Goal: Task Accomplishment & Management: Use online tool/utility

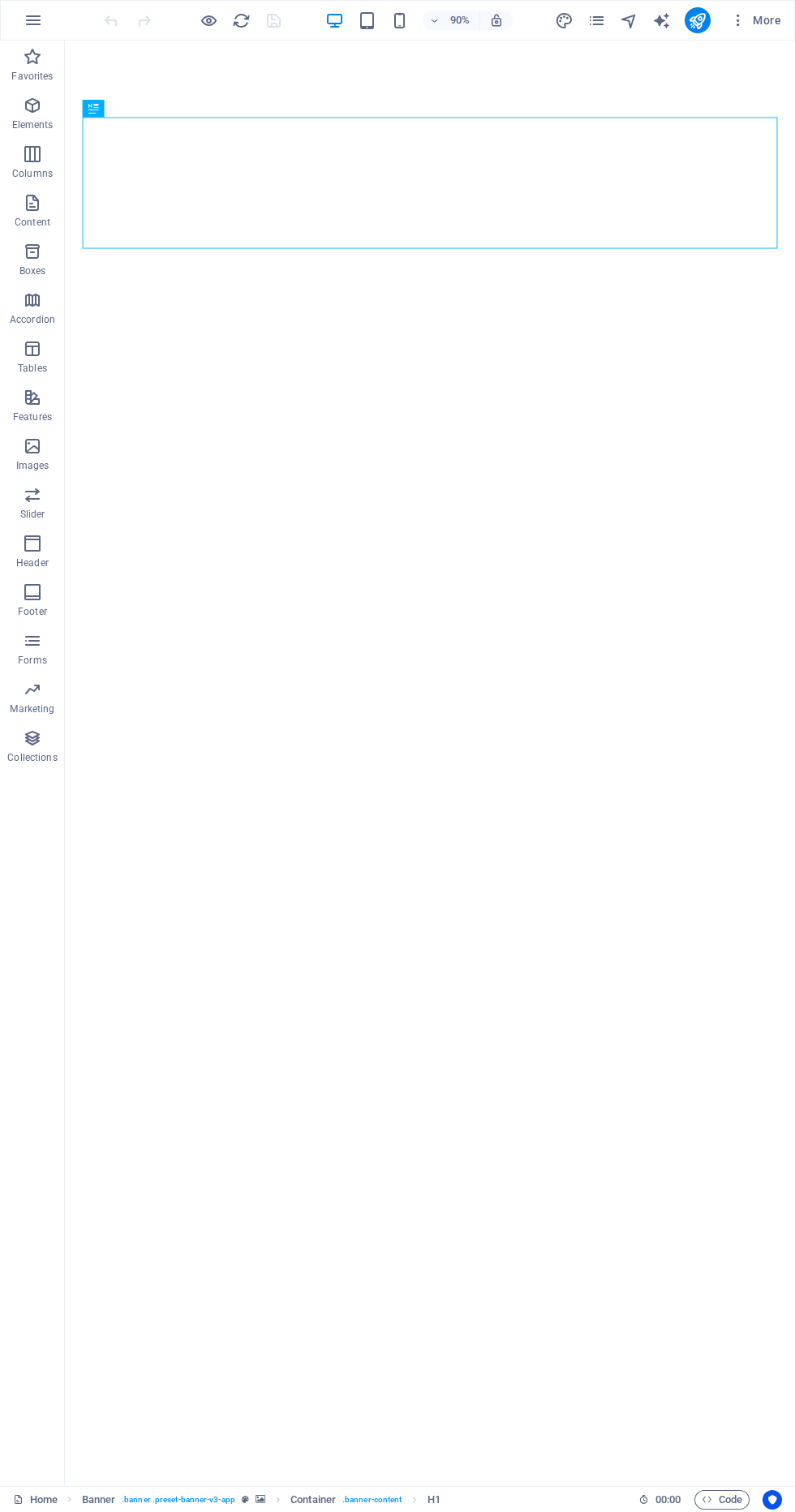
click at [31, 52] on icon "button" at bounding box center [32, 56] width 19 height 19
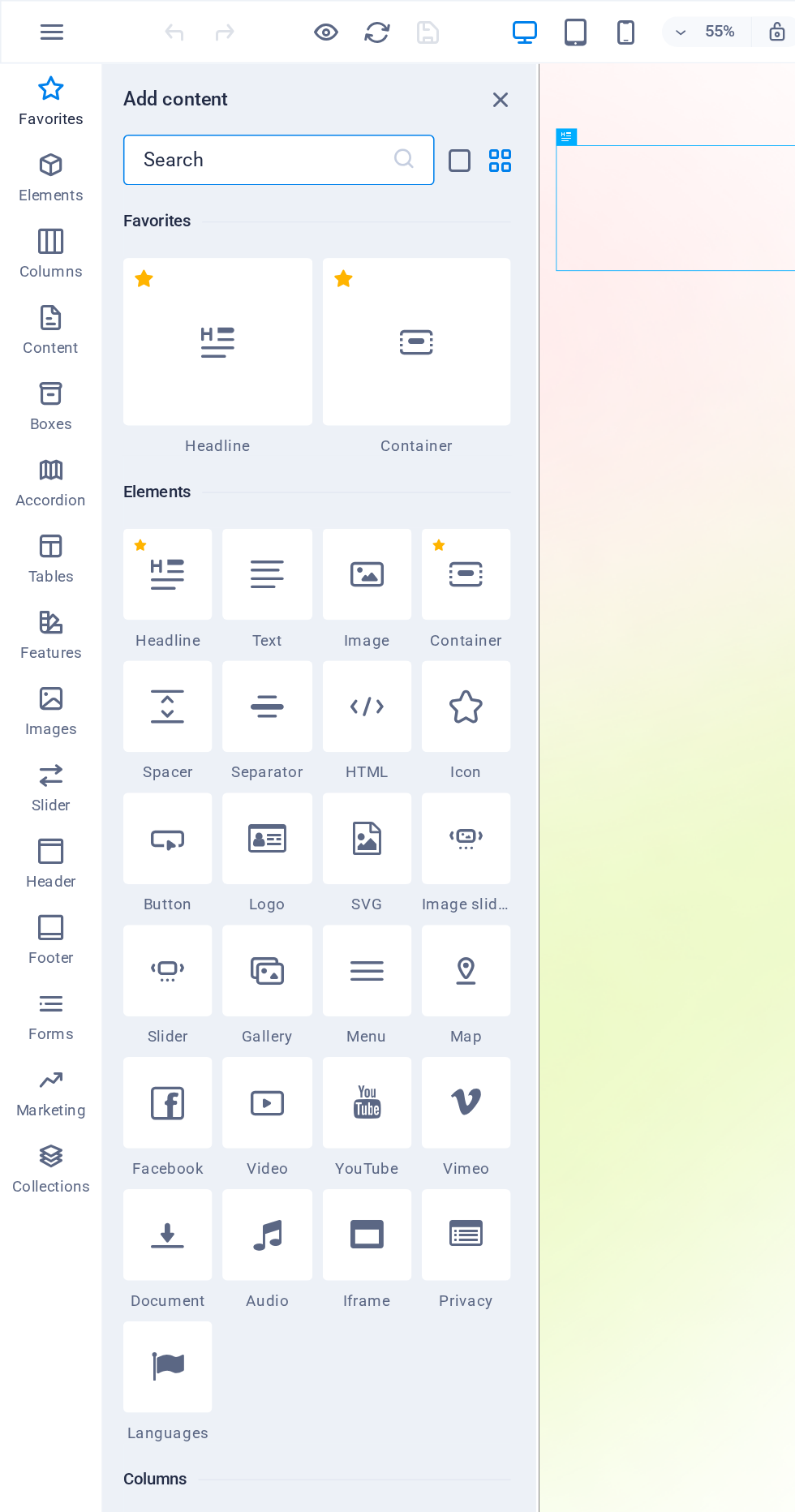
scroll to position [75, 0]
click at [26, 13] on icon "button" at bounding box center [33, 19] width 19 height 19
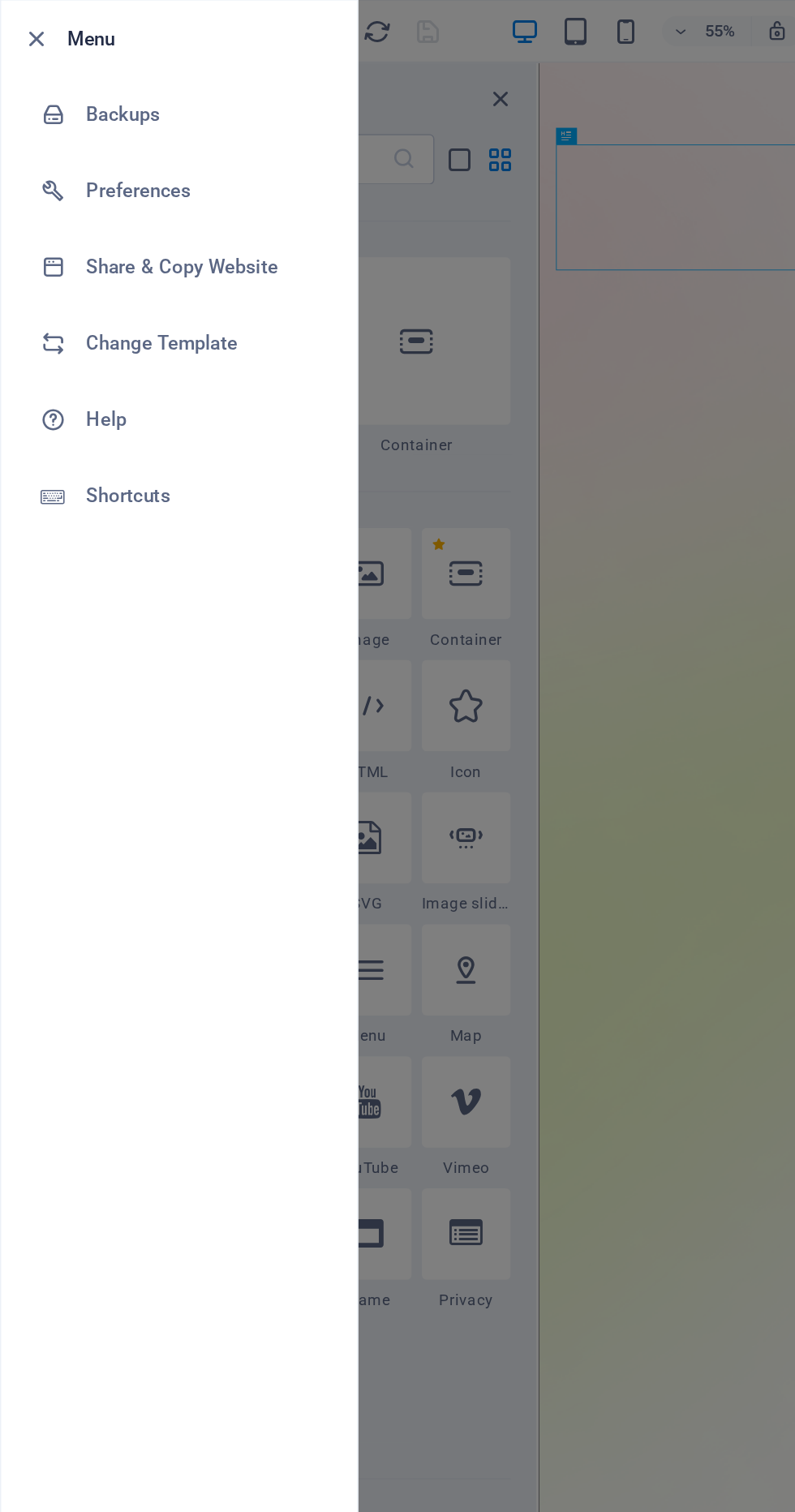
click at [50, 216] on div at bounding box center [41, 220] width 30 height 17
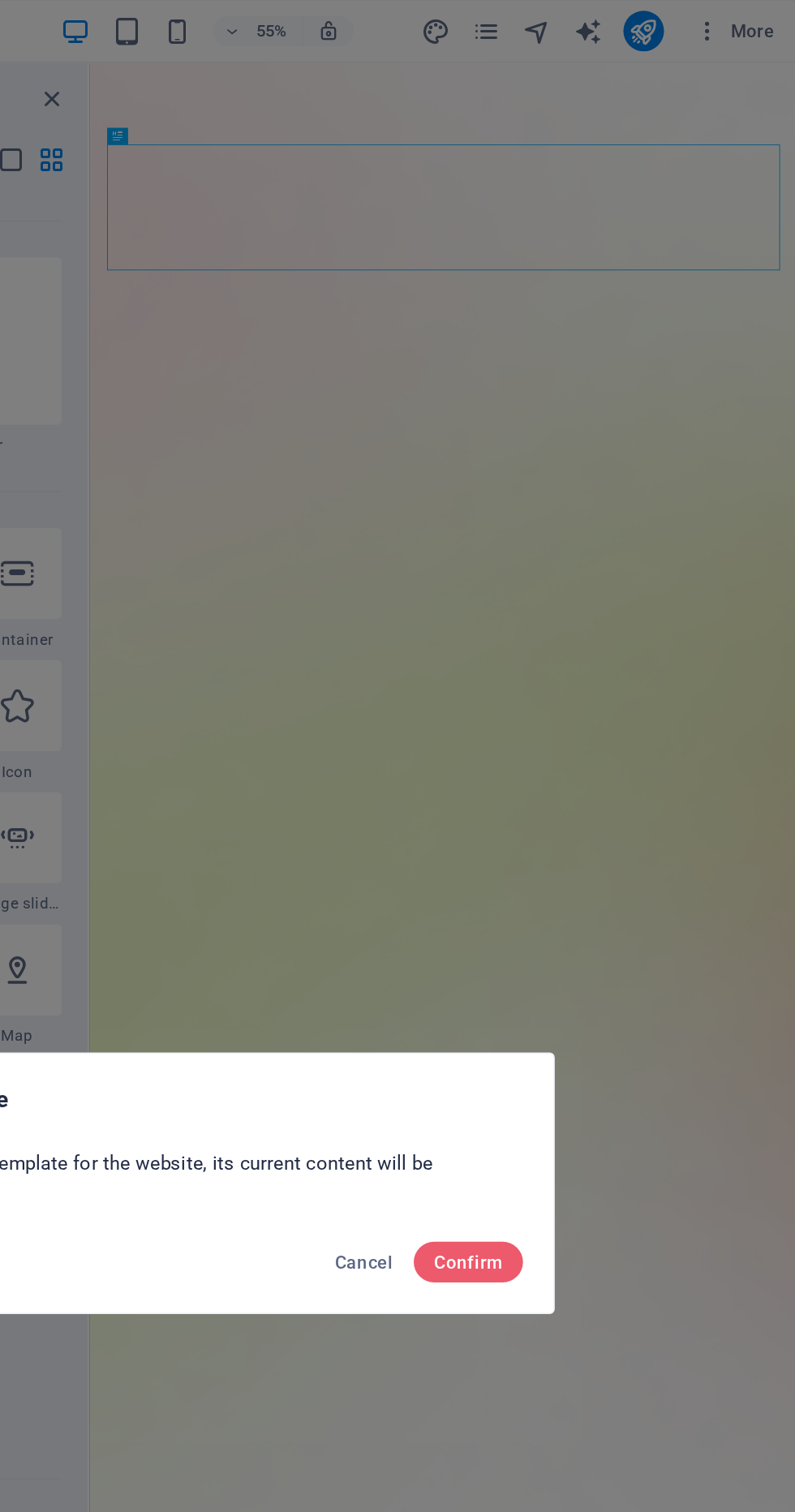
click at [611, 803] on button "Confirm" at bounding box center [586, 806] width 70 height 26
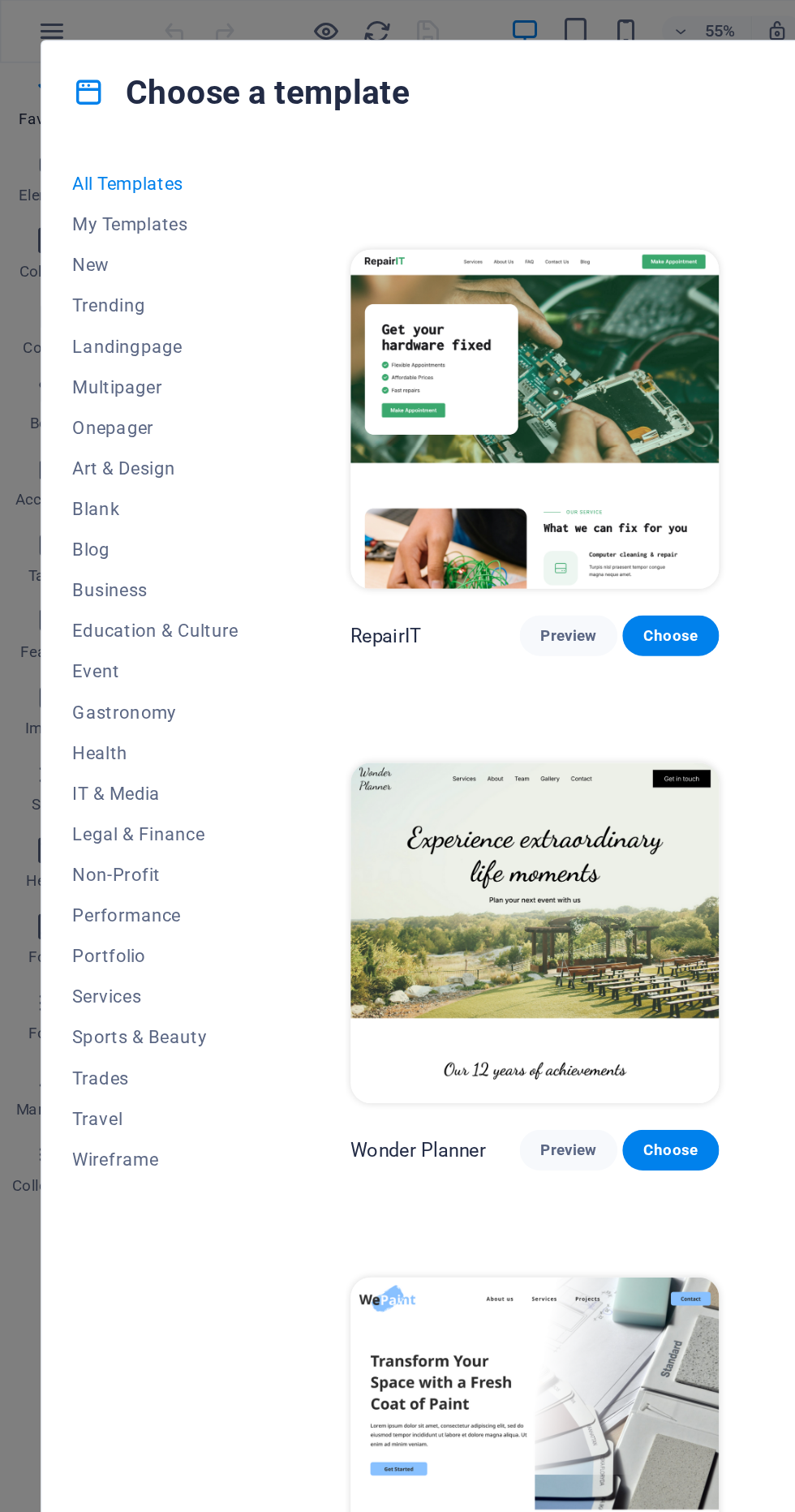
scroll to position [336, 0]
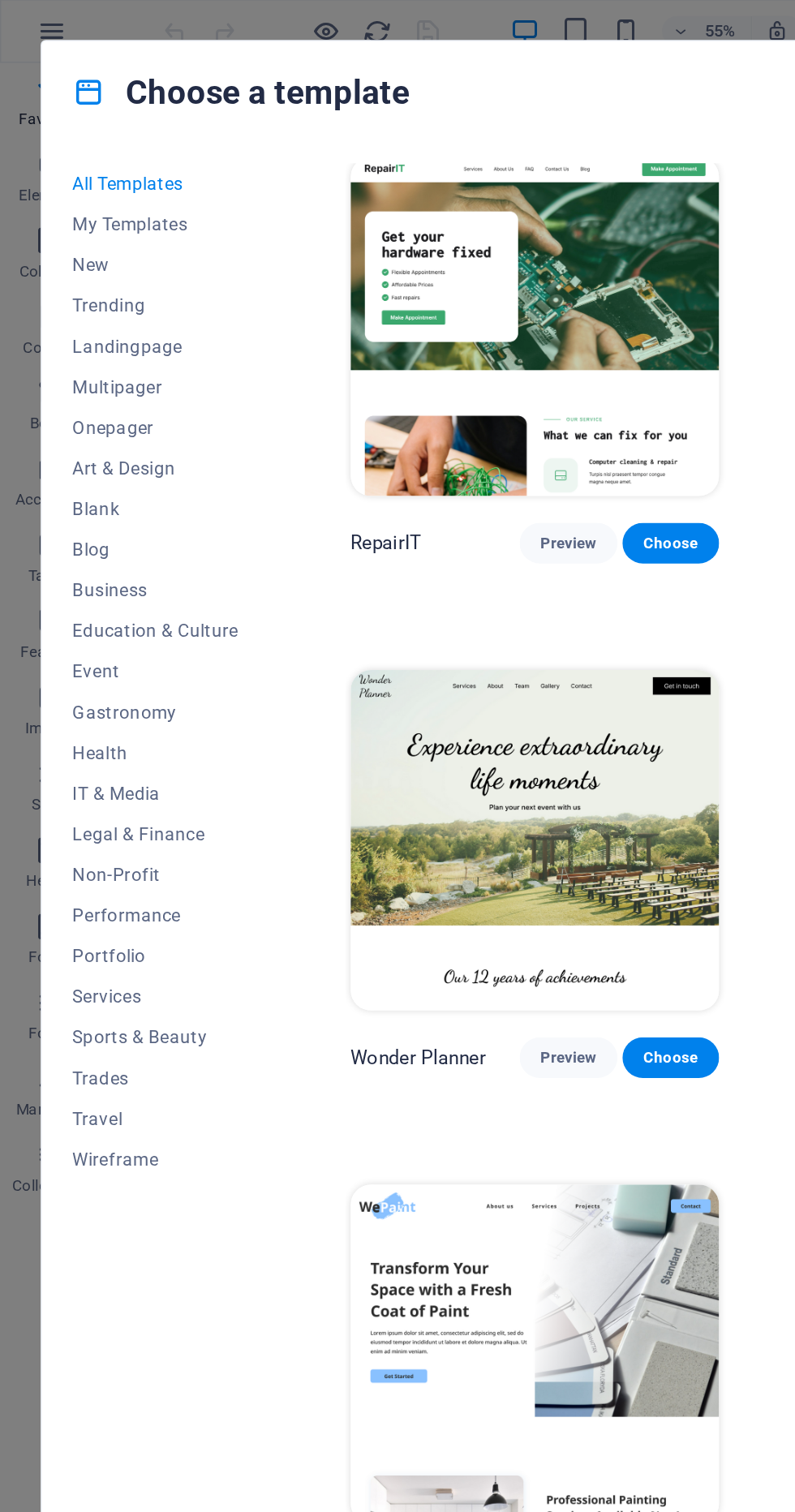
click at [345, 997] on span "Preview" at bounding box center [362, 1004] width 36 height 13
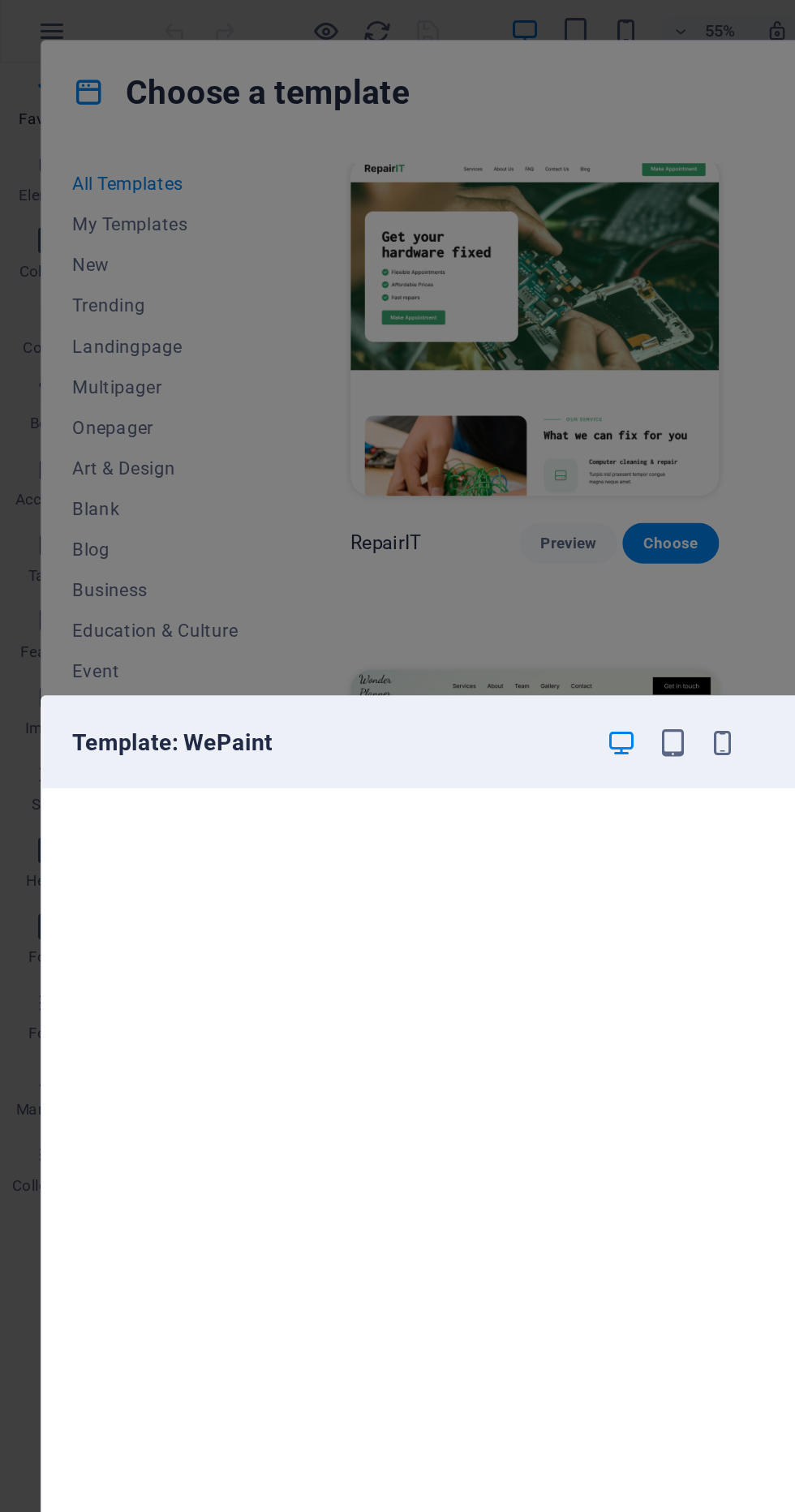
click at [453, 474] on icon "button" at bounding box center [462, 475] width 18 height 18
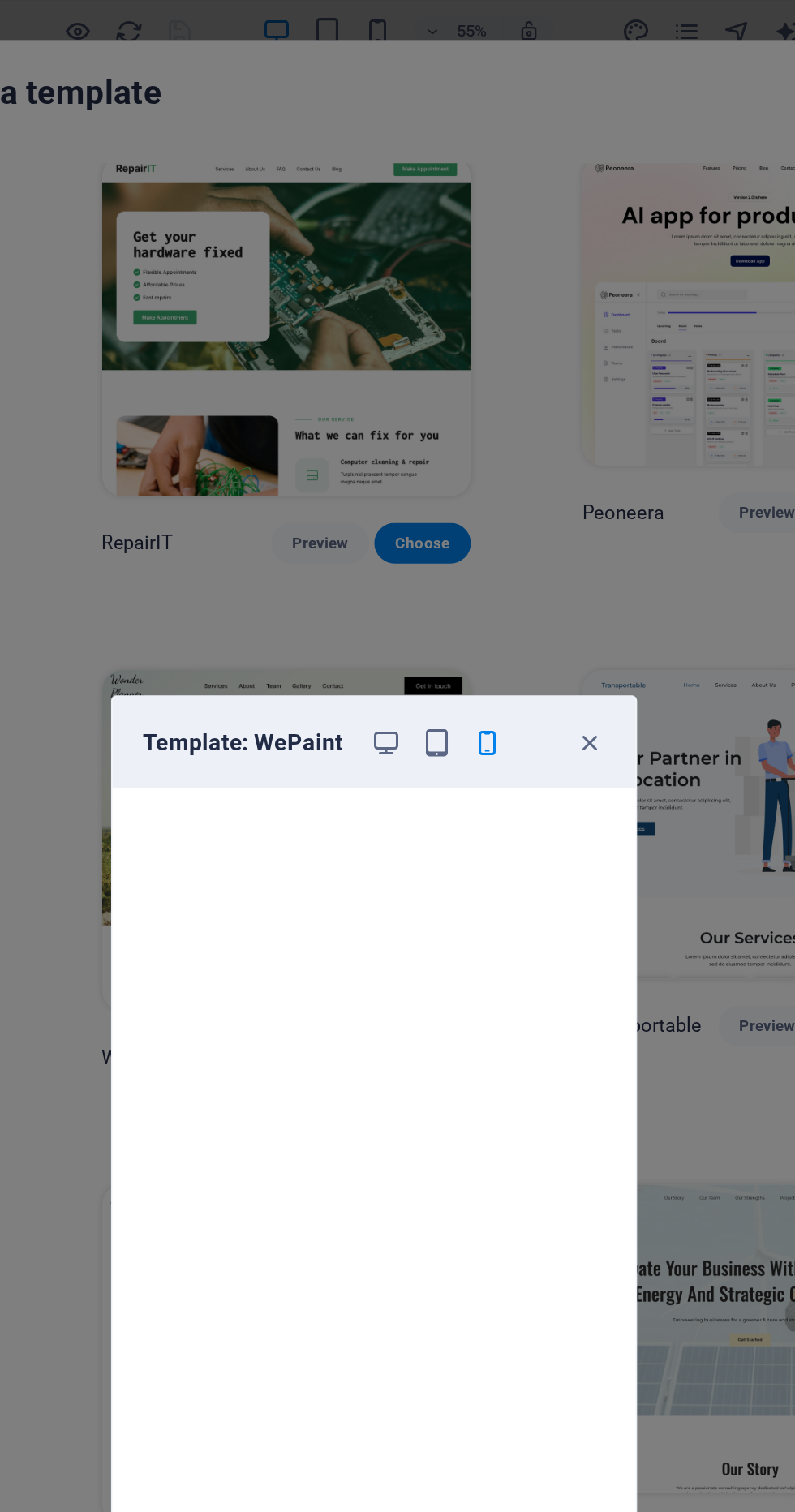
scroll to position [497, 0]
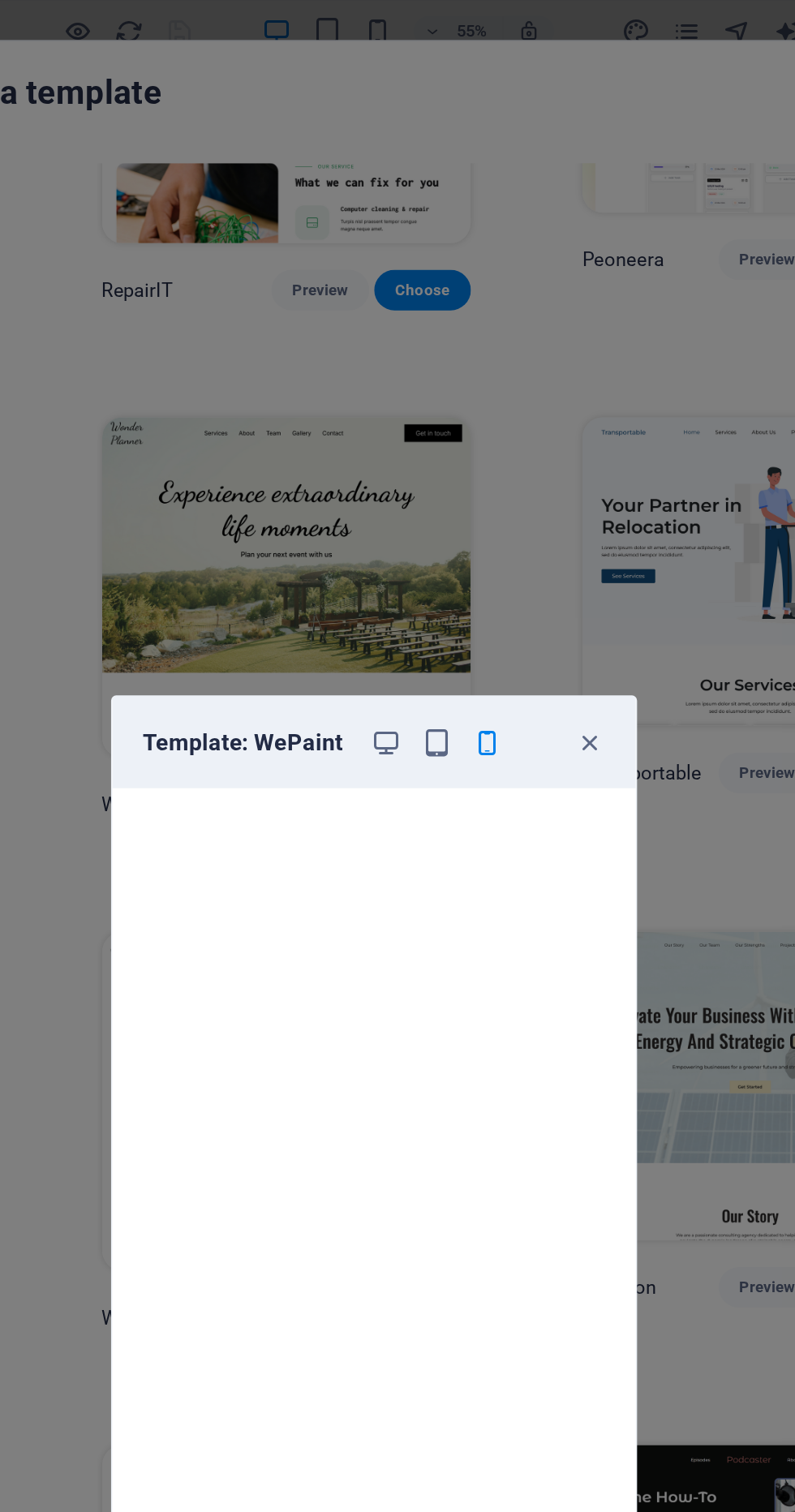
click at [540, 481] on icon "button" at bounding box center [536, 475] width 18 height 18
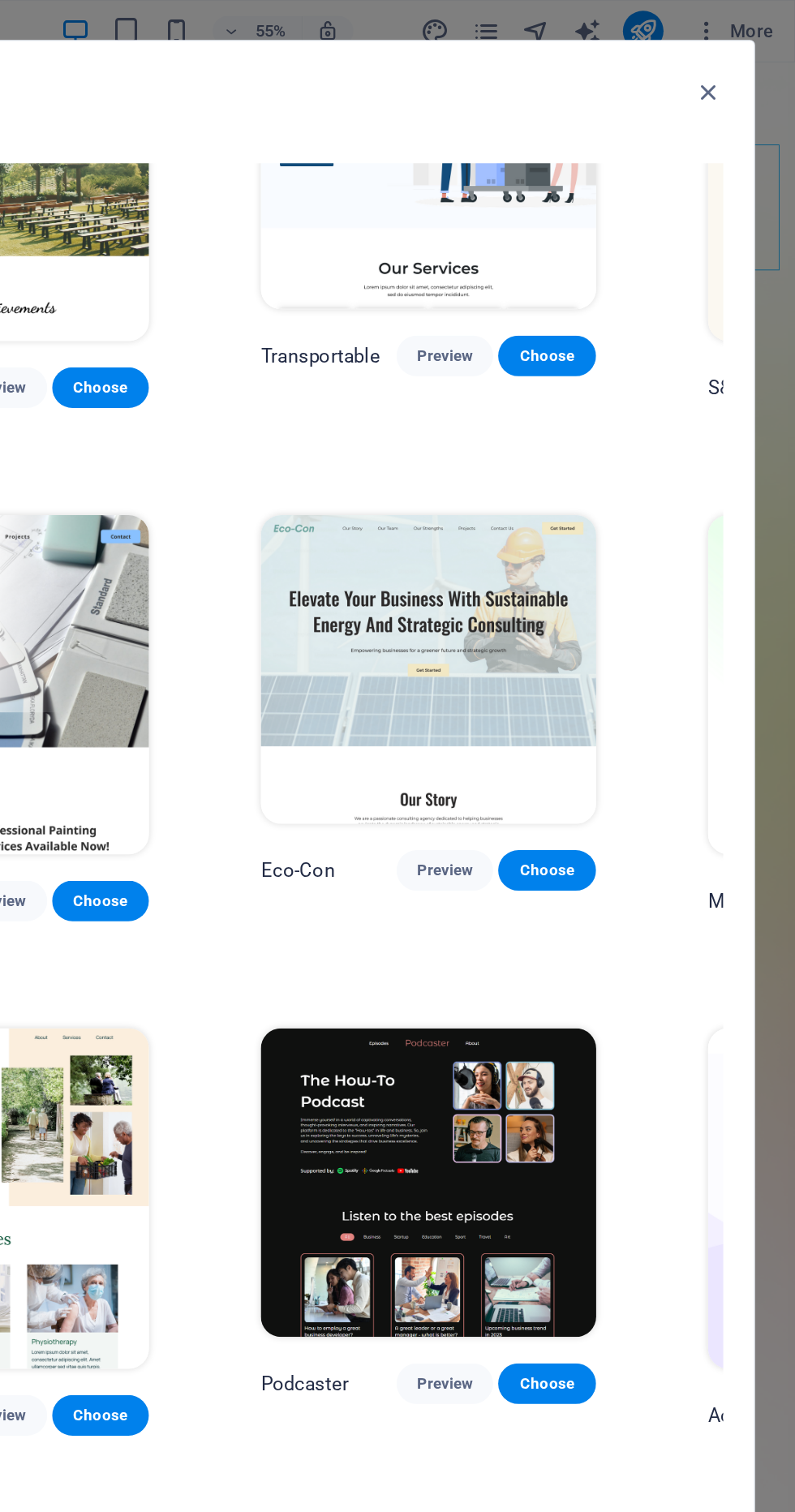
scroll to position [950, 77]
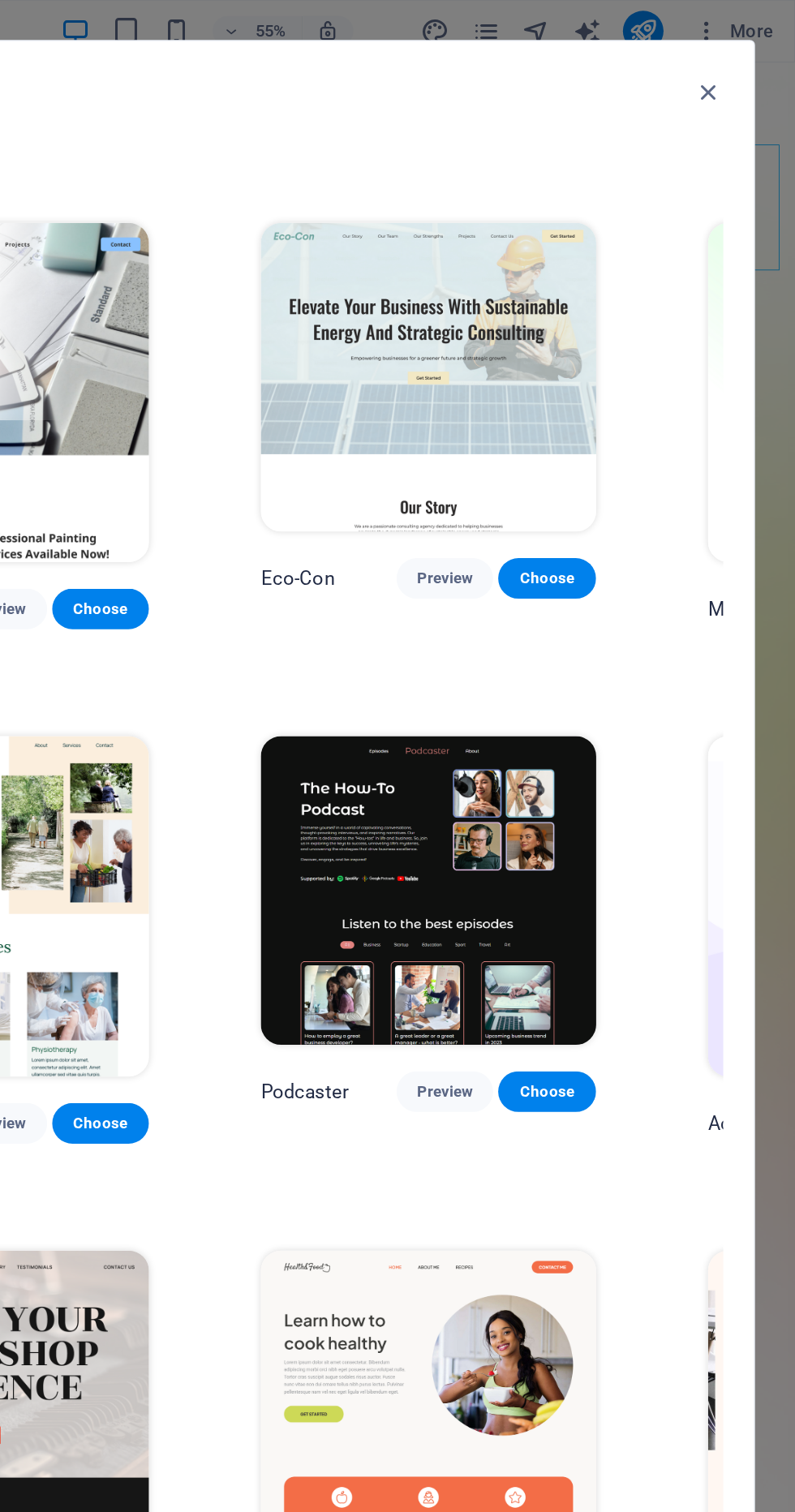
click at [540, 685] on button "Preview" at bounding box center [571, 697] width 62 height 26
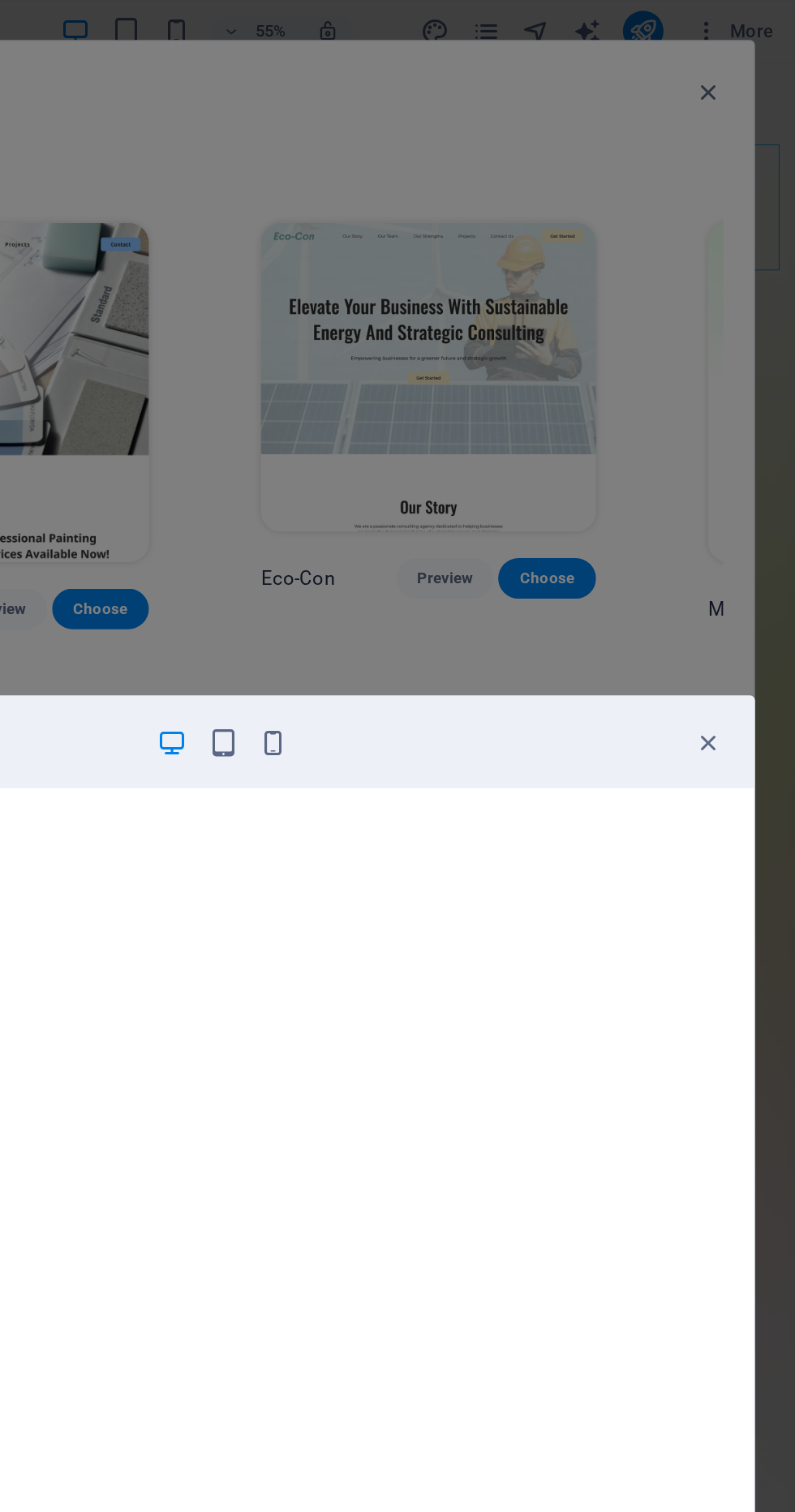
click at [460, 477] on icon "button" at bounding box center [462, 475] width 18 height 18
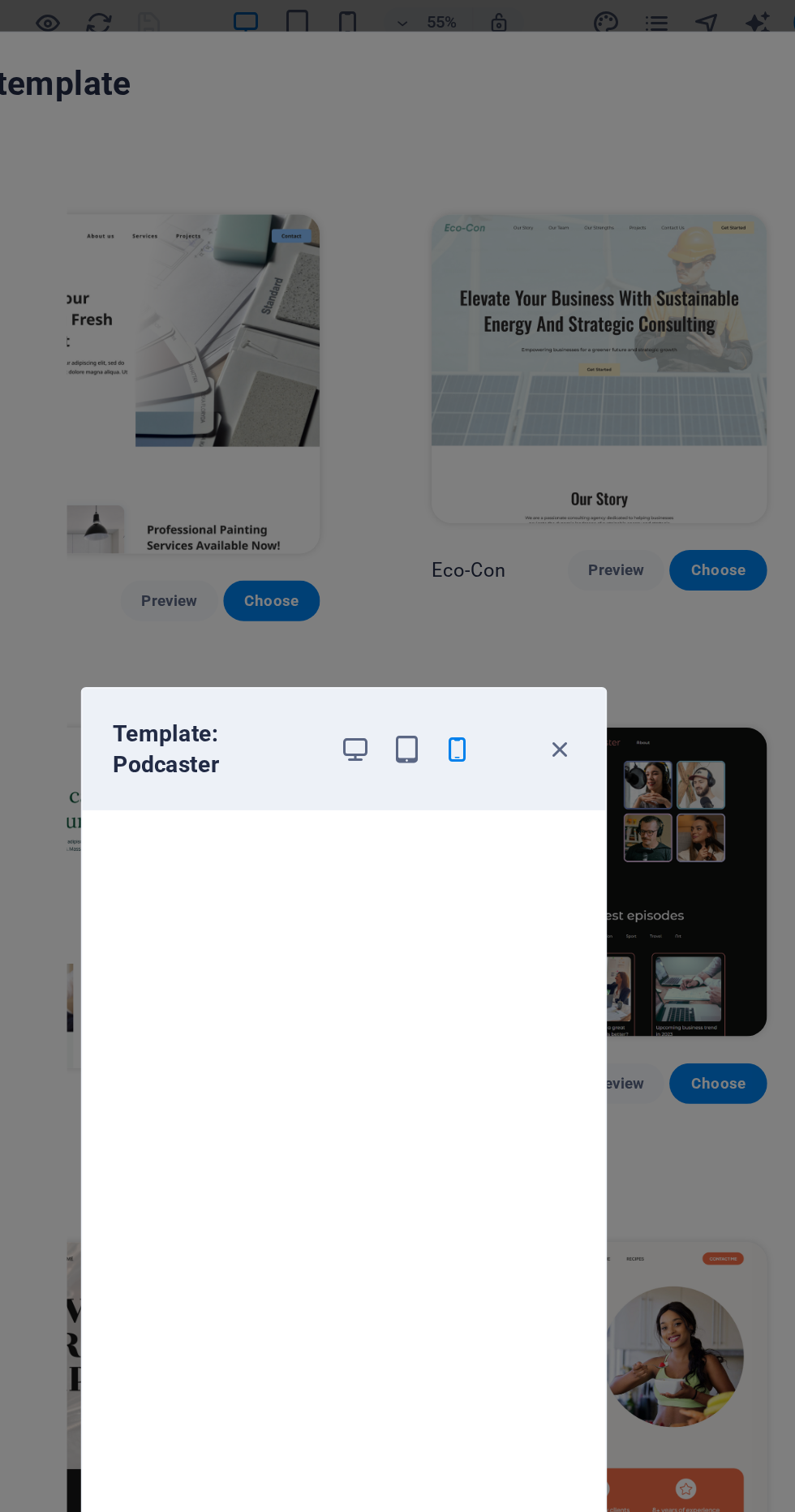
scroll to position [4, 0]
click at [536, 485] on icon "button" at bounding box center [536, 484] width 18 height 18
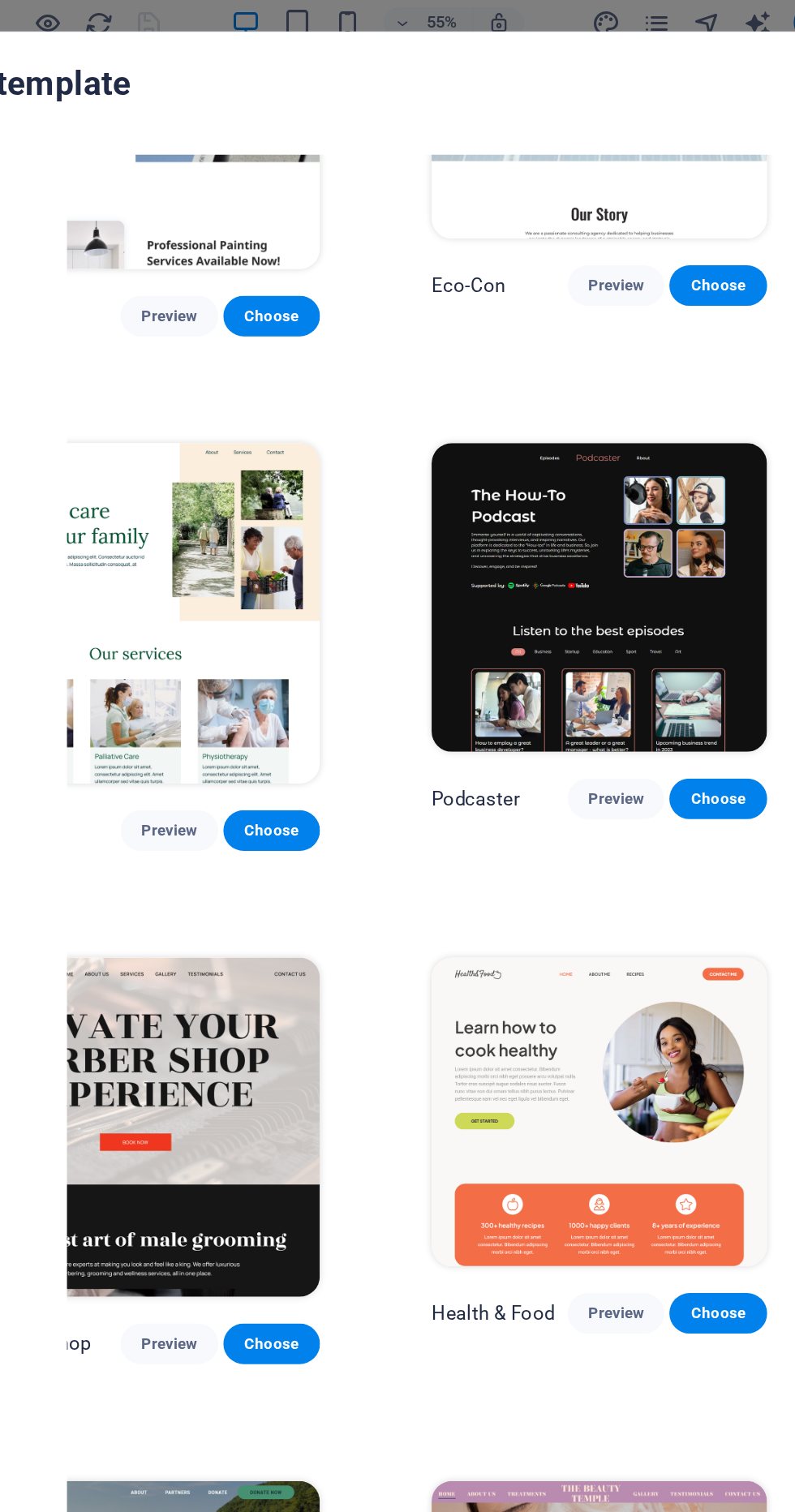
scroll to position [1141, 77]
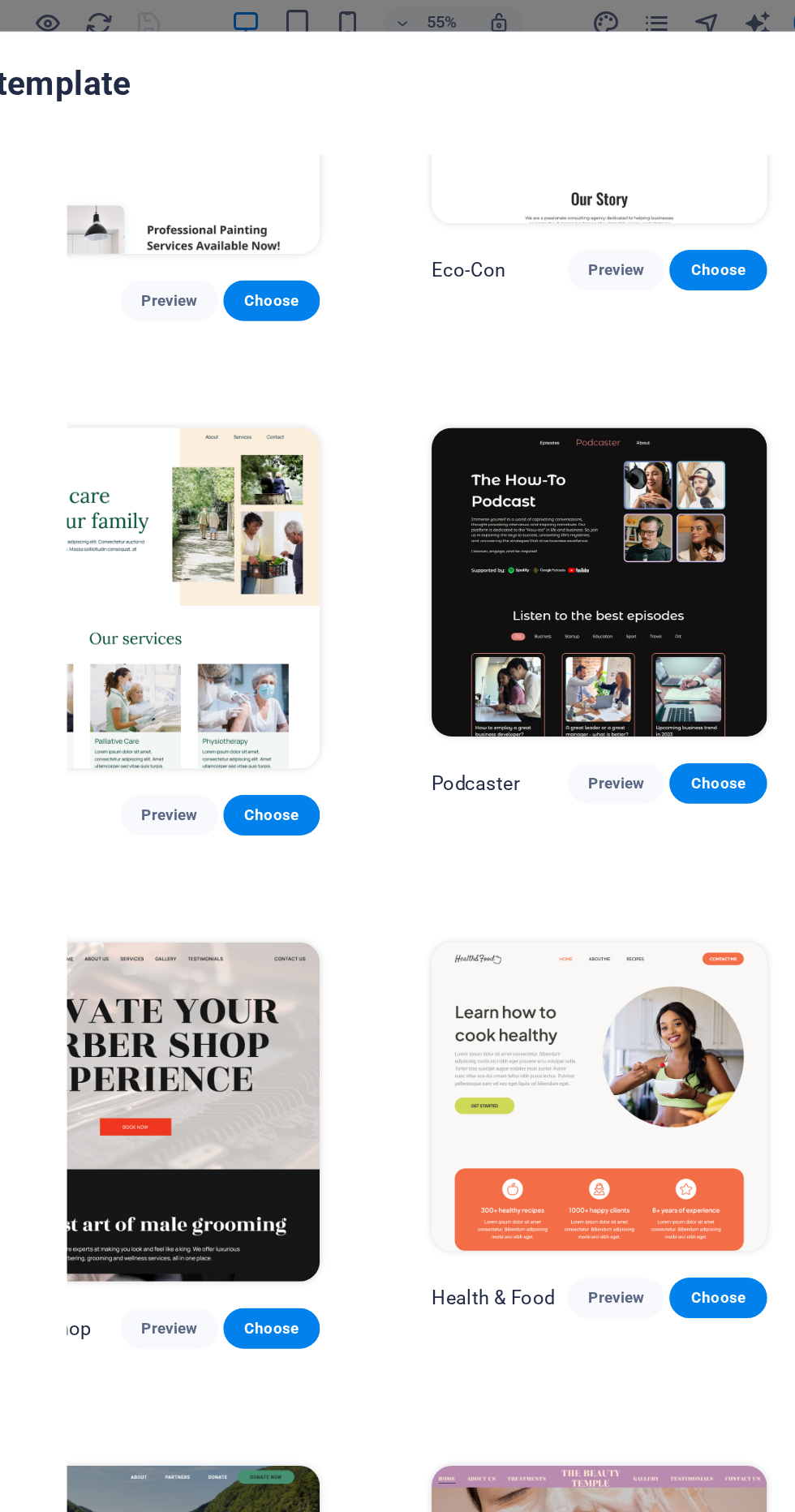
click at [553, 828] on span "Preview" at bounding box center [571, 835] width 36 height 13
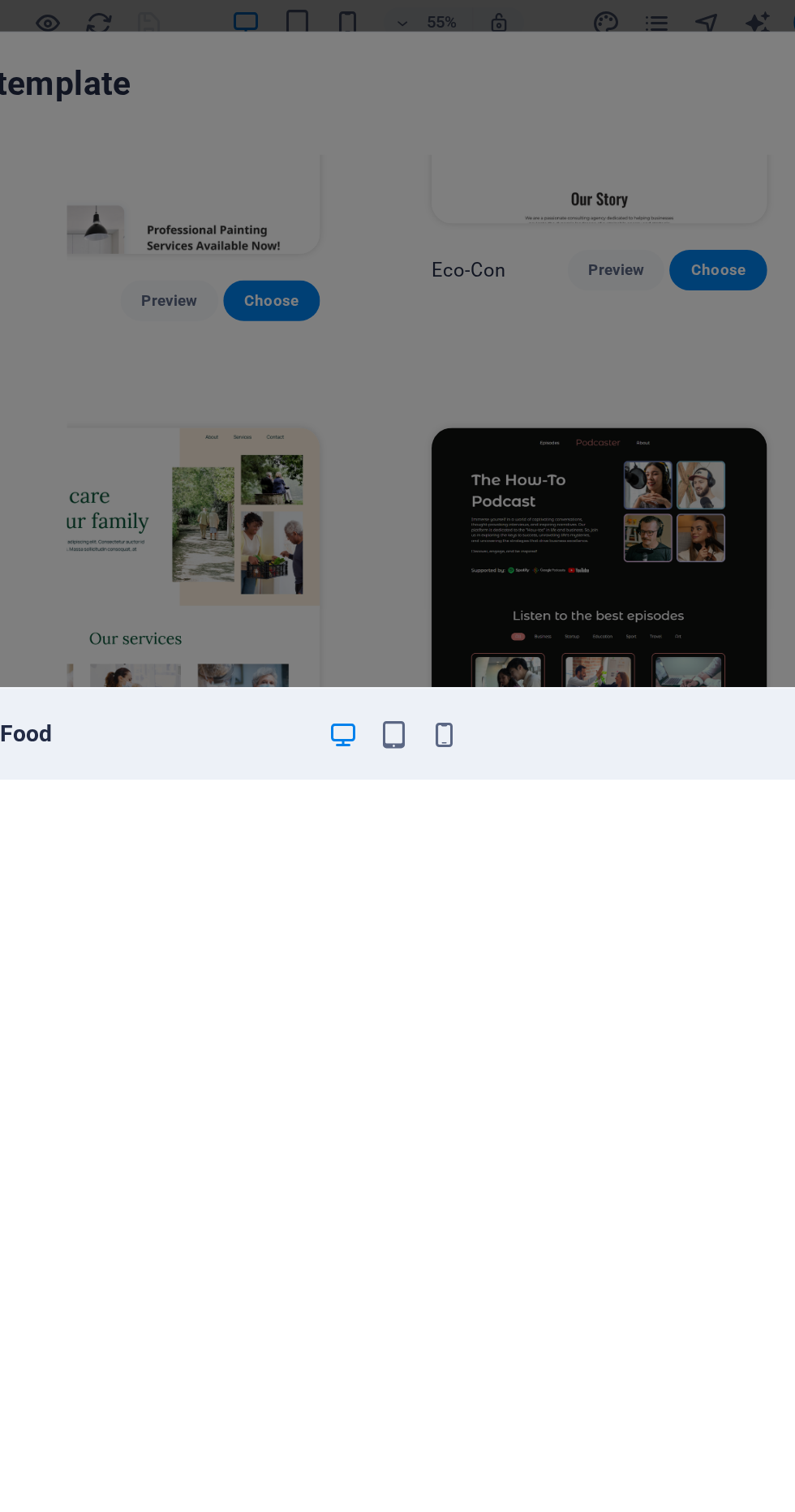
click at [453, 471] on icon "button" at bounding box center [462, 475] width 18 height 18
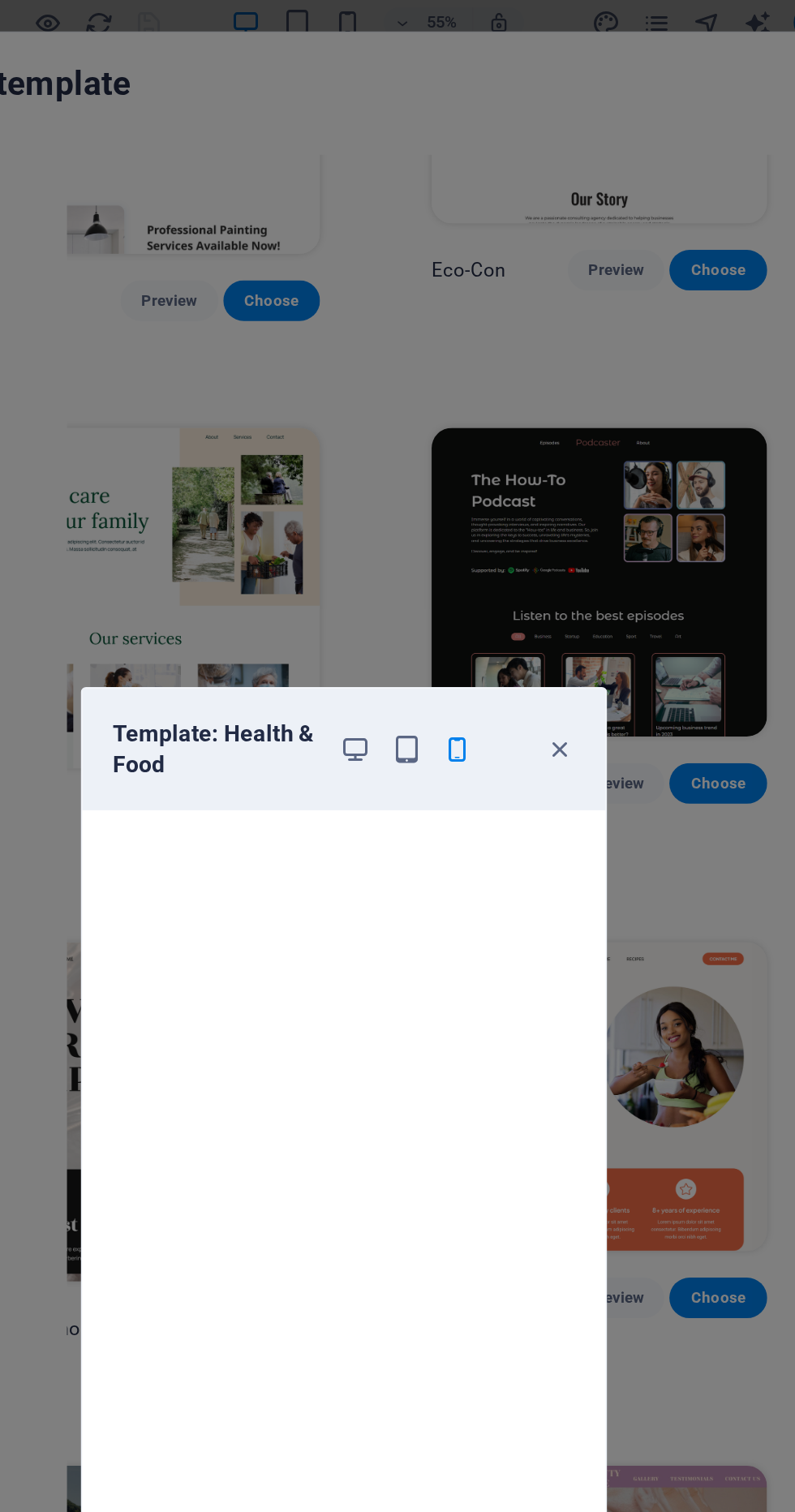
click at [540, 486] on icon "button" at bounding box center [536, 484] width 18 height 18
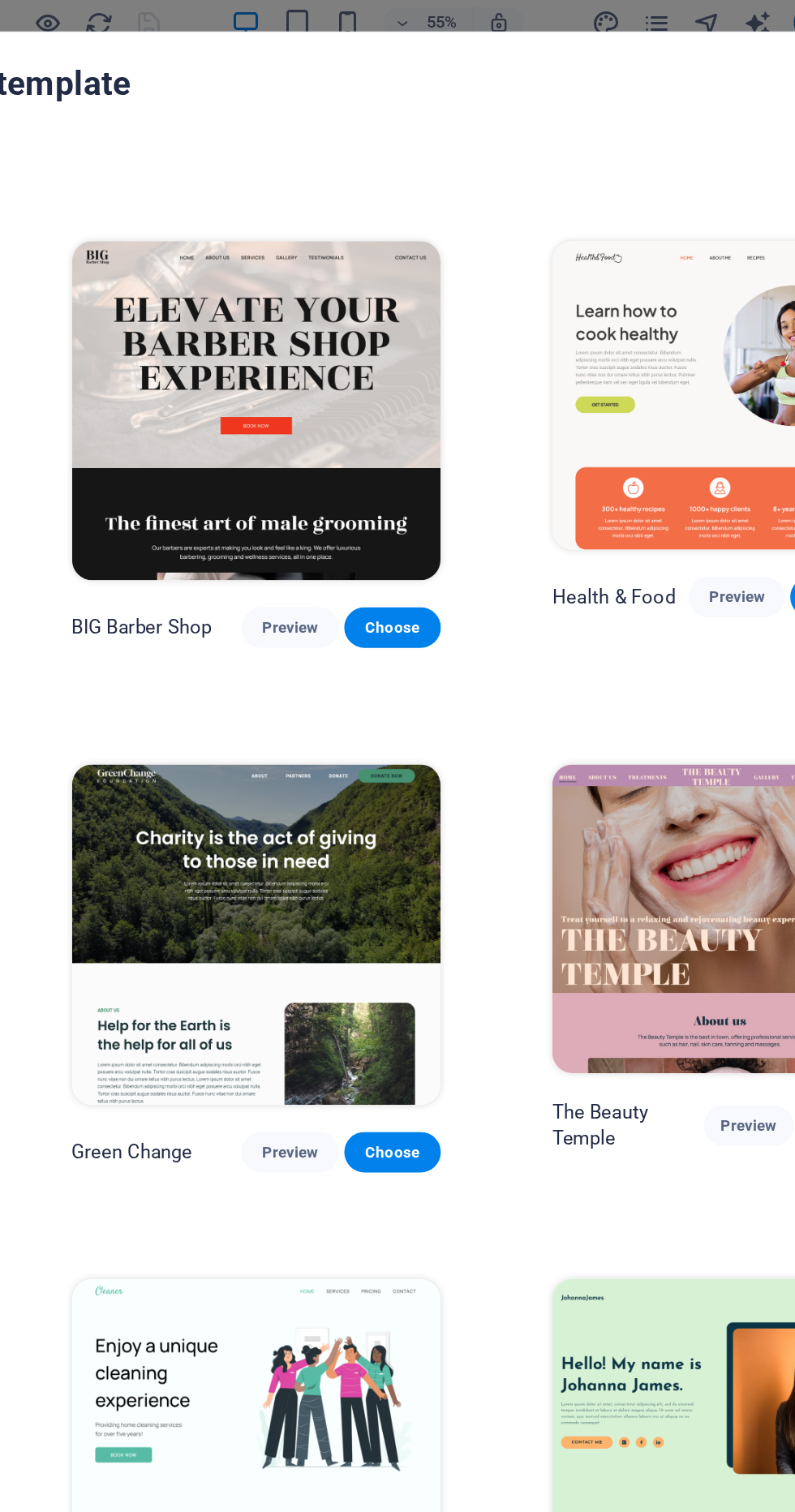
scroll to position [1599, 0]
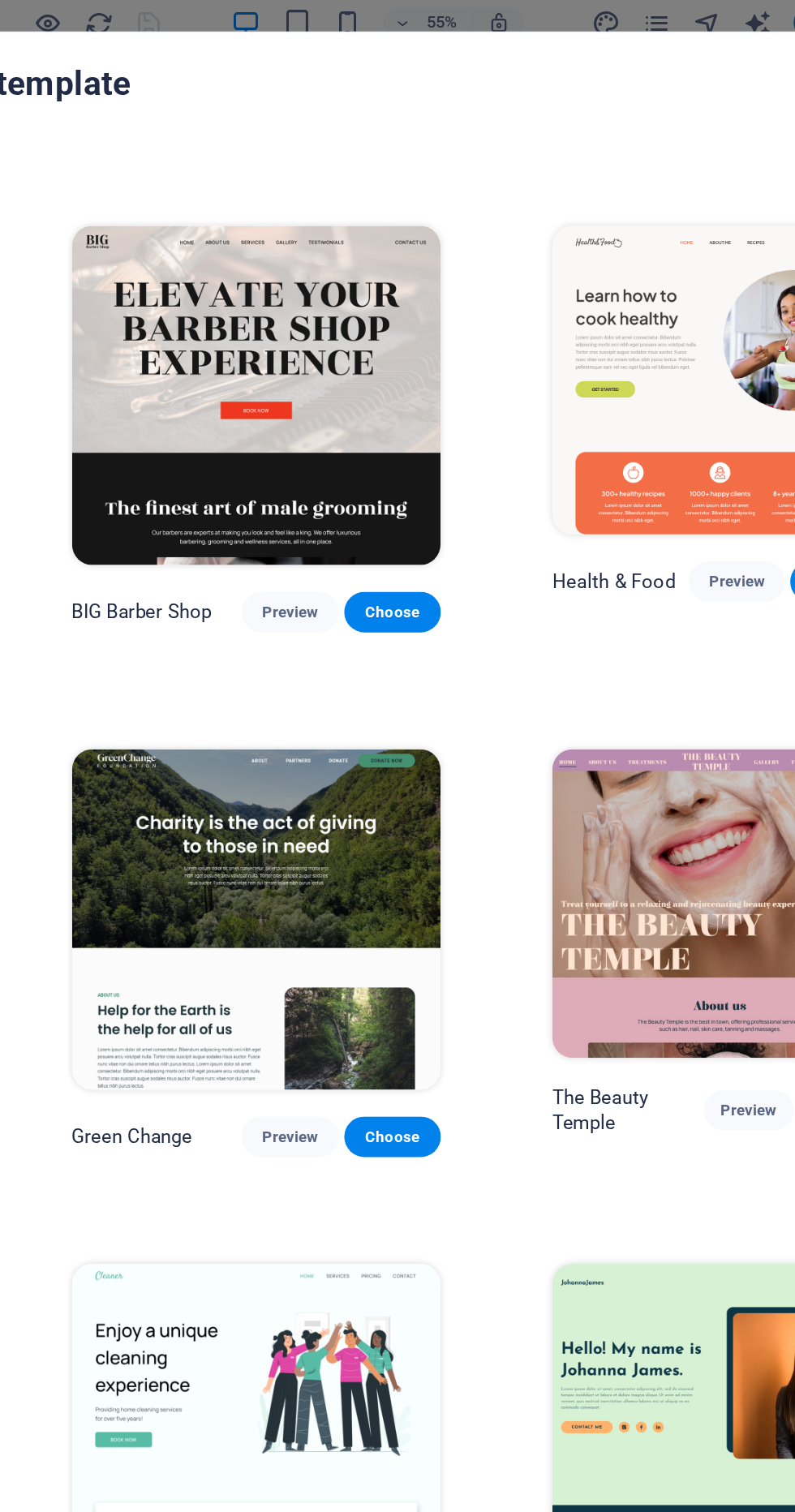
click at [334, 1046] on button "Preview" at bounding box center [362, 1059] width 62 height 26
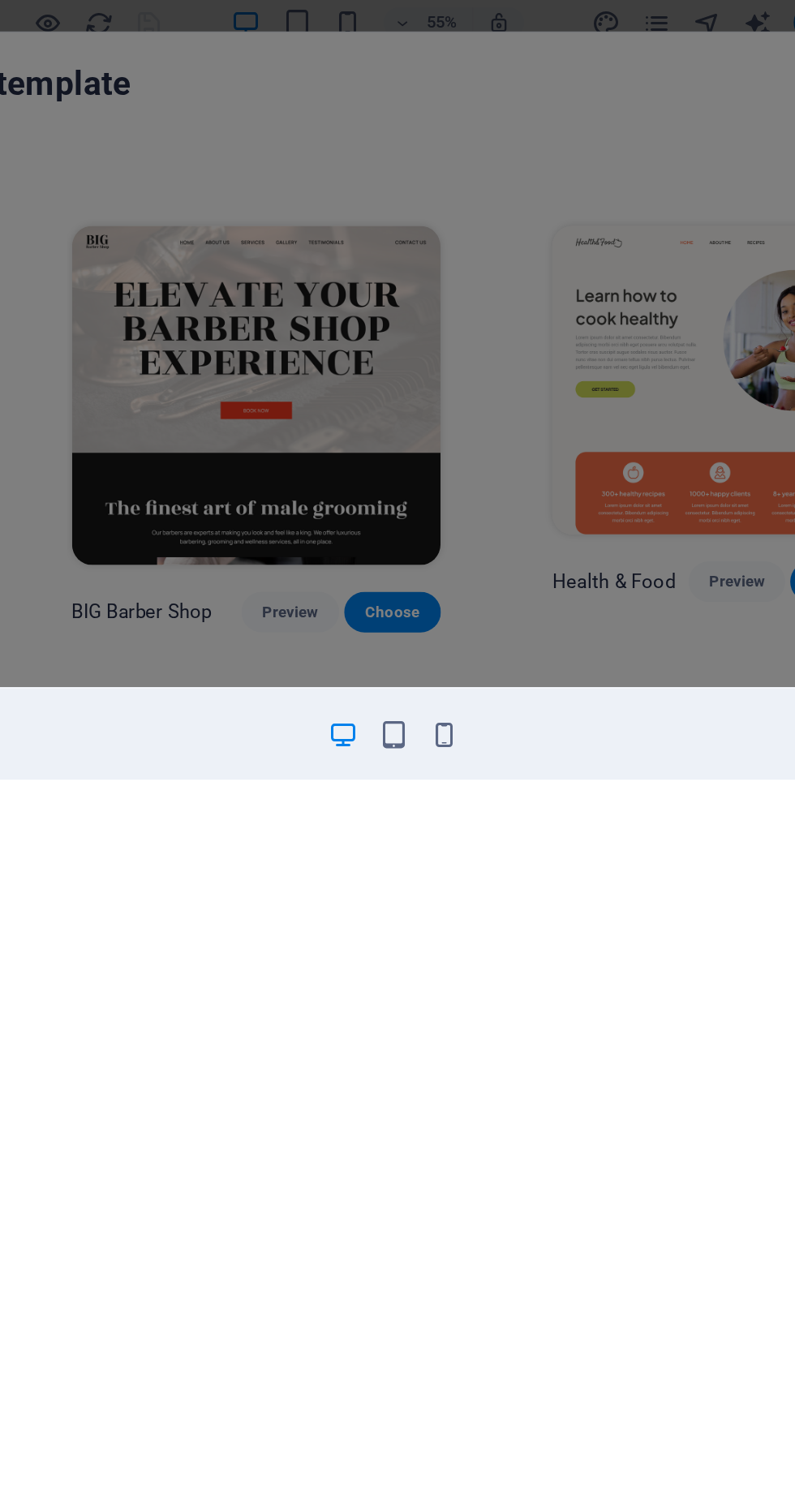
click at [455, 474] on icon "button" at bounding box center [462, 475] width 18 height 18
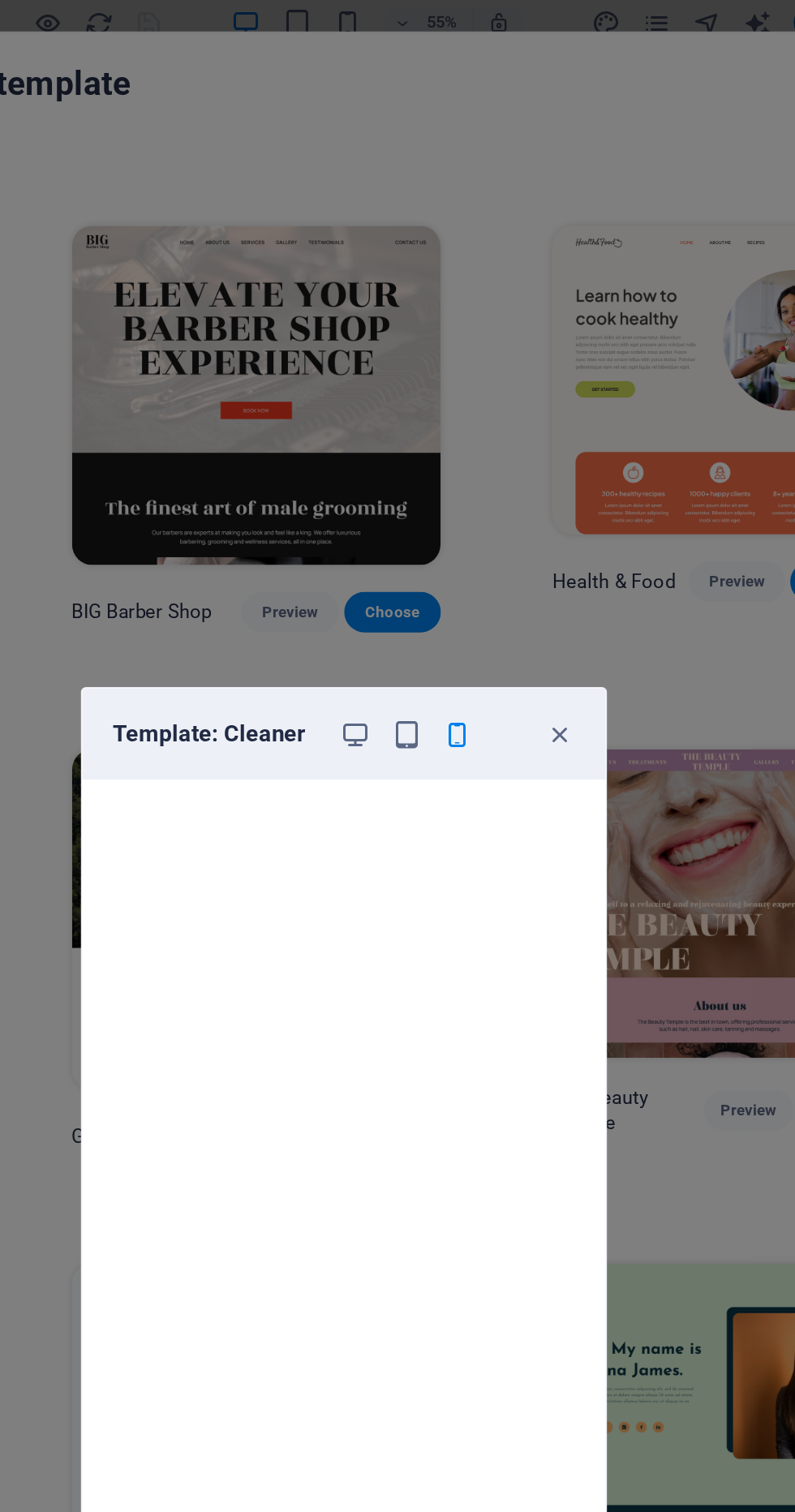
click at [469, 468] on icon "button" at bounding box center [469, 475] width 18 height 18
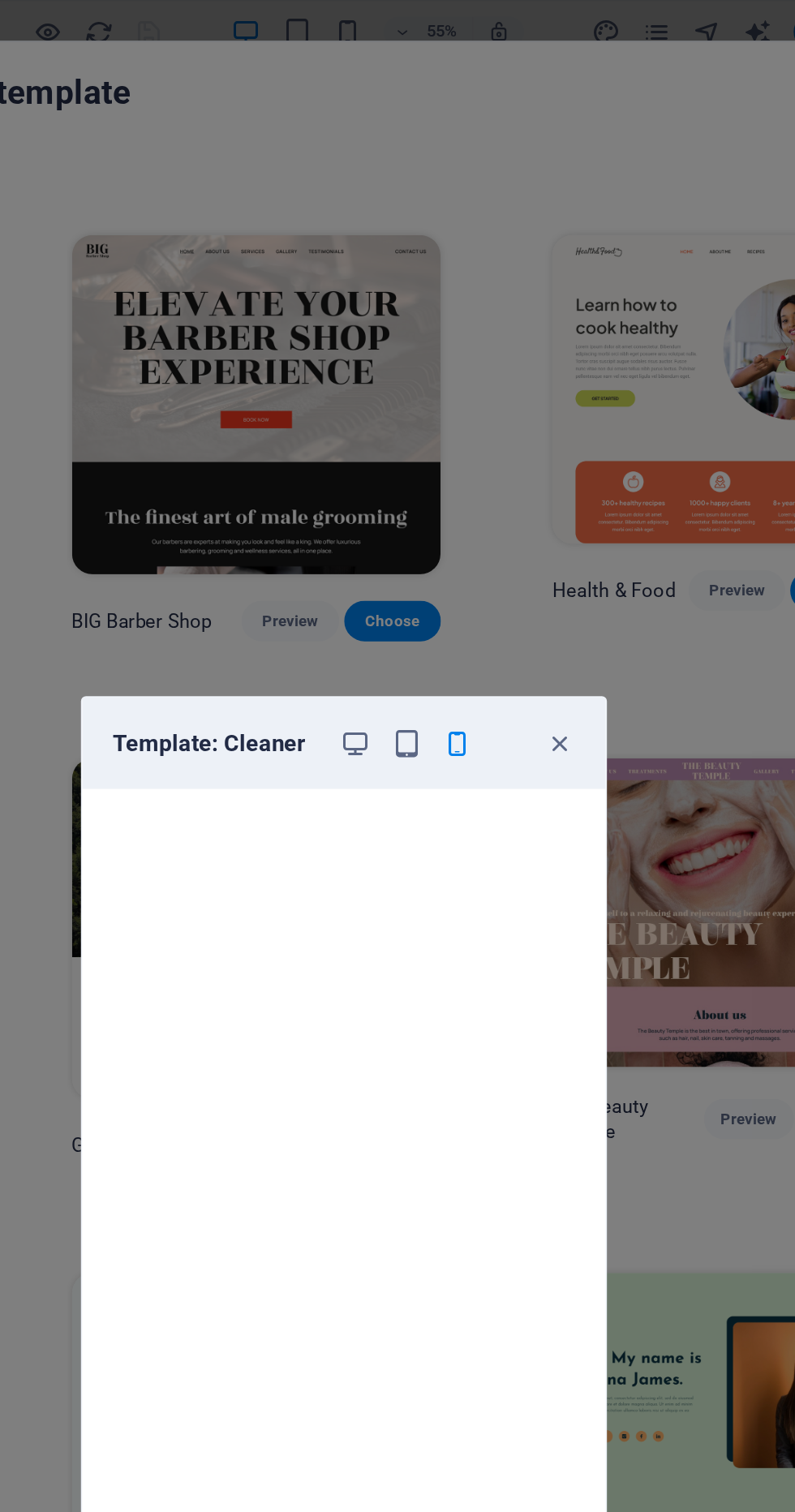
click at [545, 472] on span "button" at bounding box center [535, 475] width 19 height 18
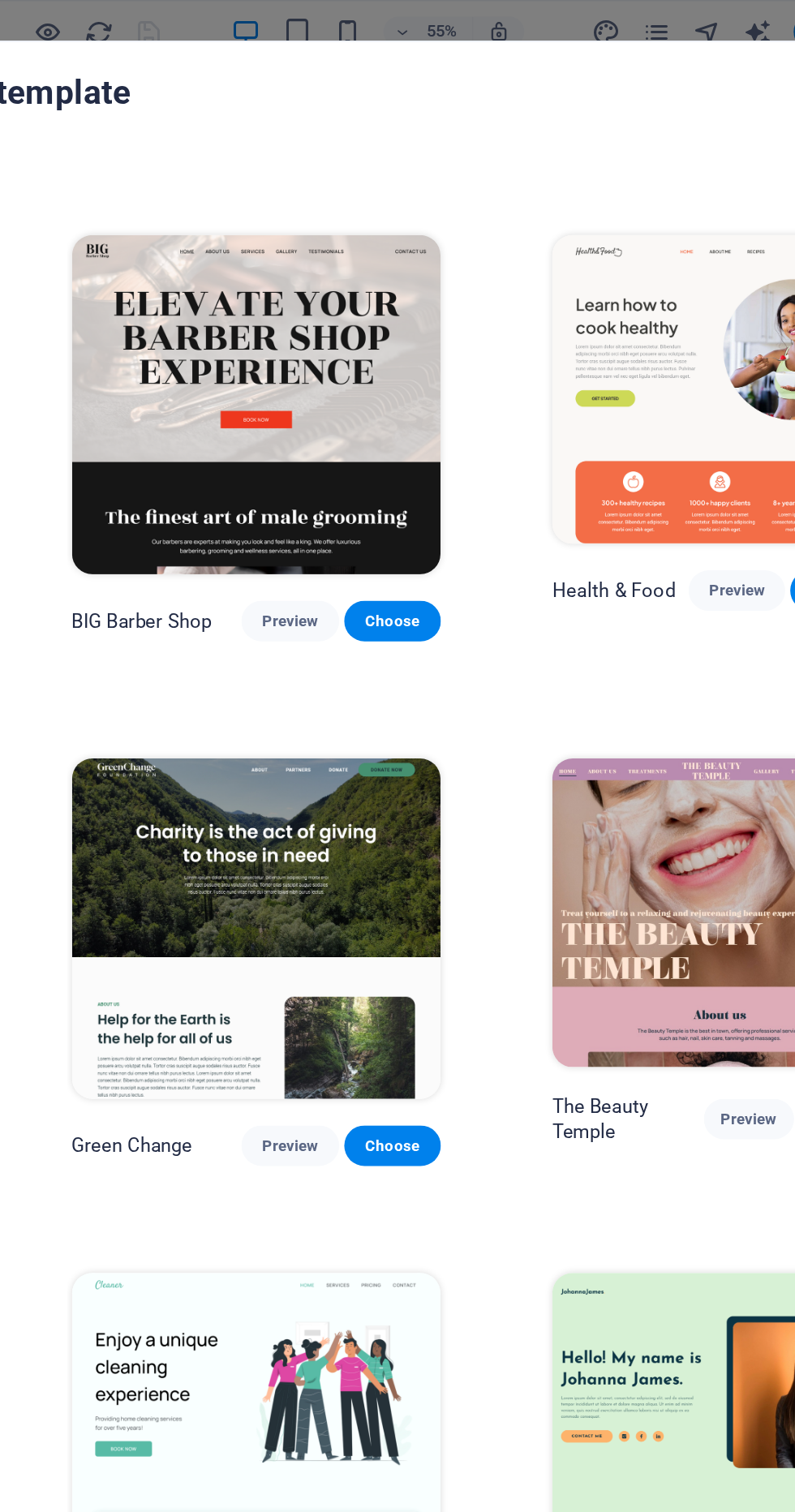
click at [535, 813] on img at bounding box center [637, 911] width 214 height 197
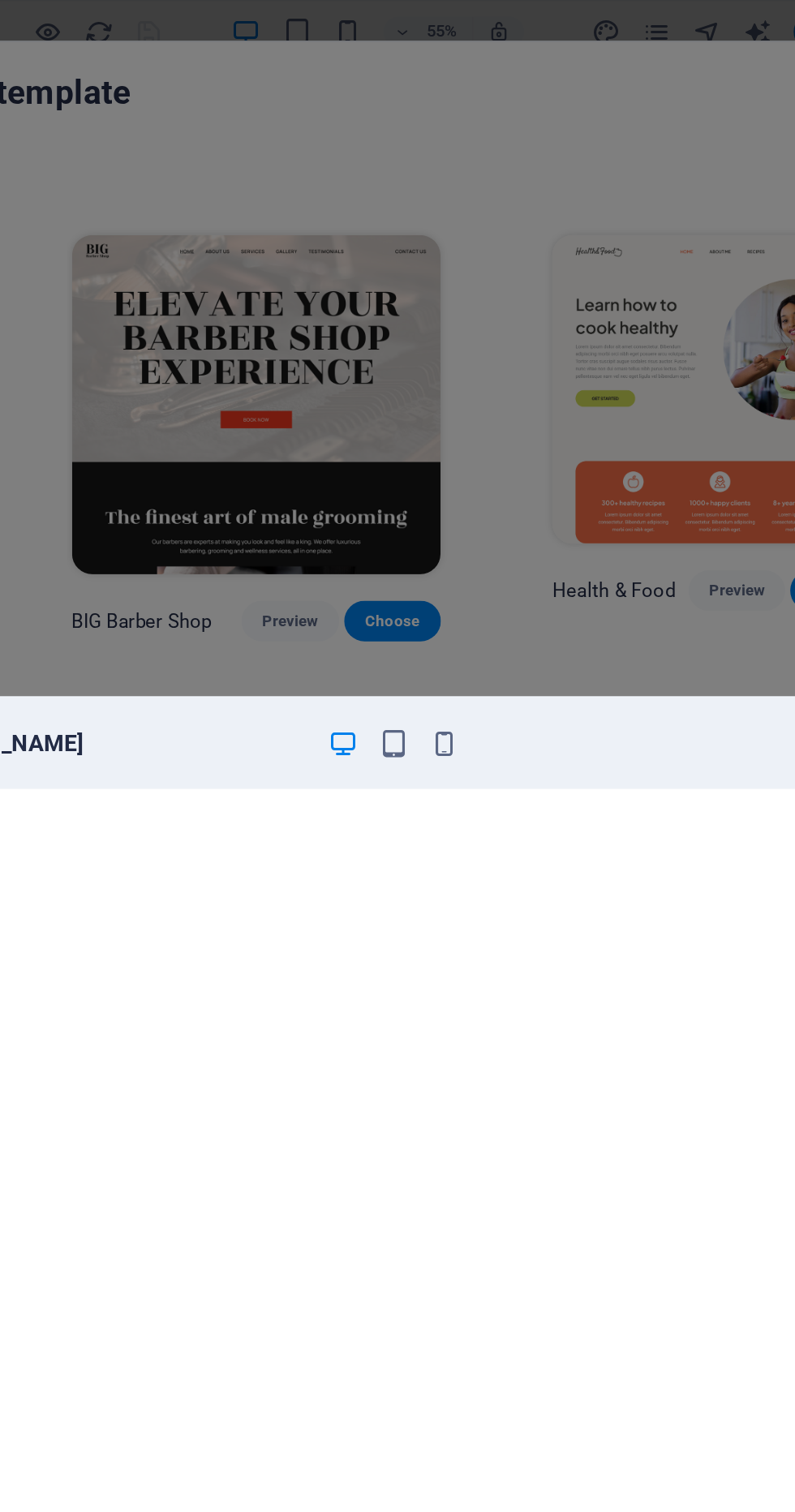
click at [562, 421] on div "Template: [PERSON_NAME]" at bounding box center [398, 756] width 795 height 1512
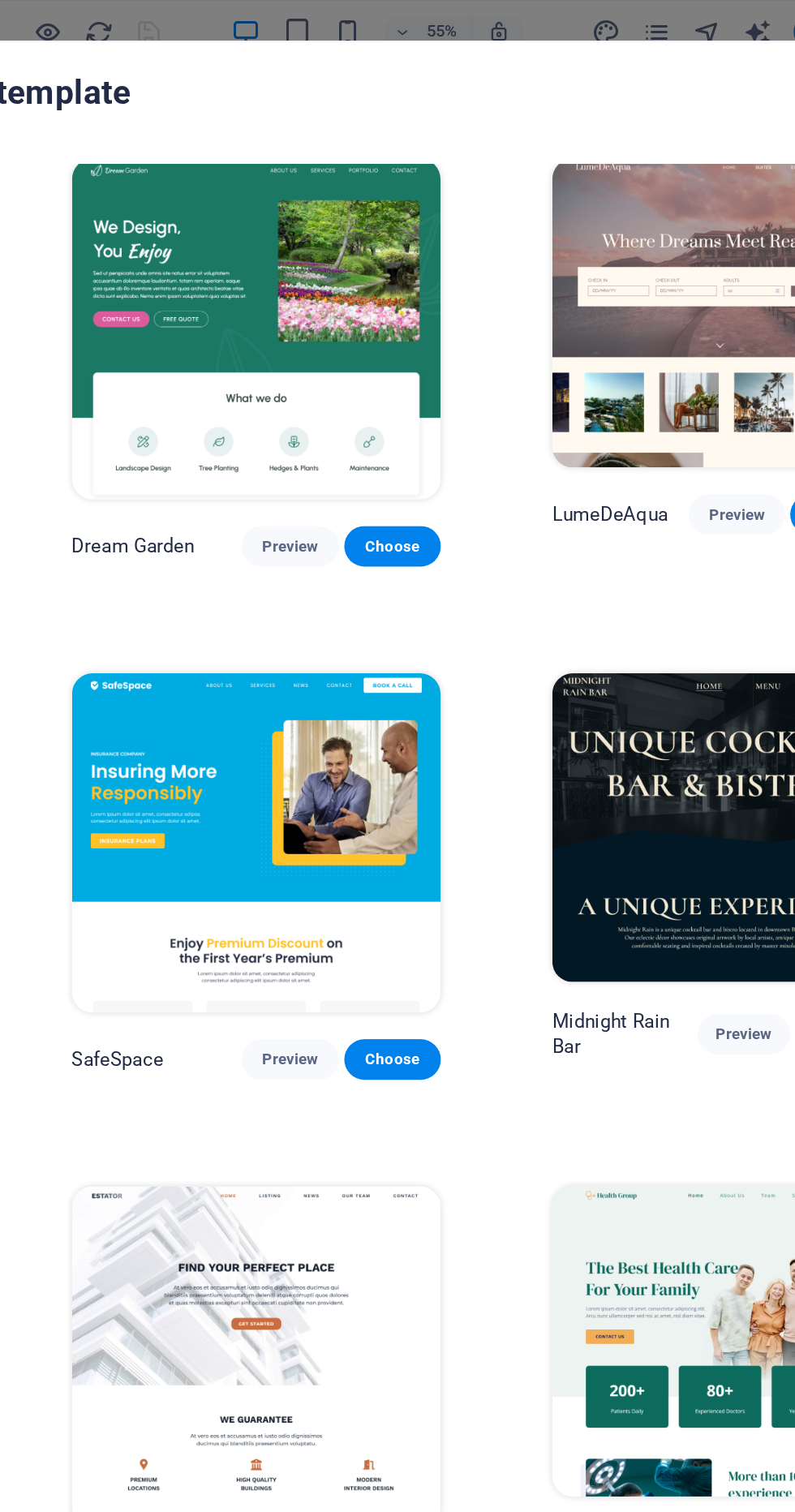
scroll to position [2618, 0]
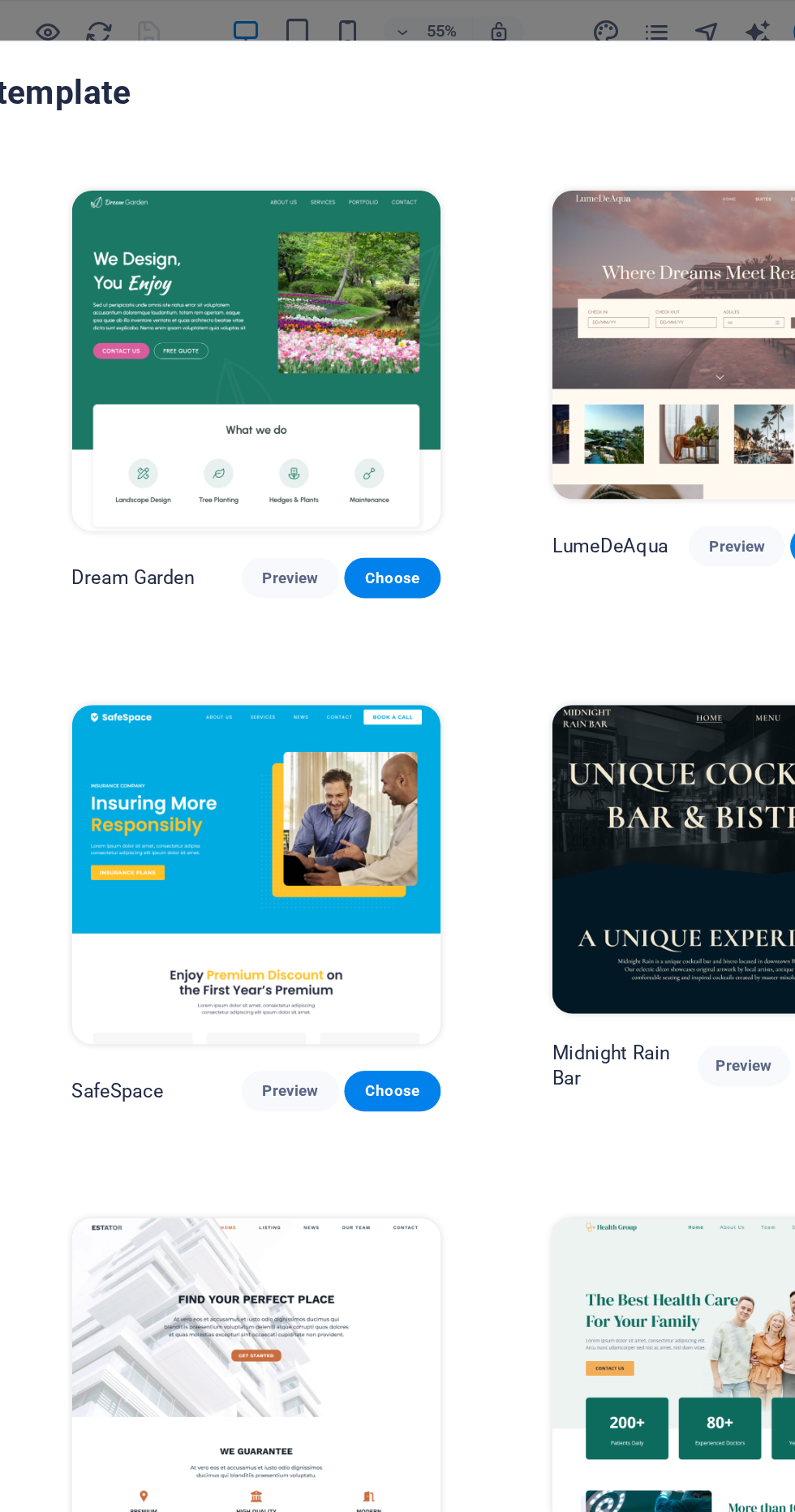
click at [345, 1018] on span "Preview" at bounding box center [362, 1025] width 36 height 13
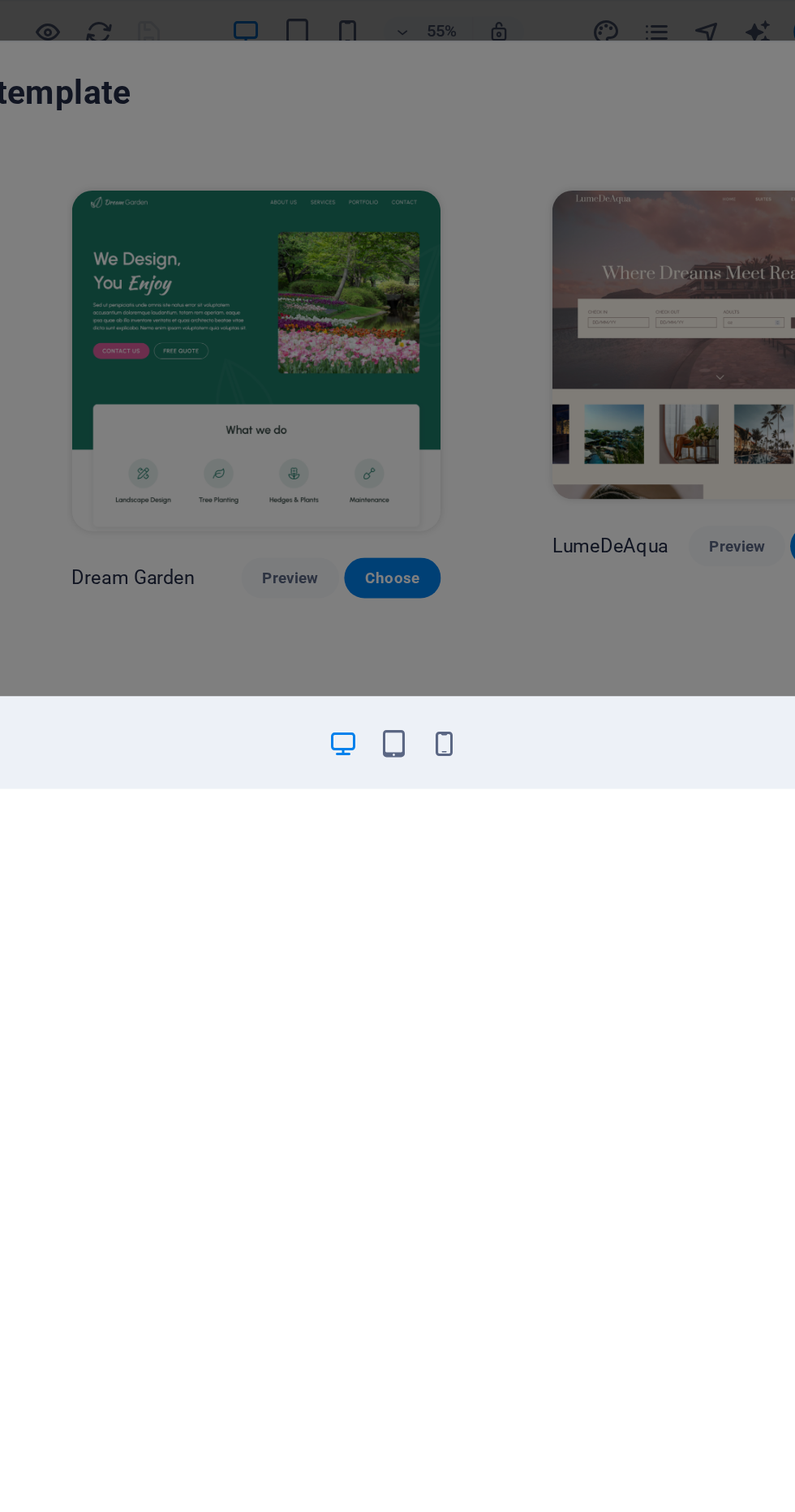
click at [460, 470] on icon "button" at bounding box center [462, 475] width 18 height 18
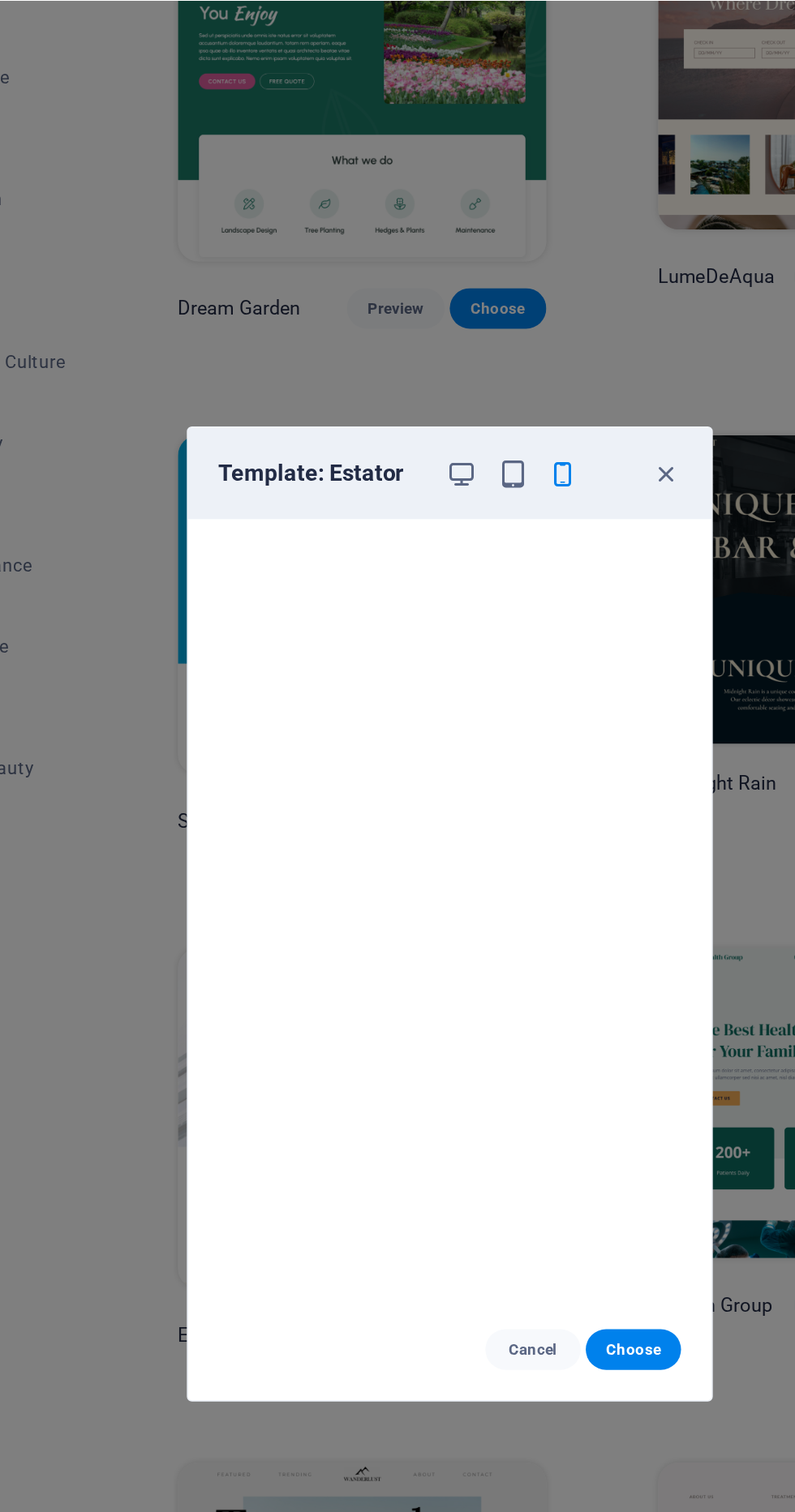
scroll to position [0, 0]
click at [540, 484] on icon "button" at bounding box center [536, 475] width 18 height 18
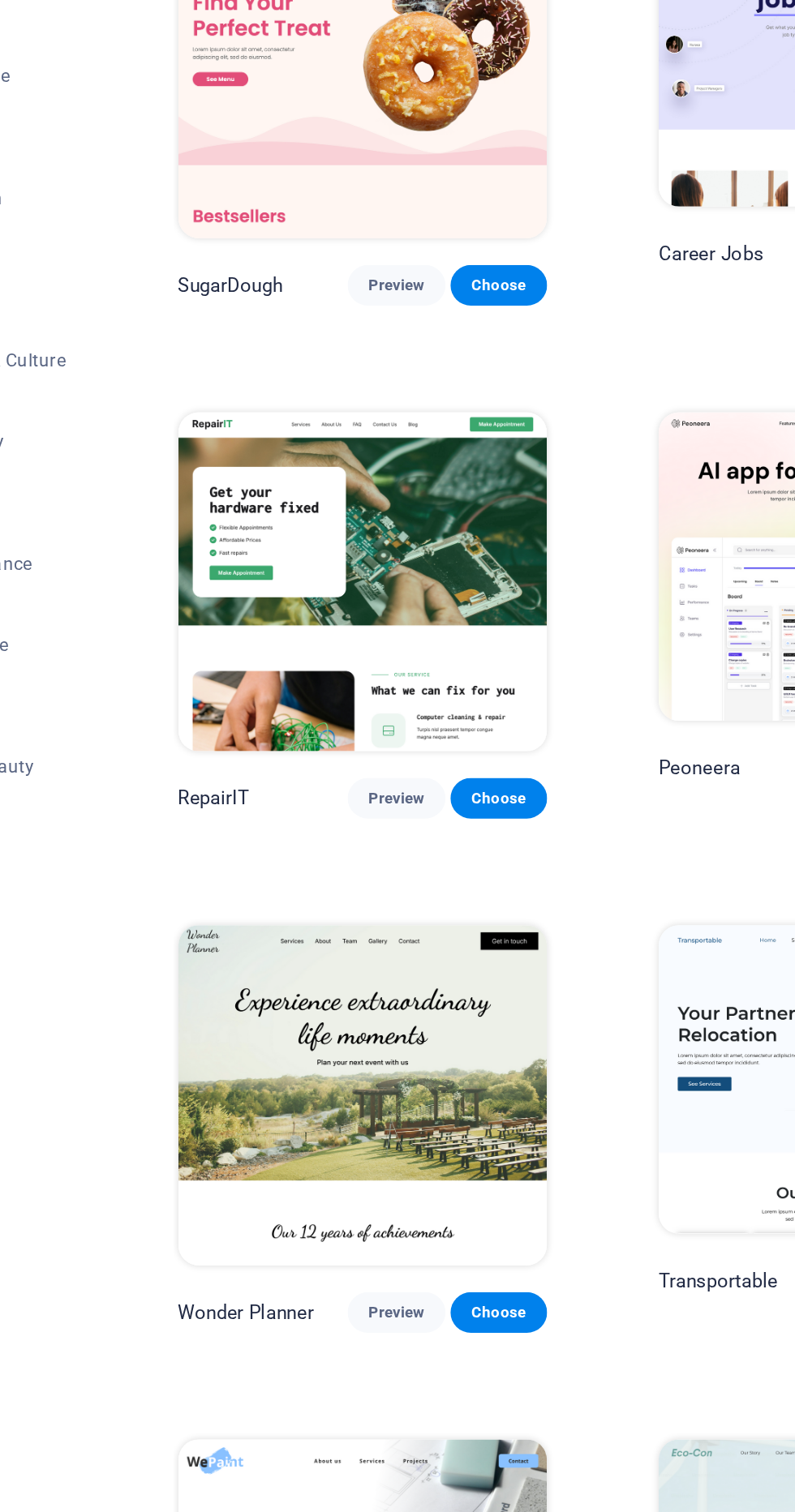
click at [345, 676] on span "Preview" at bounding box center [362, 682] width 36 height 13
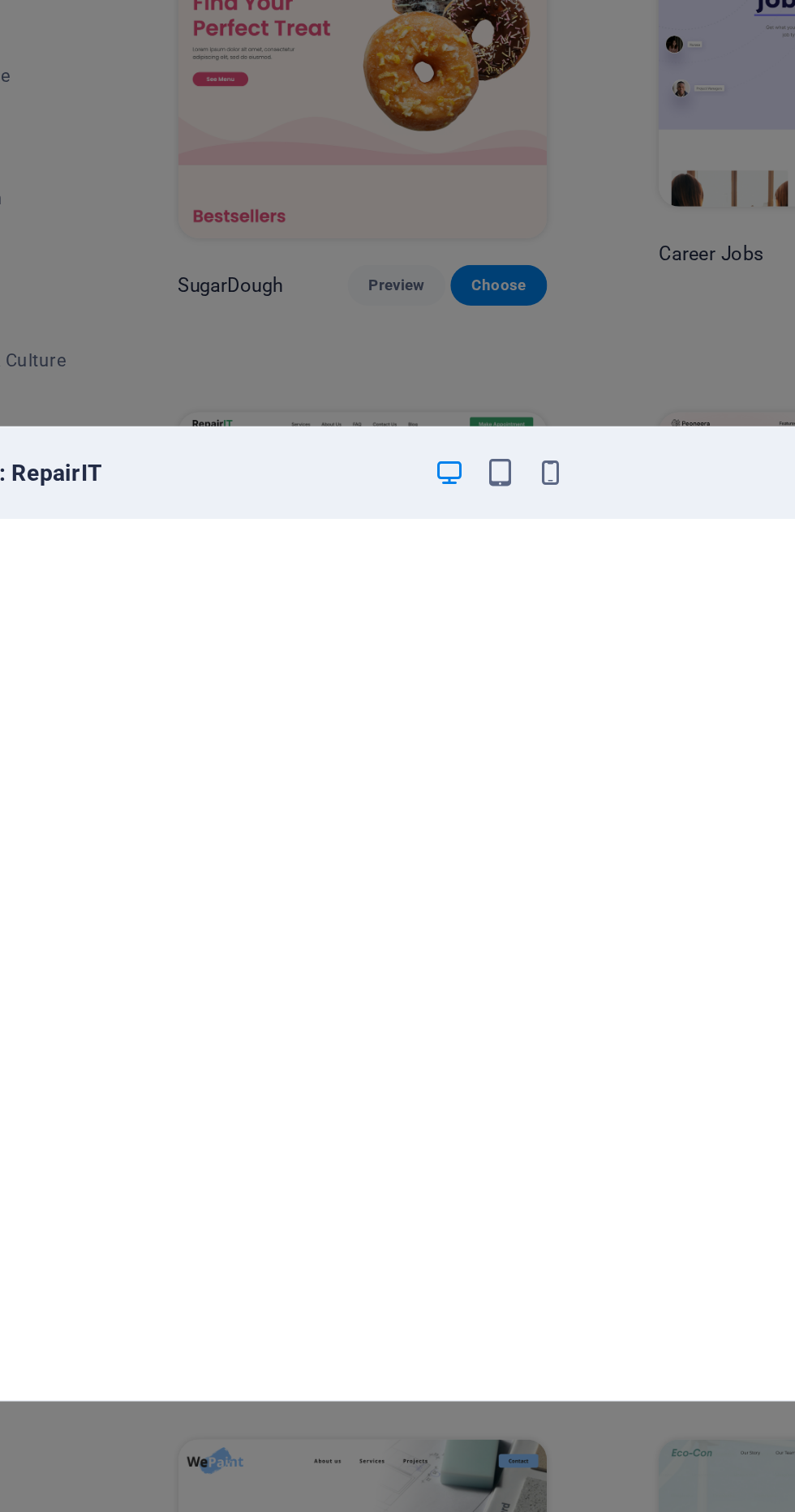
click at [470, 484] on icon "button" at bounding box center [462, 475] width 18 height 18
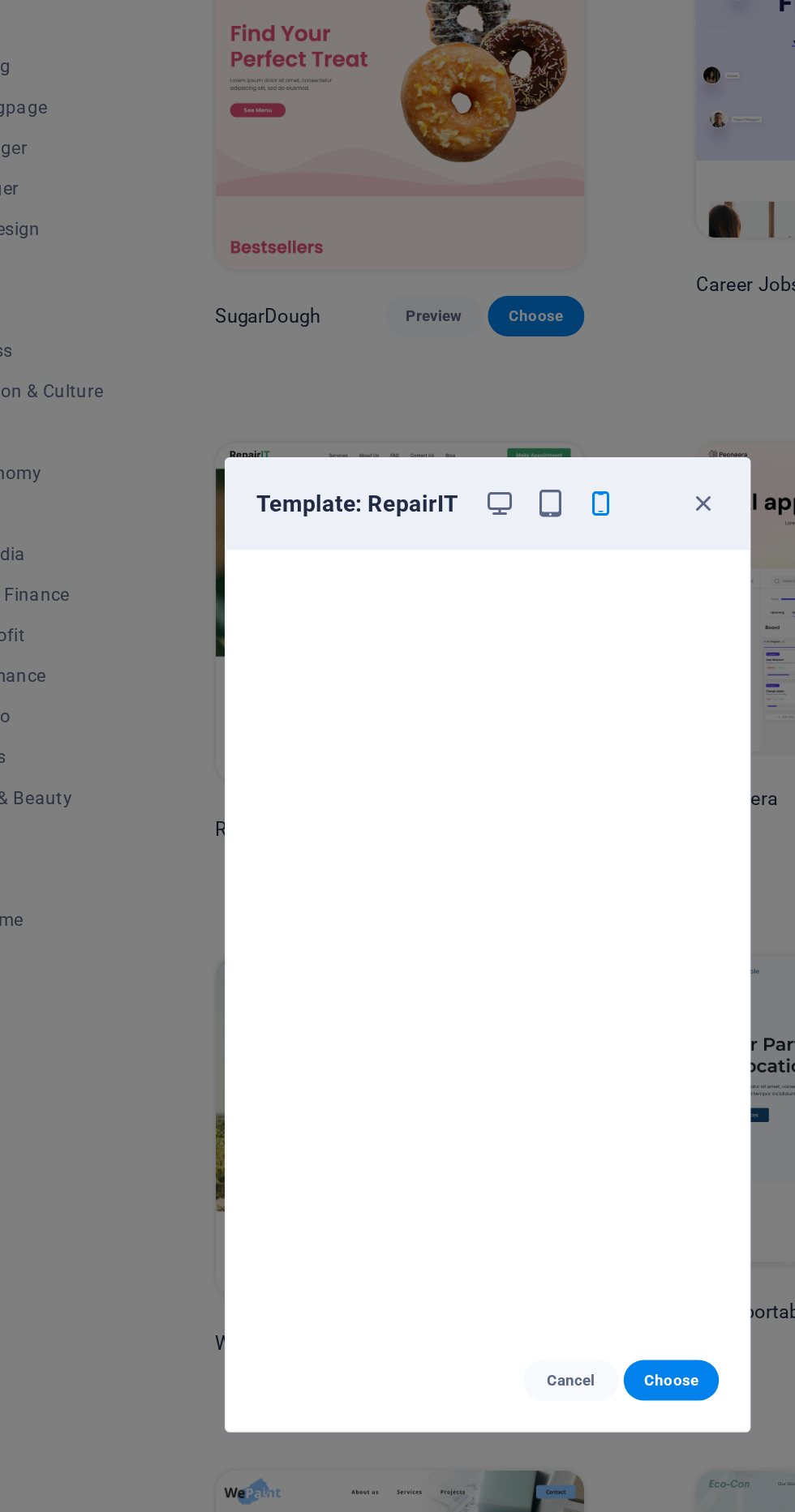
click at [541, 484] on icon "button" at bounding box center [536, 475] width 18 height 18
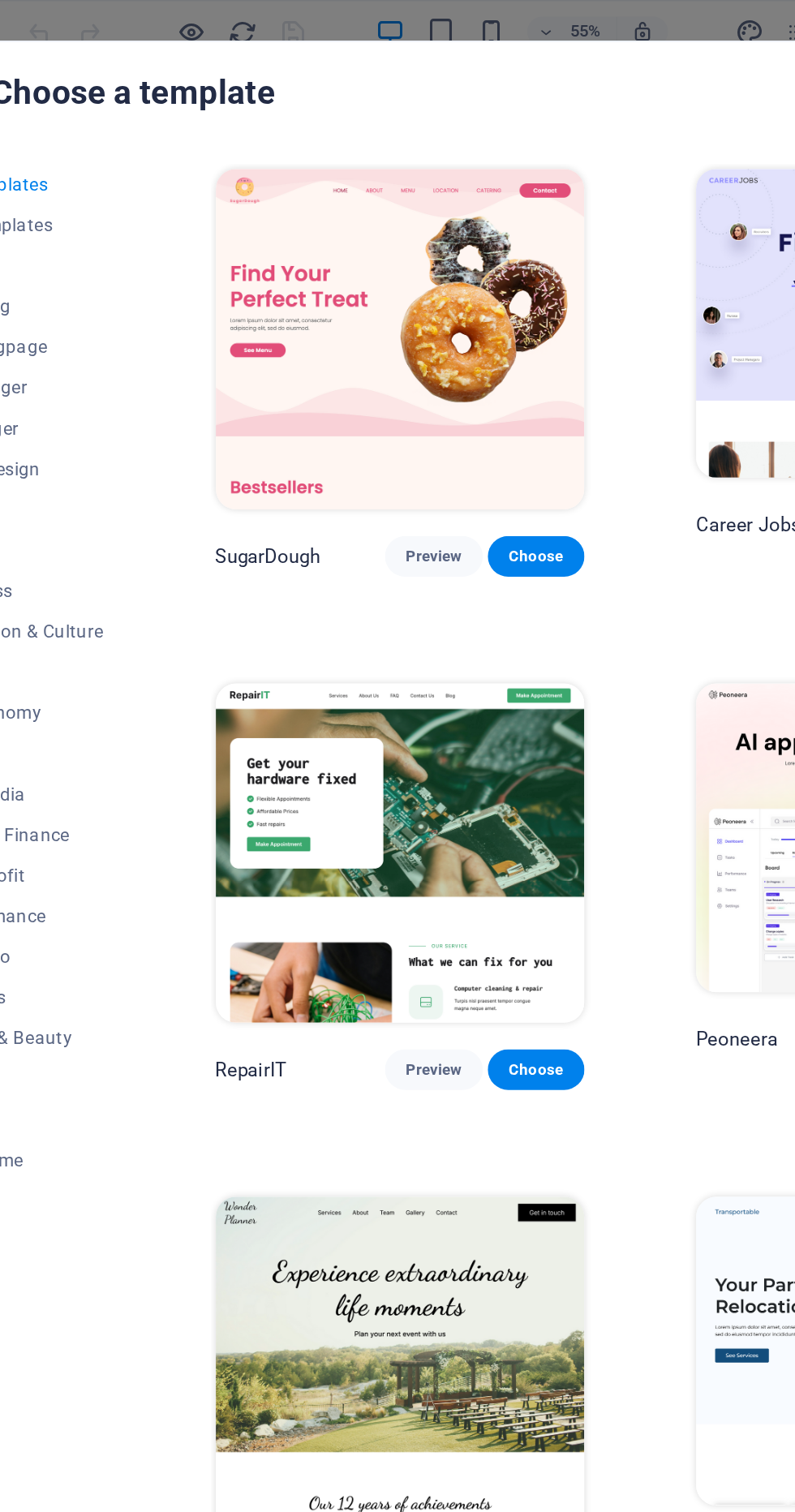
click at [336, 342] on button "Preview" at bounding box center [362, 355] width 62 height 26
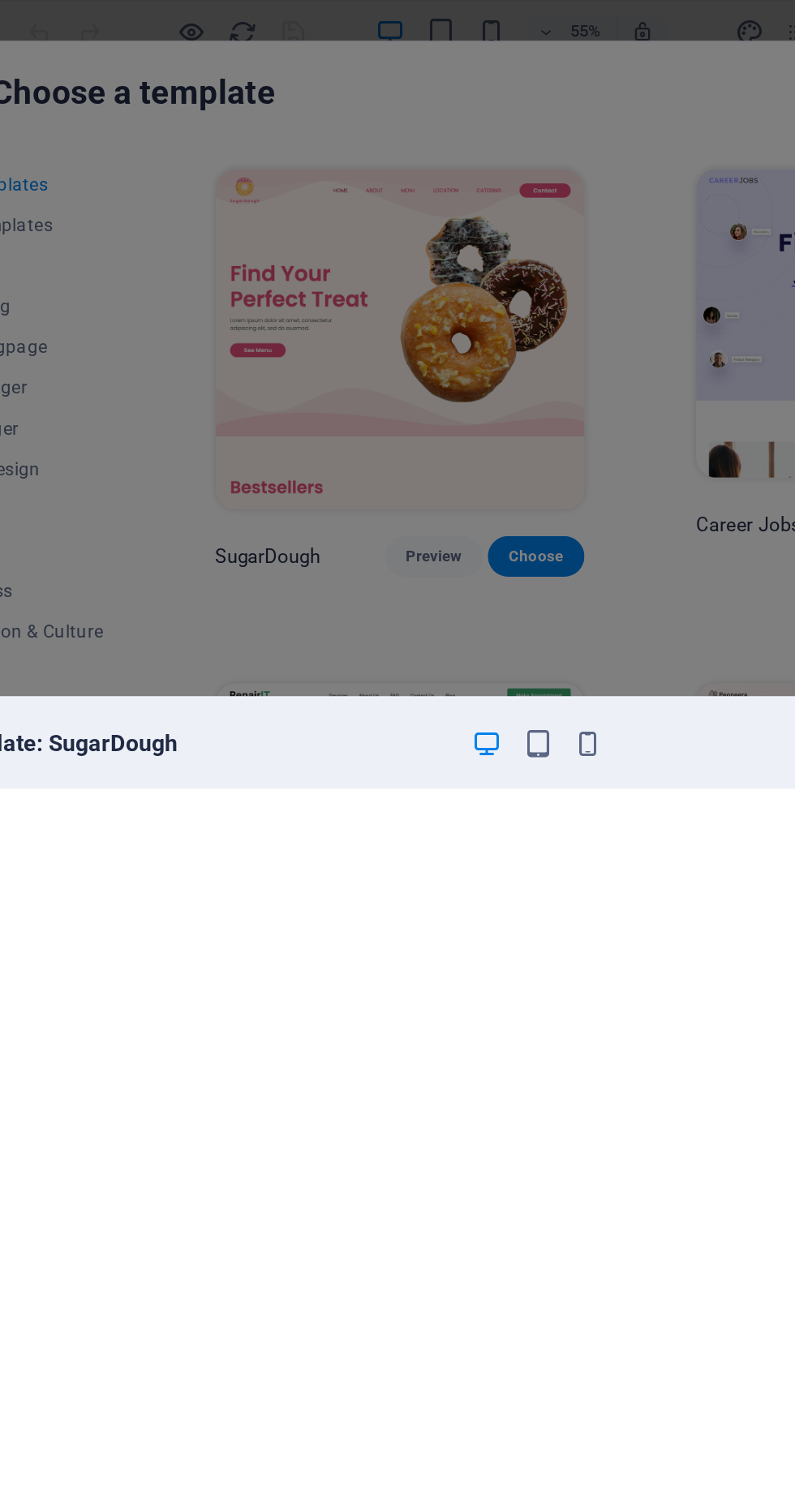
click at [465, 471] on icon "button" at bounding box center [462, 475] width 18 height 18
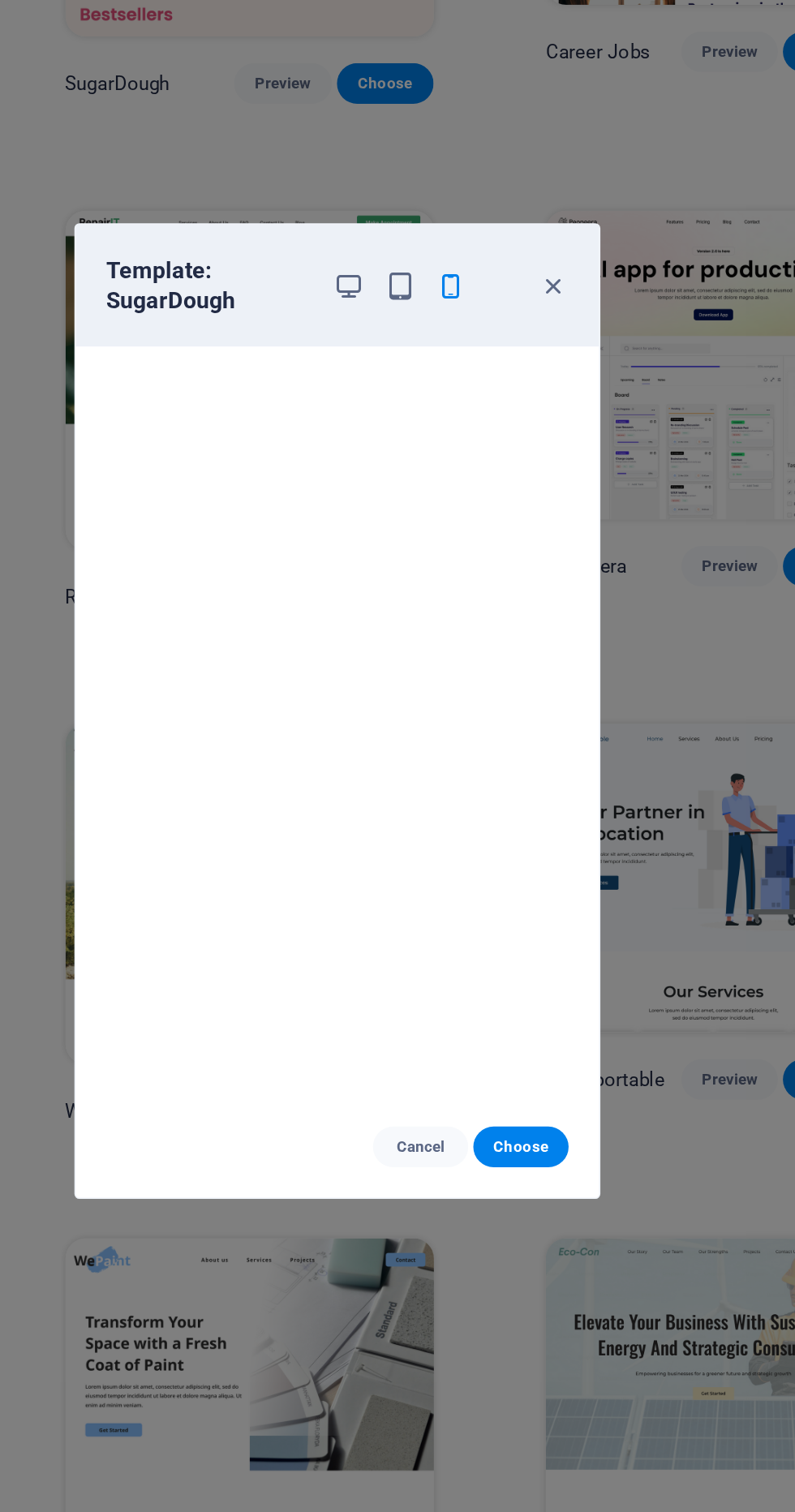
click at [540, 488] on icon "button" at bounding box center [536, 484] width 18 height 18
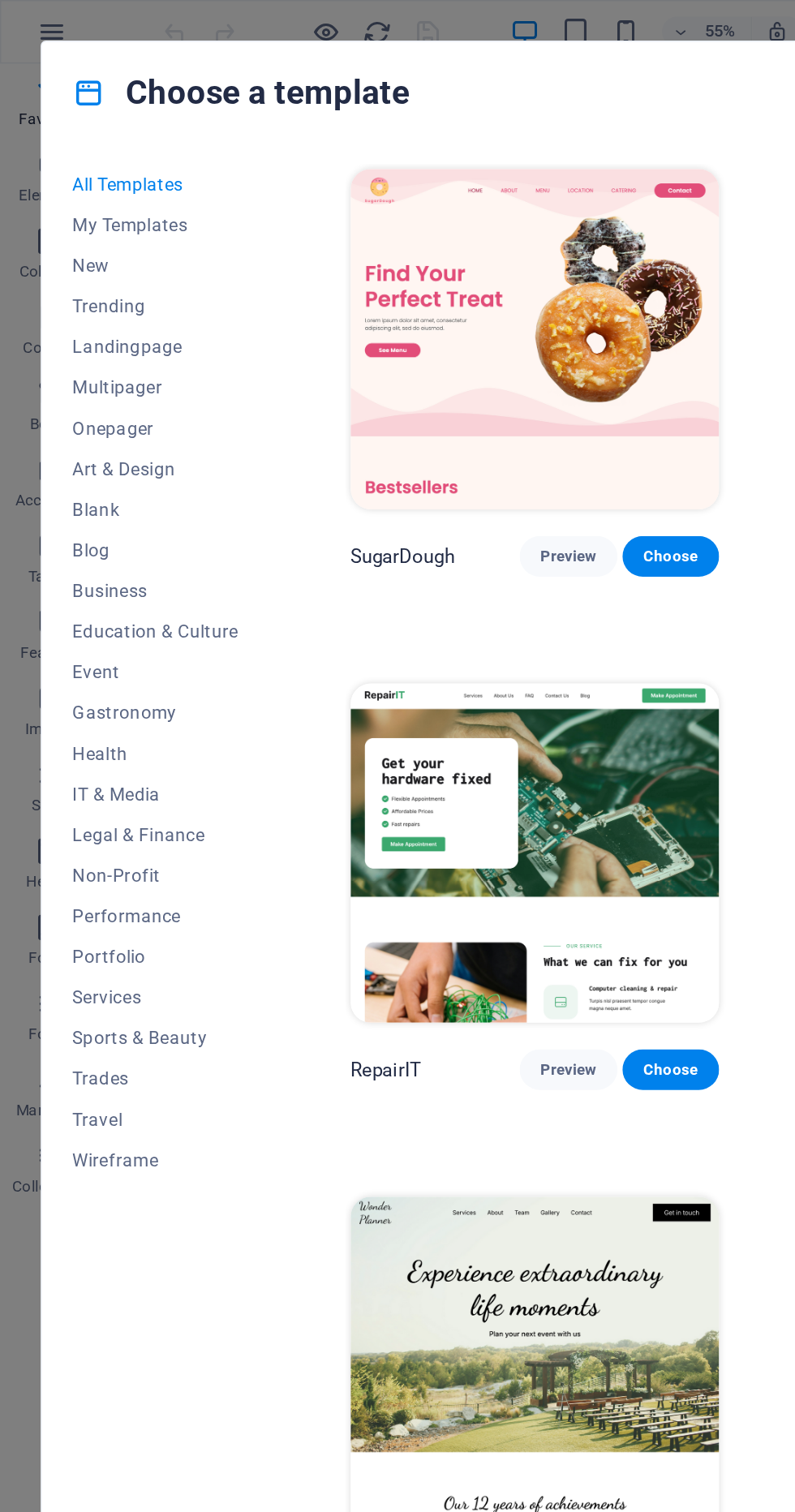
click at [125, 556] on span "Non-Profit" at bounding box center [99, 559] width 106 height 13
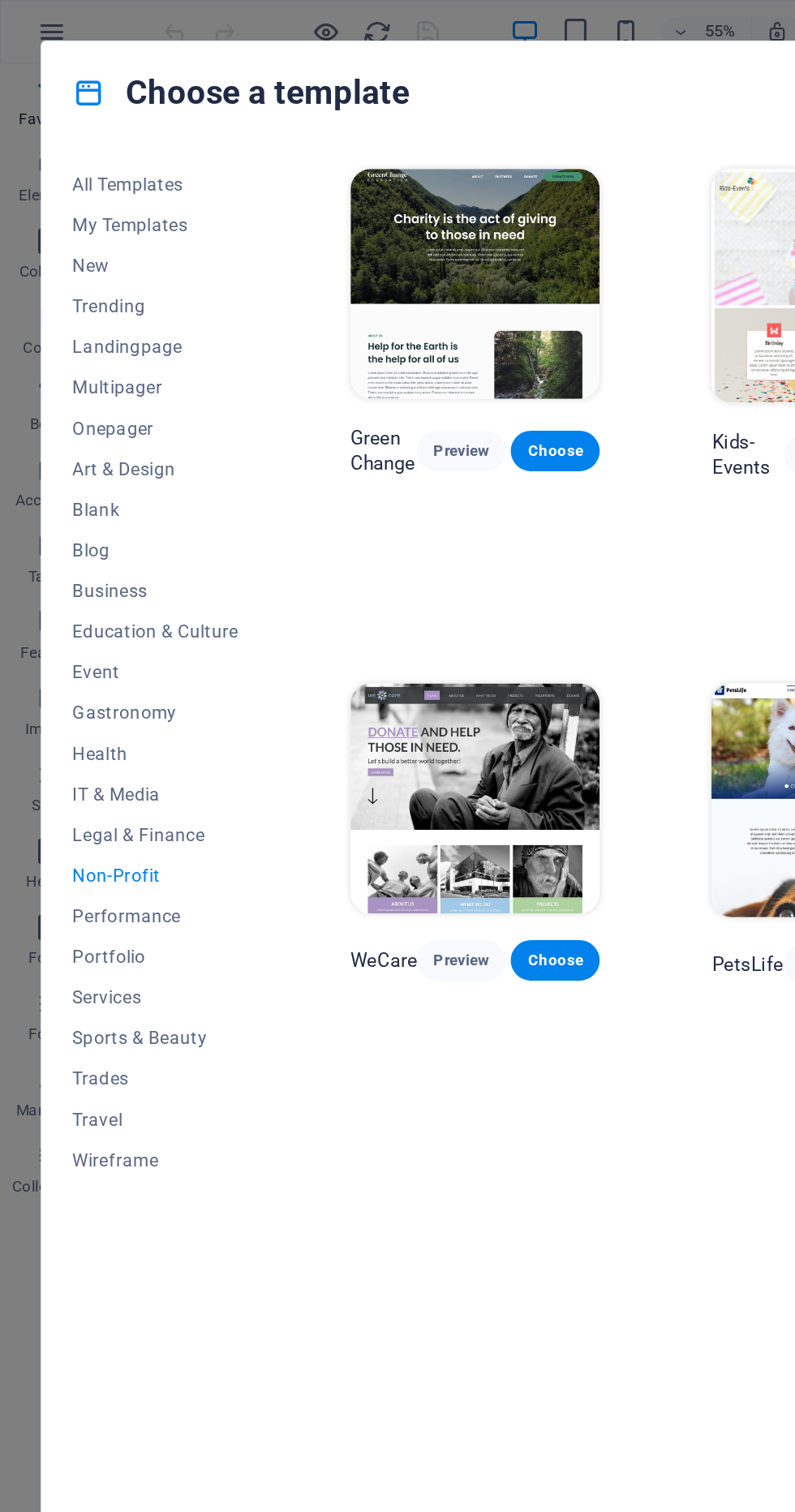
click at [47, 683] on span "Trades" at bounding box center [99, 689] width 106 height 13
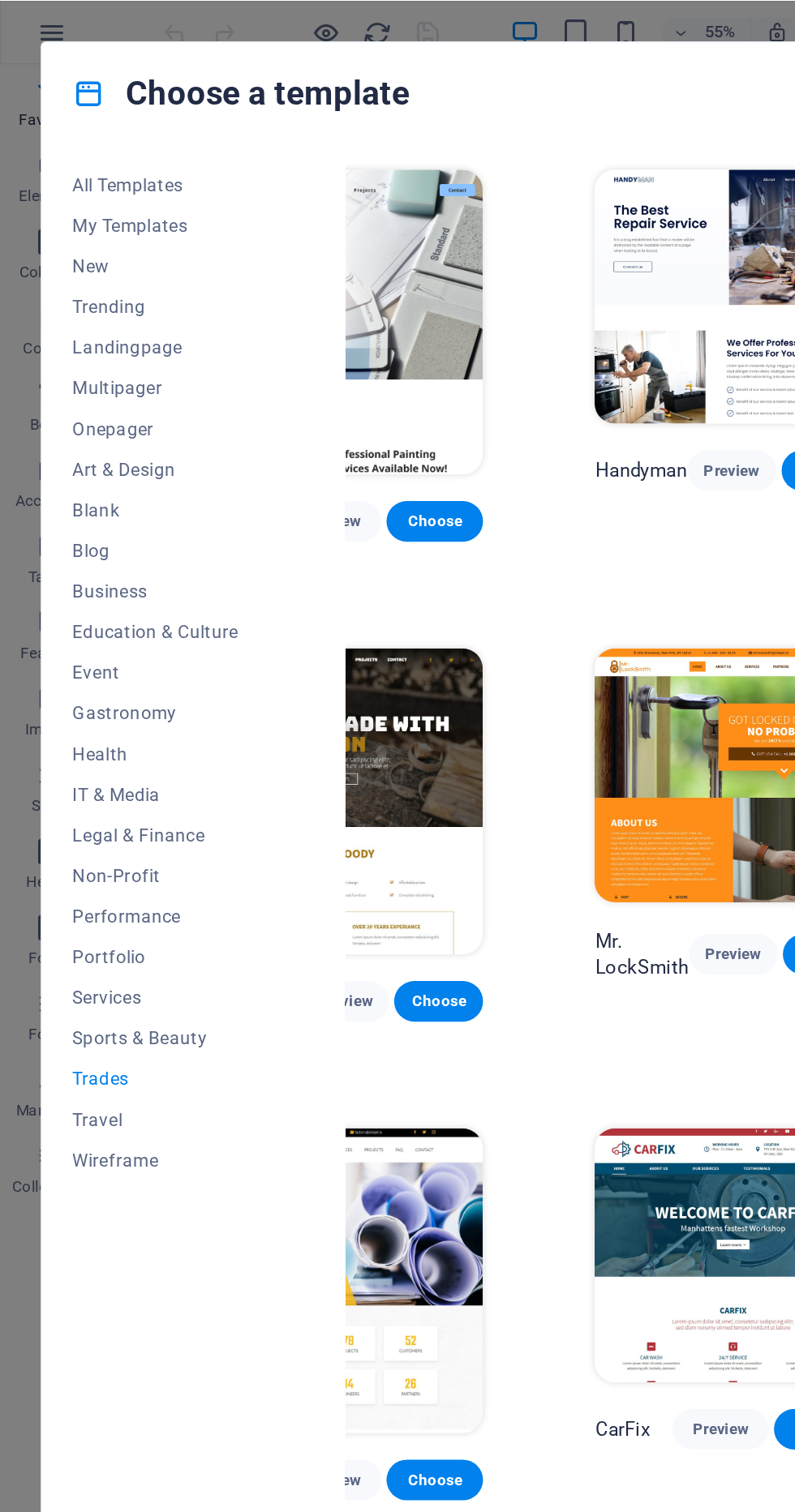
scroll to position [0, 131]
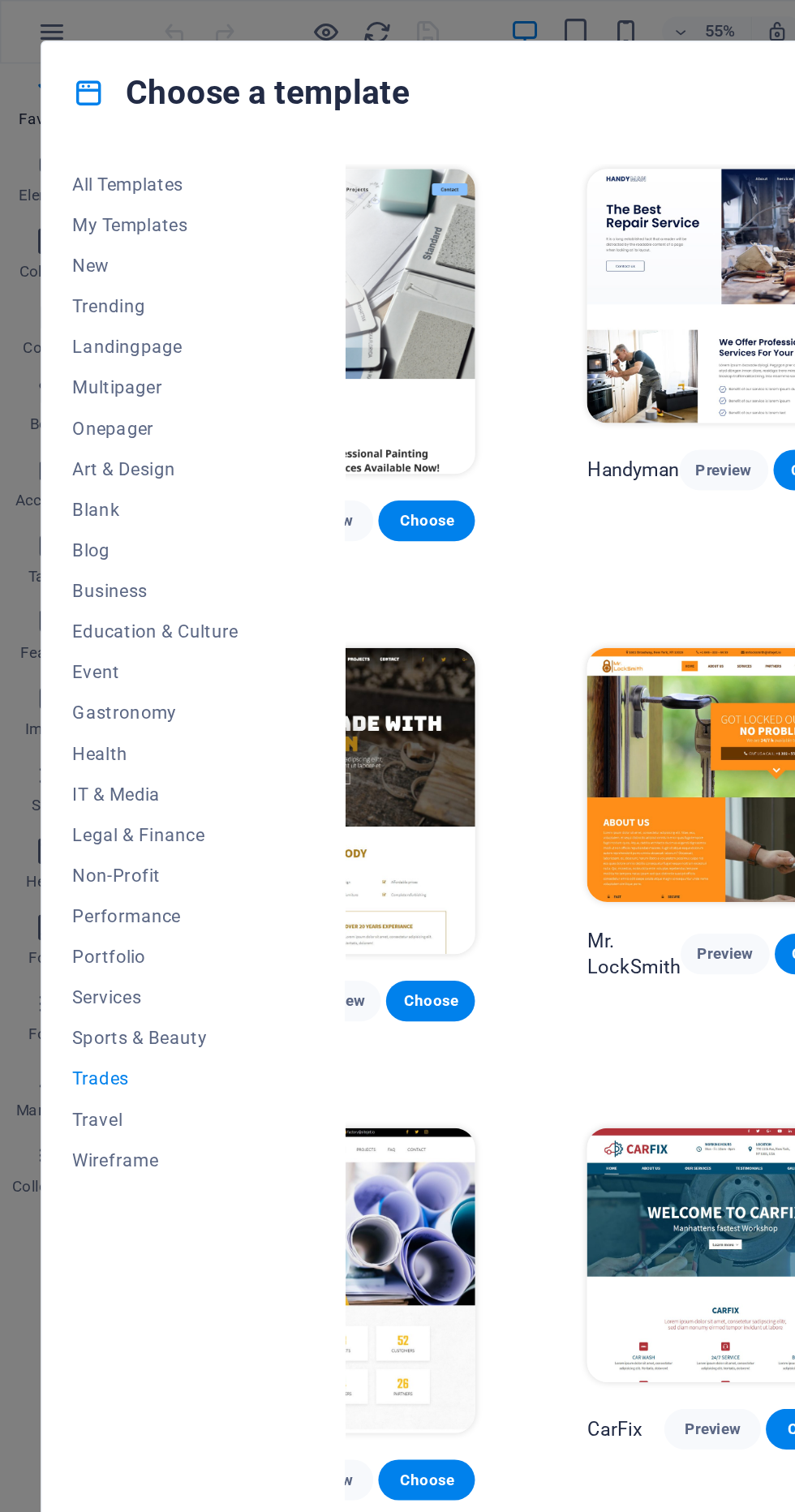
click at [447, 602] on span "Preview" at bounding box center [462, 609] width 30 height 13
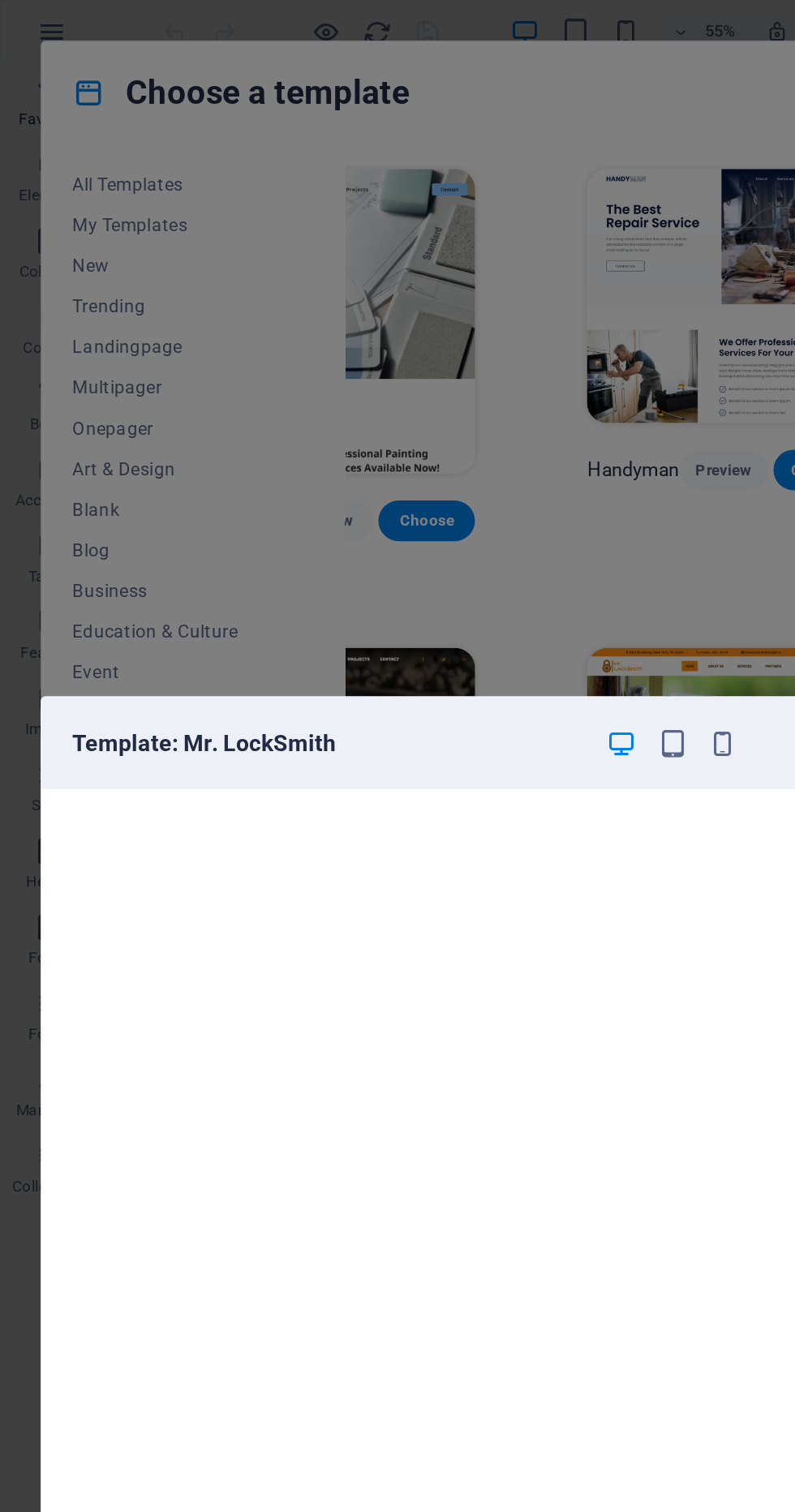
click at [463, 480] on icon "button" at bounding box center [462, 475] width 18 height 18
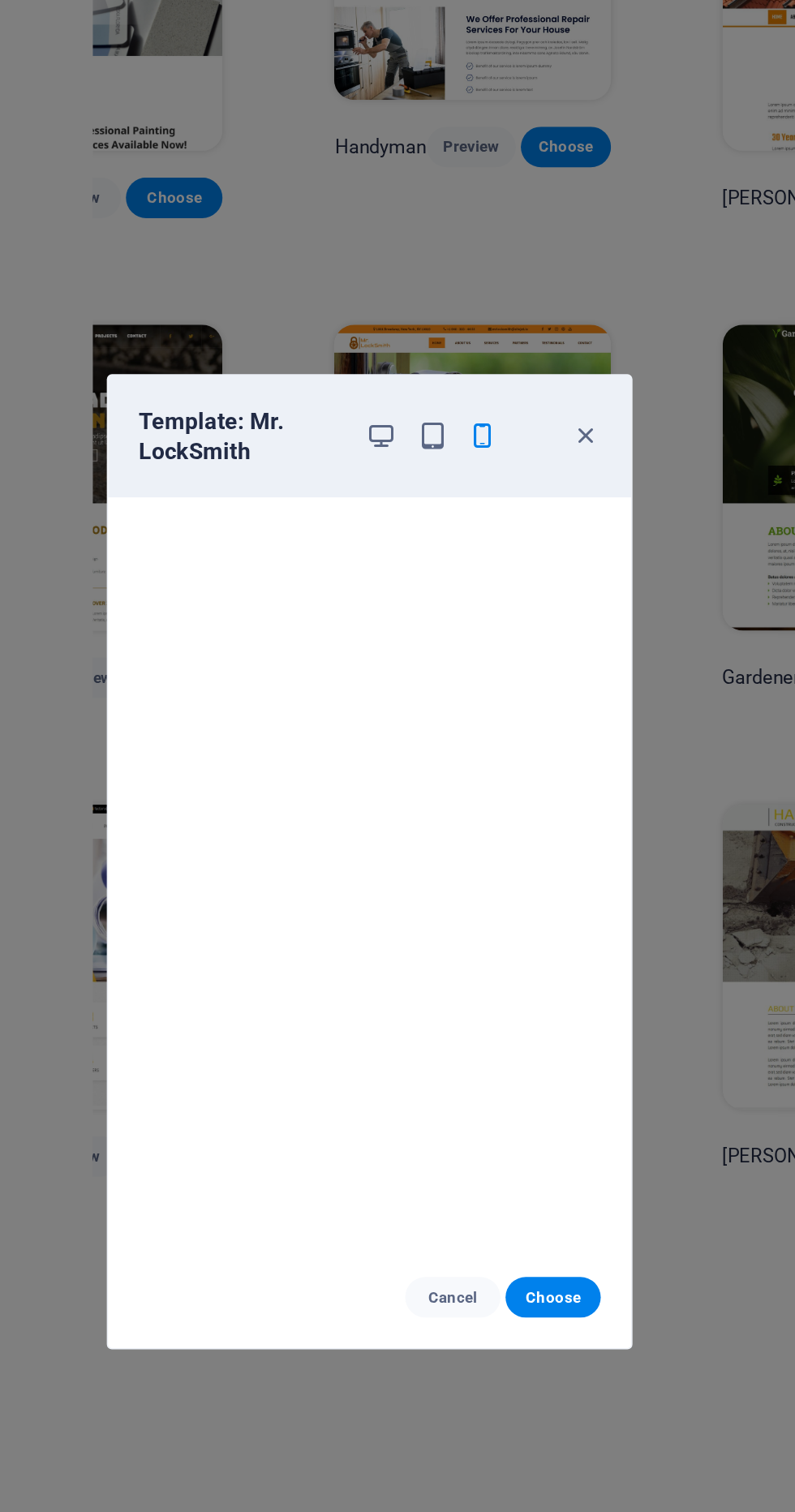
scroll to position [0, 0]
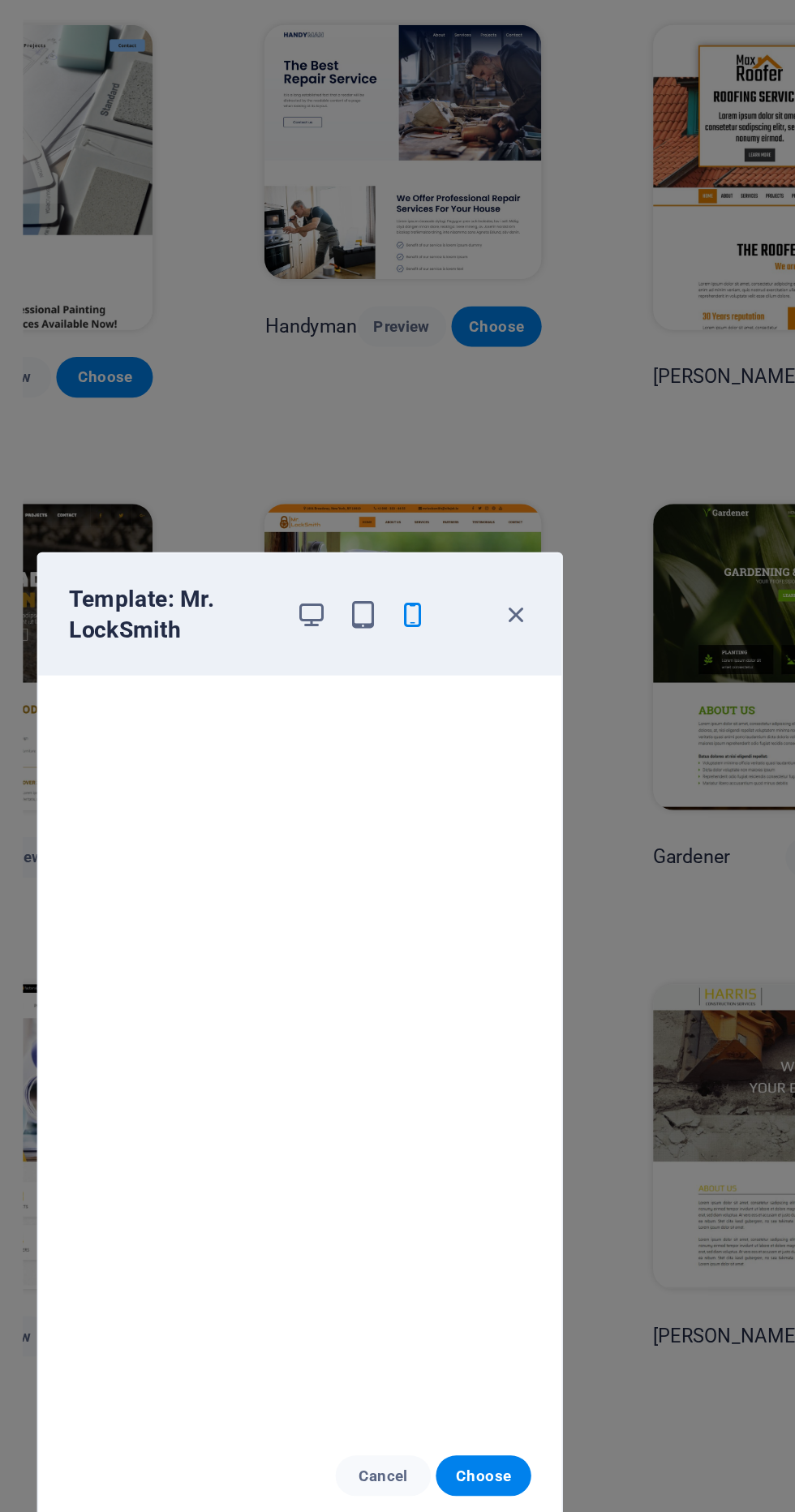
click at [565, 471] on div "Template: Mr. LockSmith Cancel Choose" at bounding box center [398, 756] width 795 height 1512
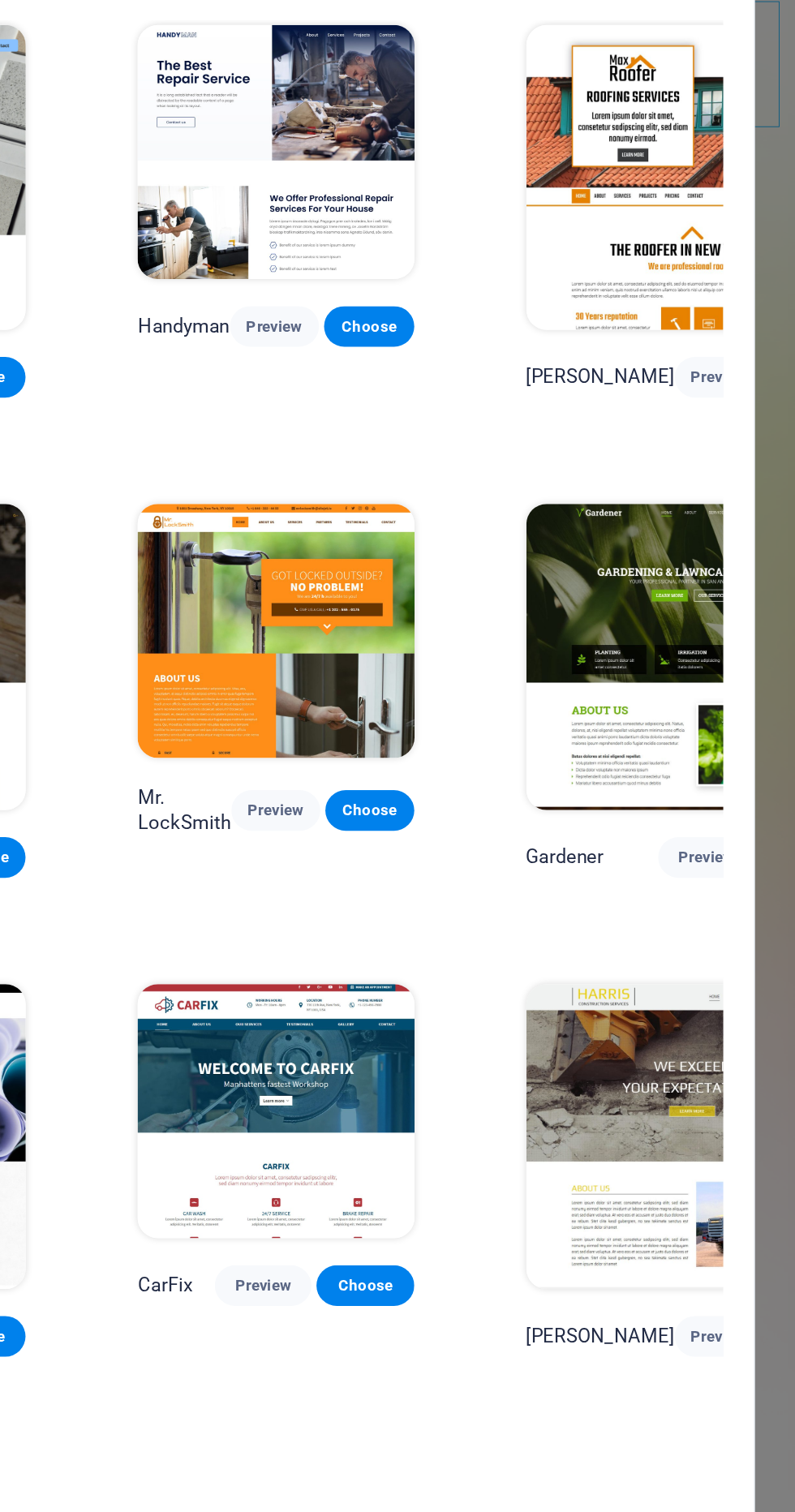
click at [437, 906] on span "Preview" at bounding box center [455, 912] width 36 height 13
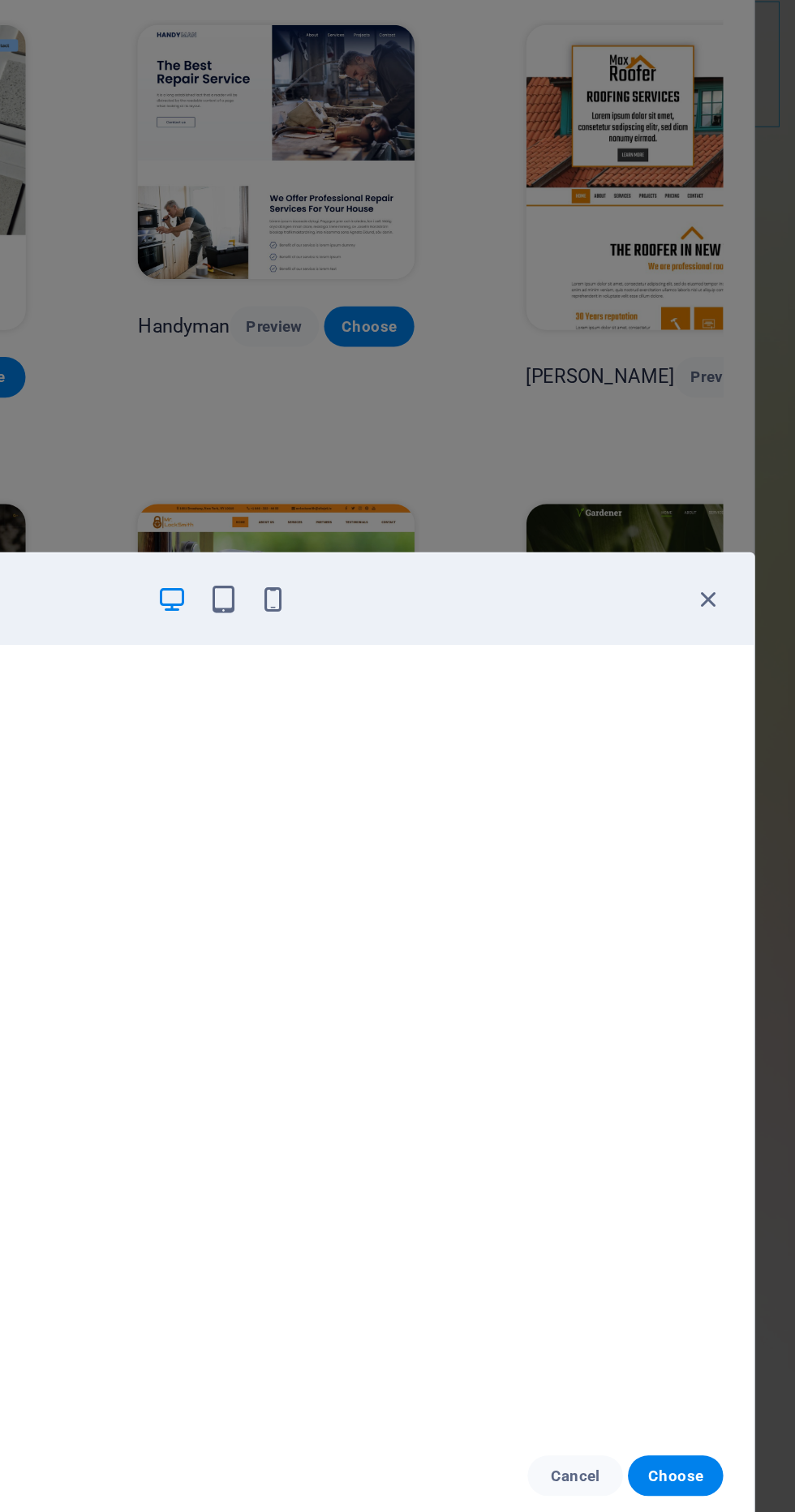
click at [463, 470] on icon "button" at bounding box center [462, 475] width 18 height 18
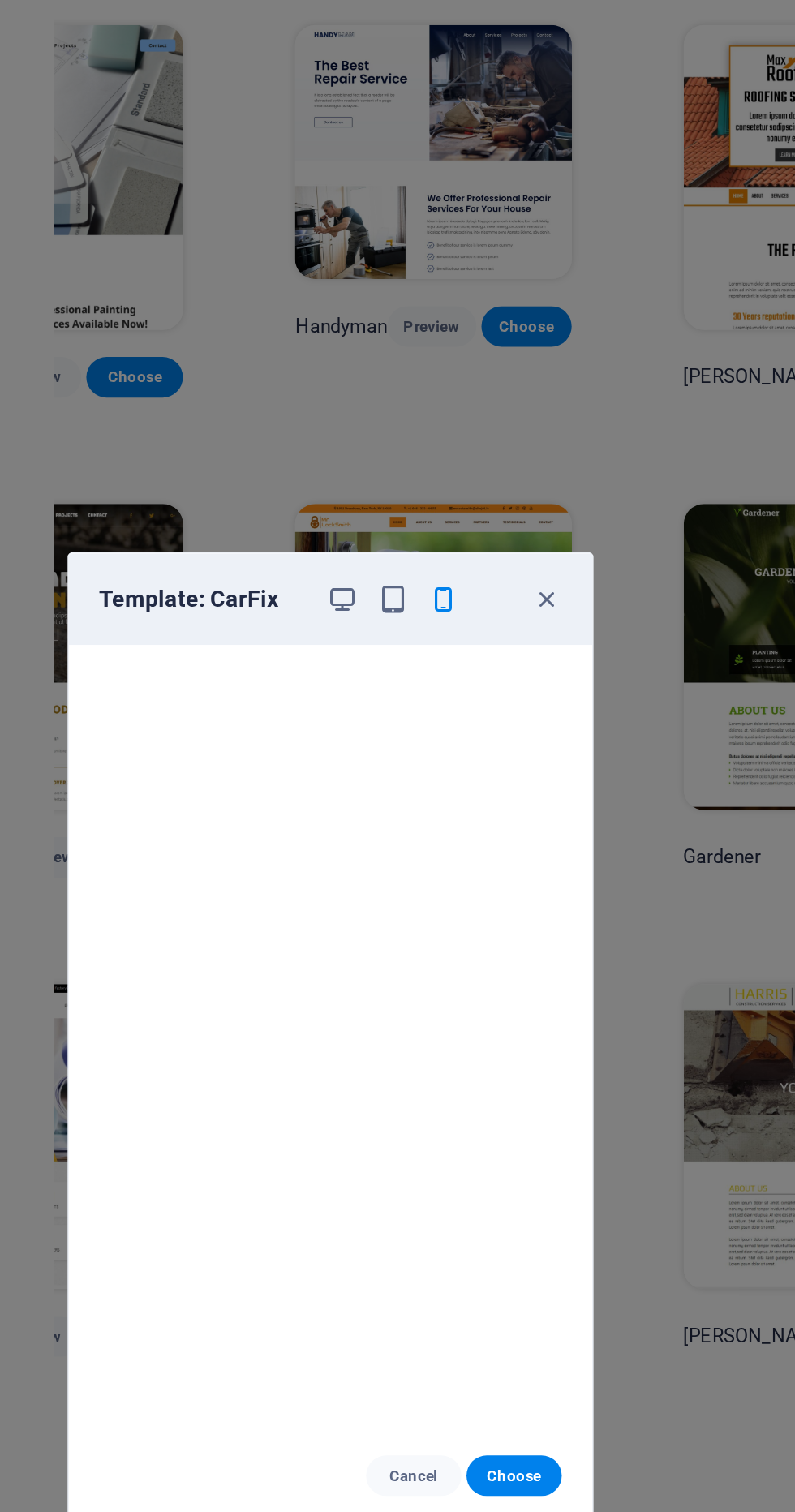
scroll to position [4, 0]
click at [562, 481] on div "Template: CarFix" at bounding box center [398, 474] width 334 height 58
click at [533, 468] on icon "button" at bounding box center [536, 475] width 18 height 18
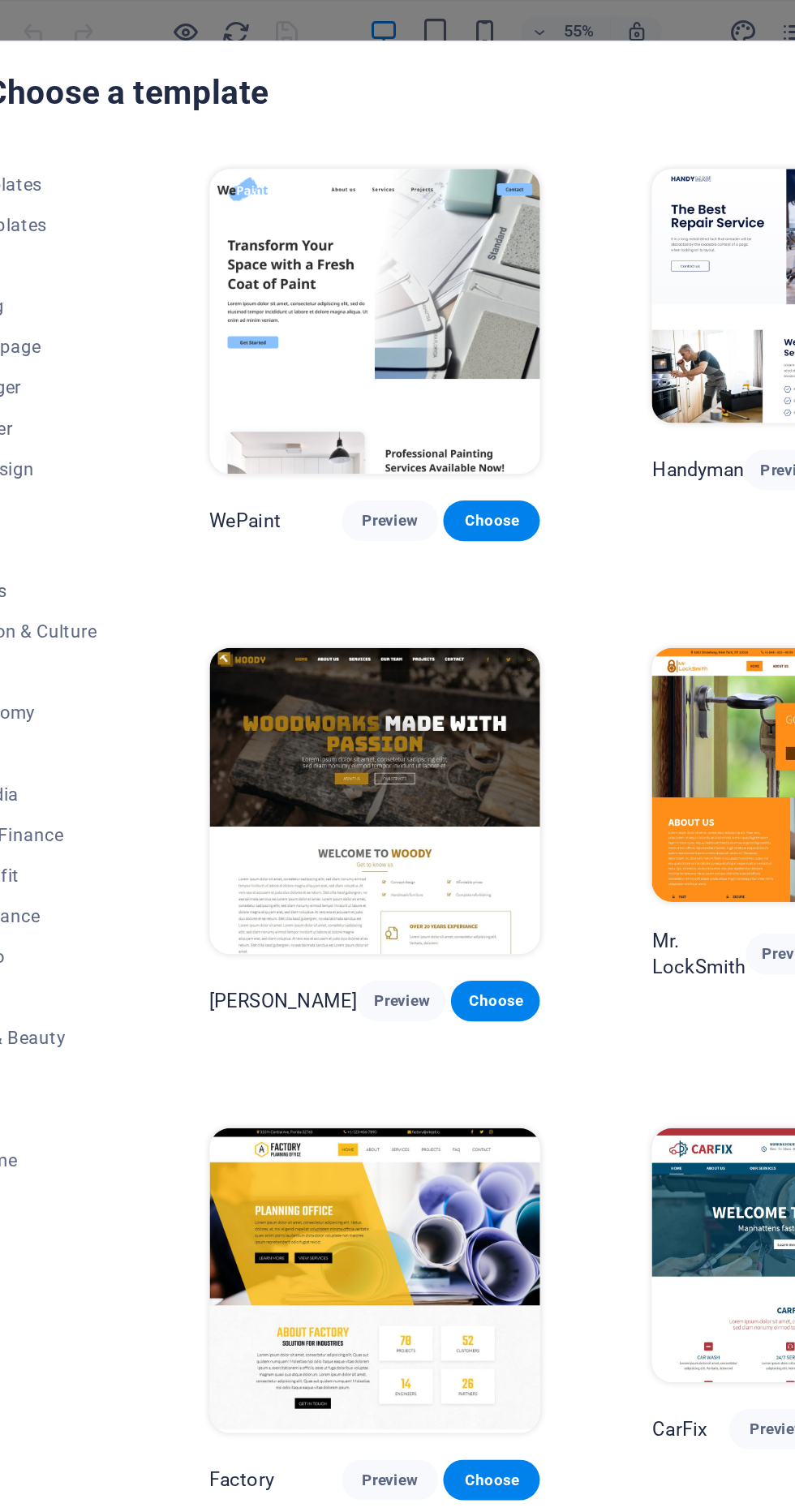
scroll to position [0, 0]
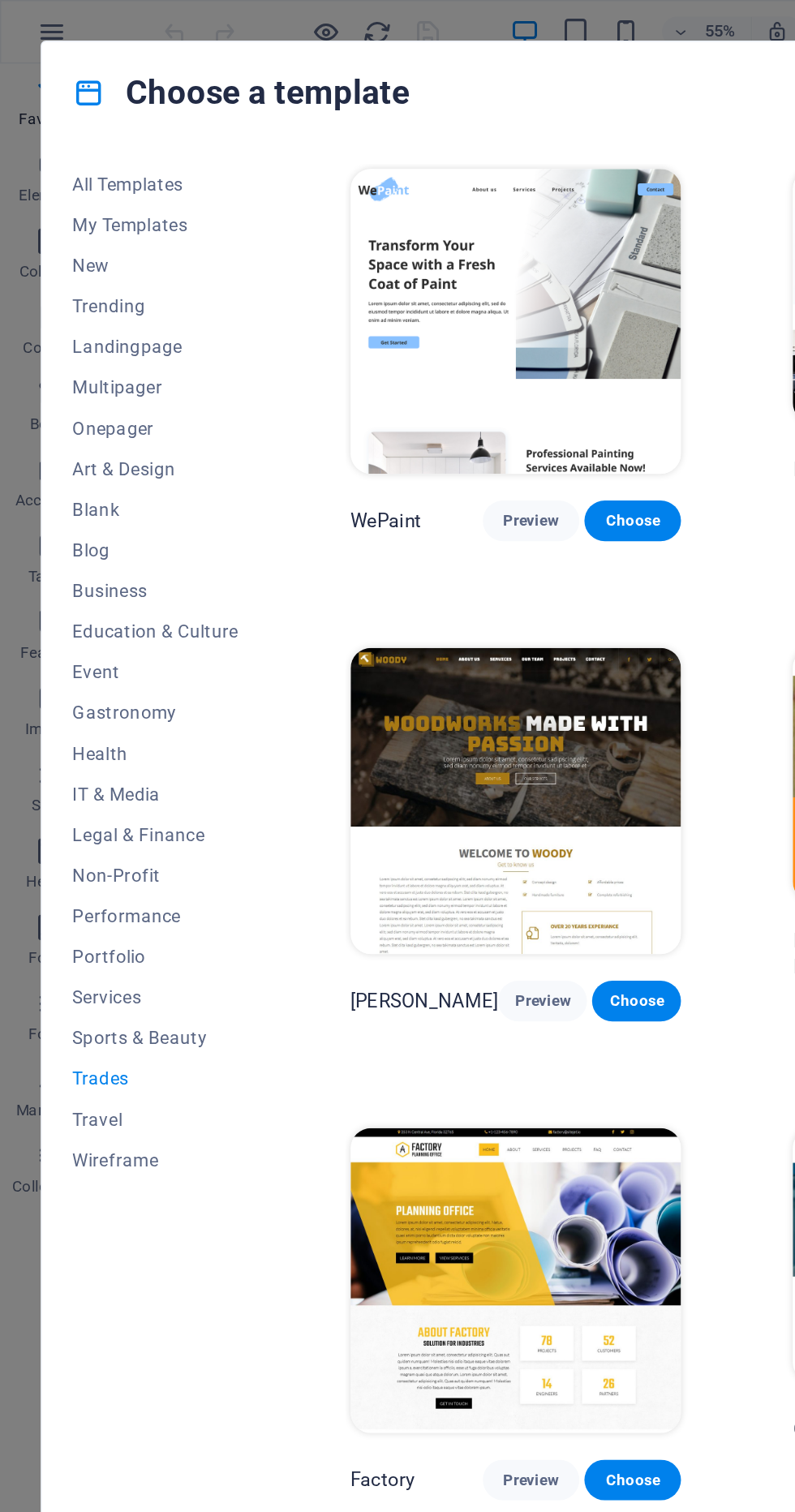
click at [101, 739] on span "Wireframe" at bounding box center [99, 741] width 106 height 13
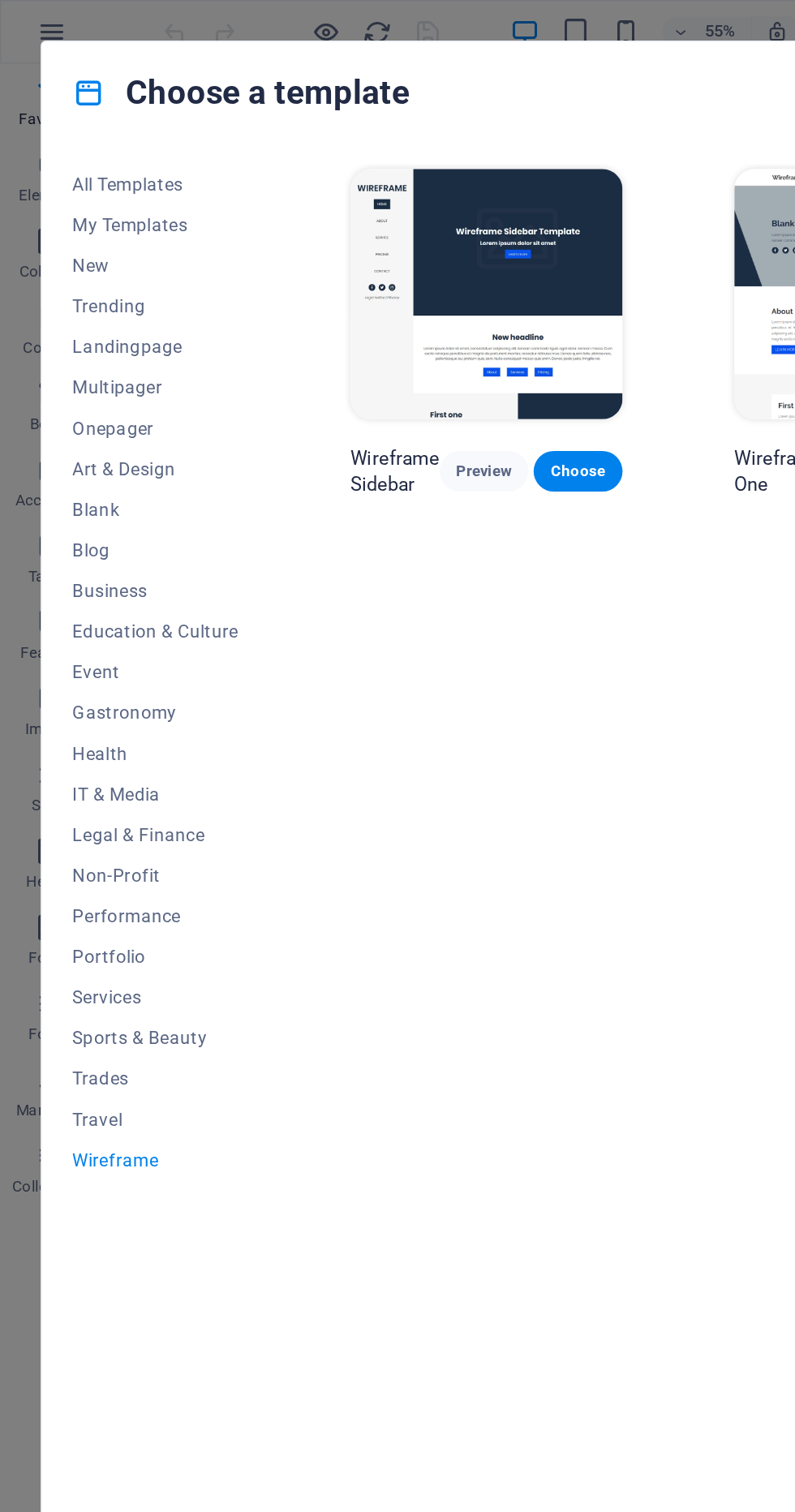
click at [74, 685] on span "Trades" at bounding box center [99, 689] width 106 height 13
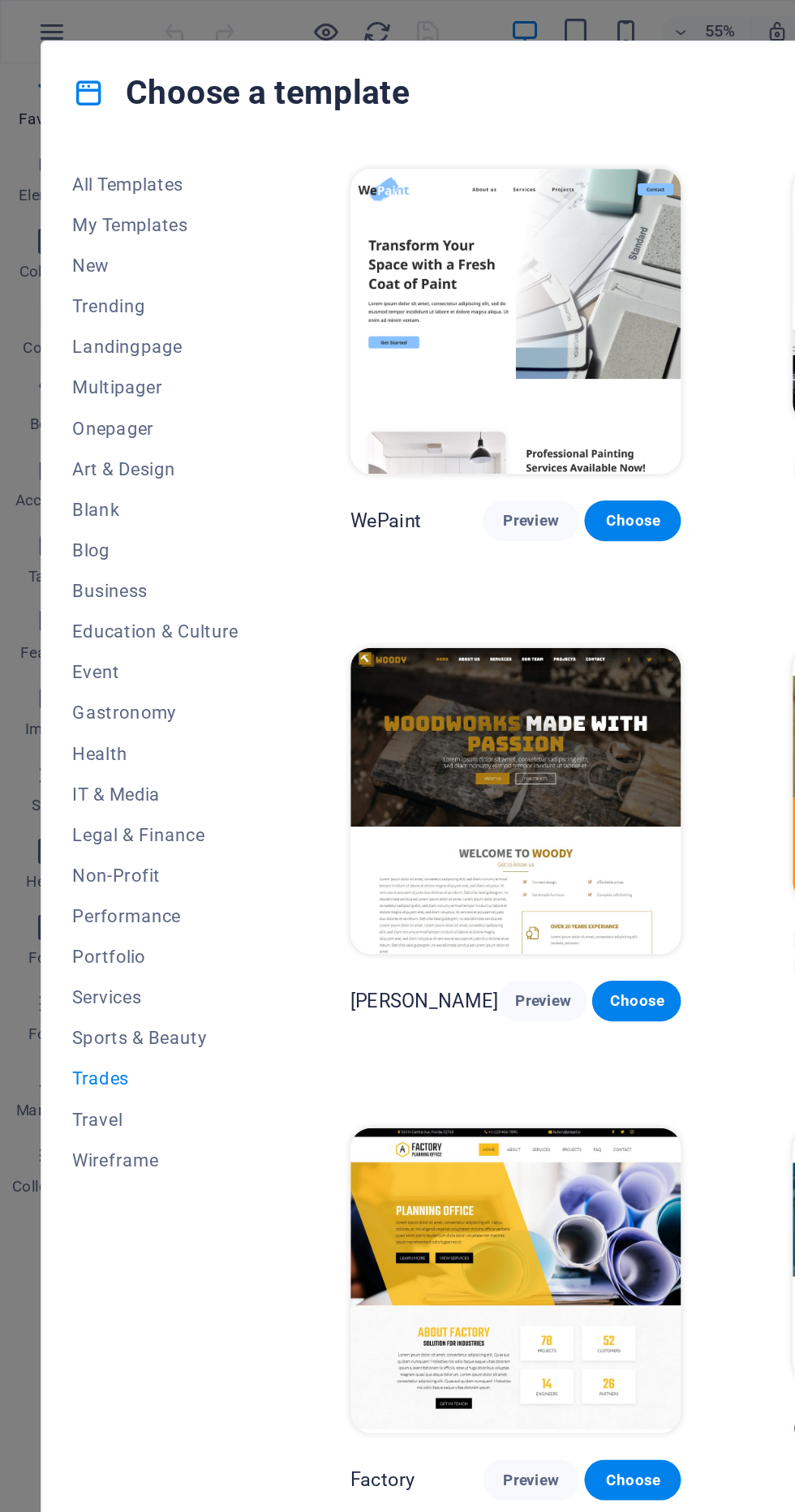
click at [86, 714] on span "Travel" at bounding box center [99, 715] width 106 height 13
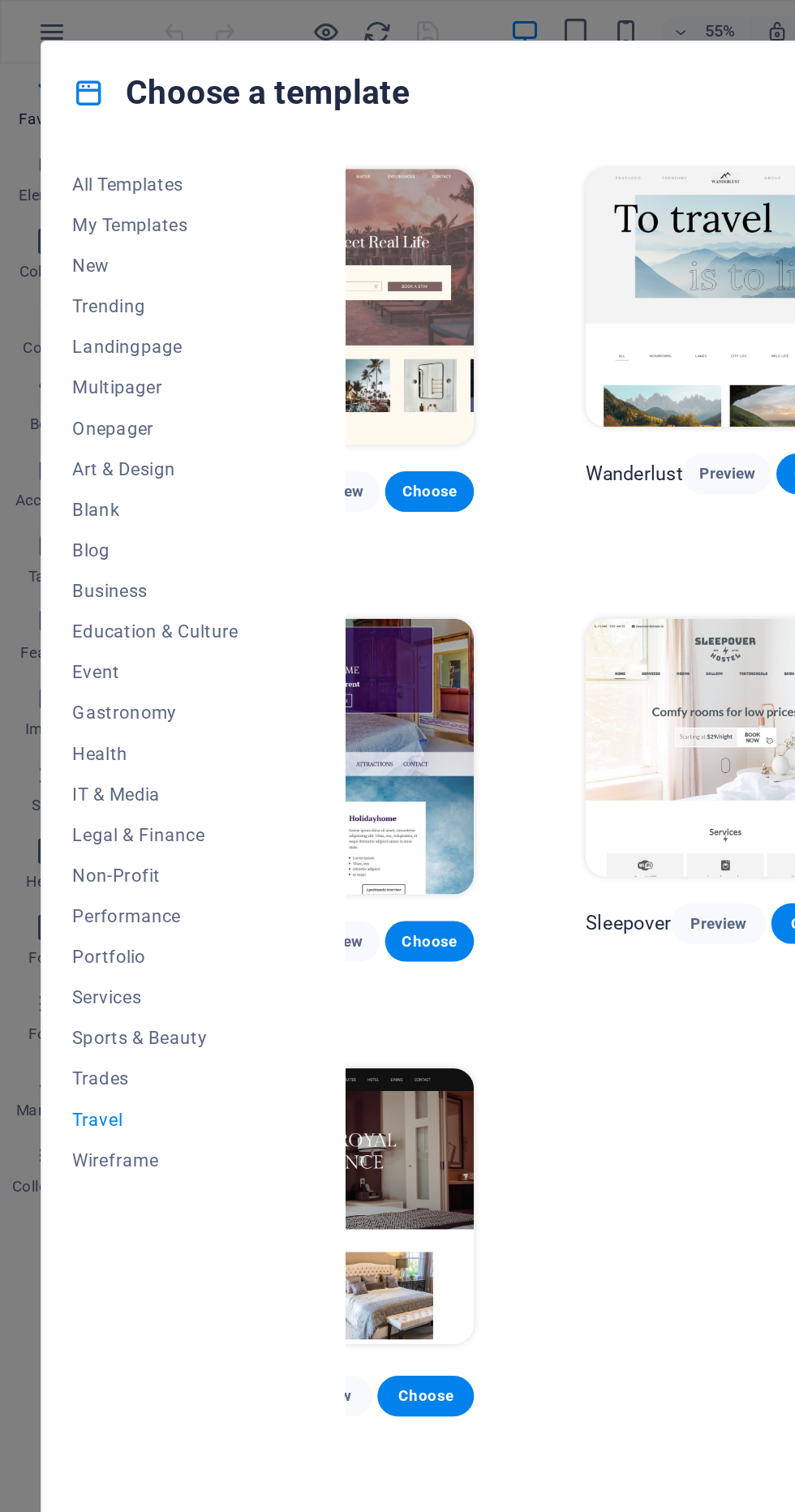
scroll to position [0, 176]
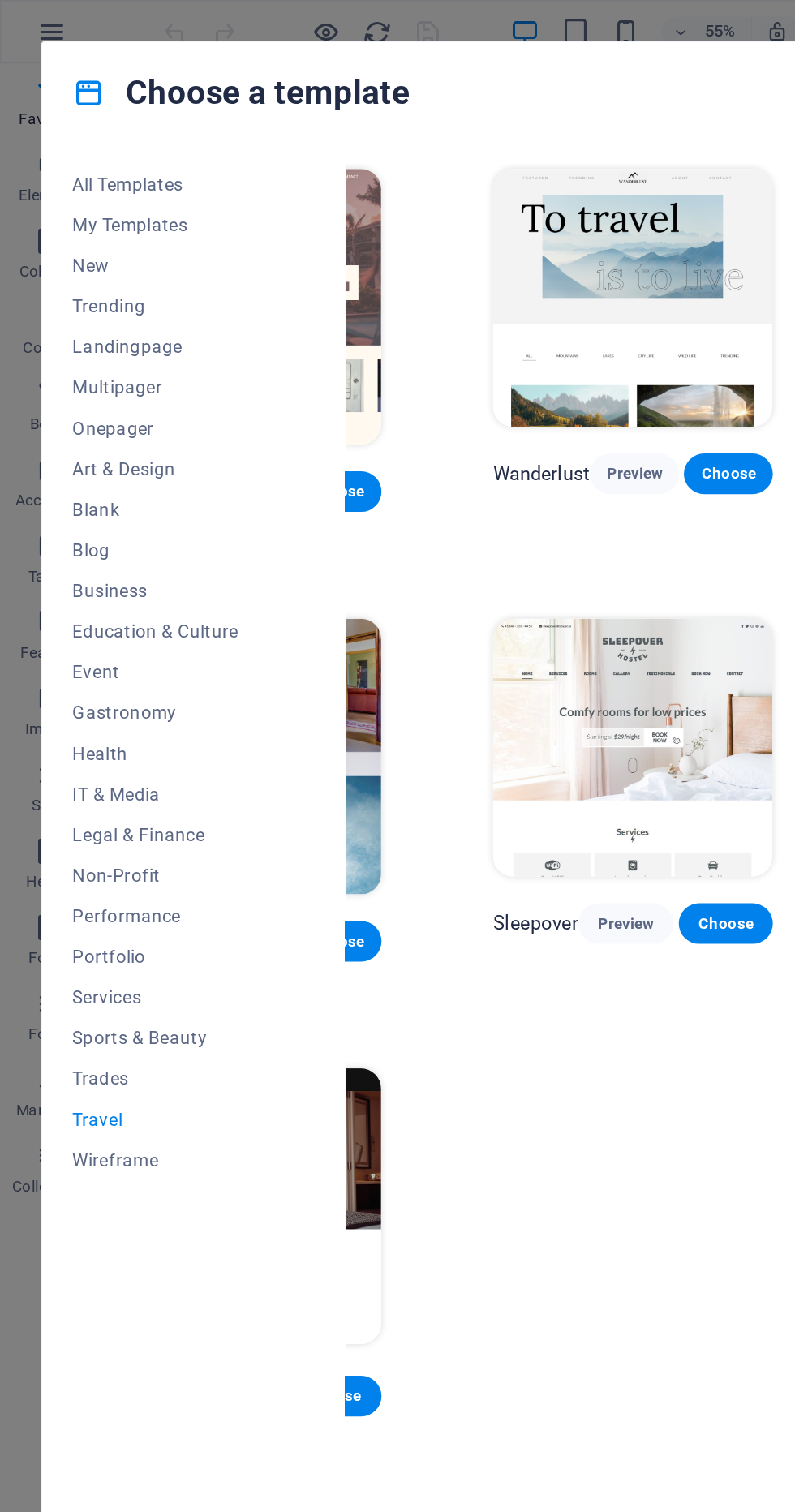
click at [403, 591] on span "Preview" at bounding box center [399, 589] width 35 height 13
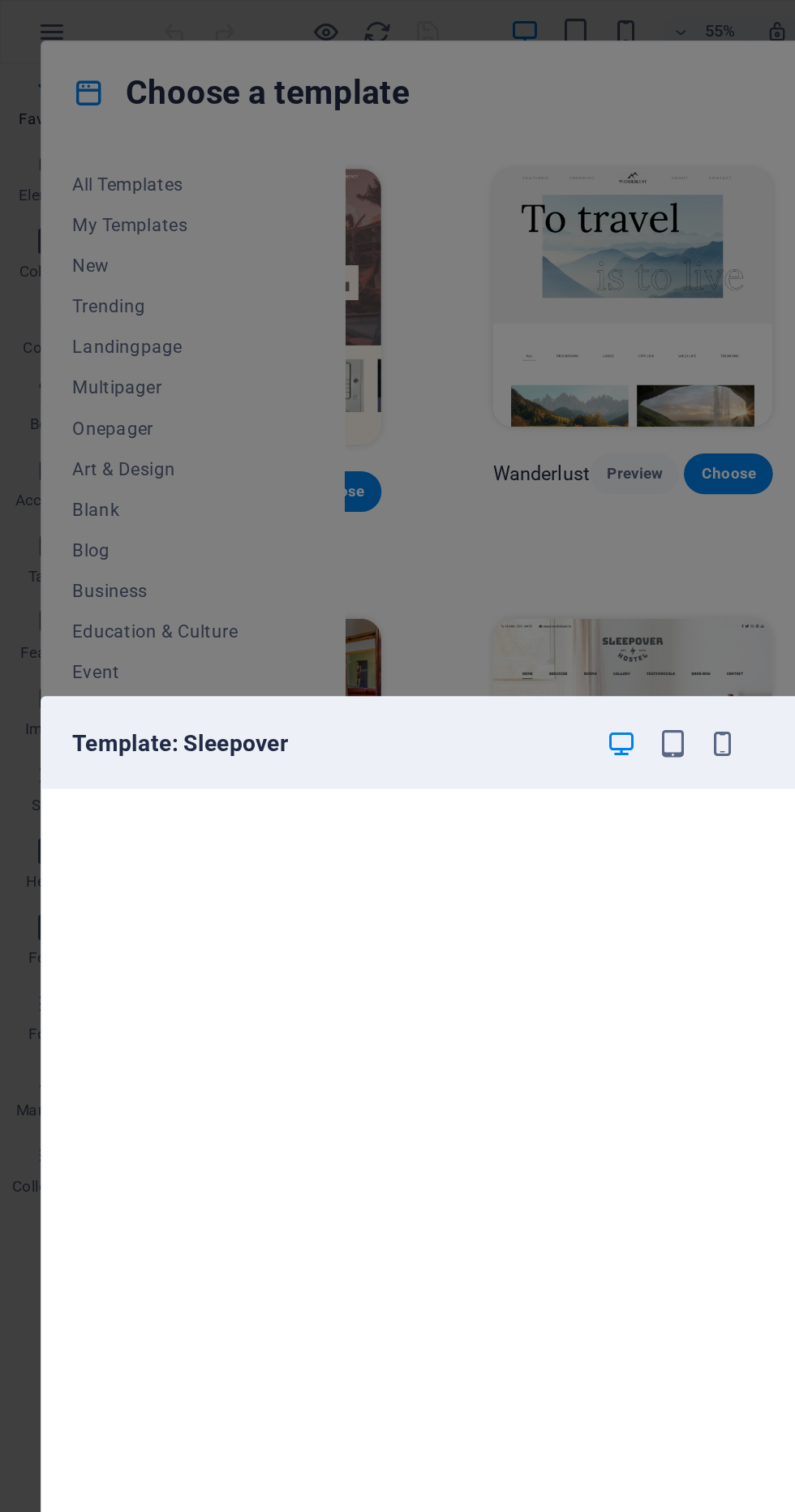
click at [466, 474] on icon "button" at bounding box center [462, 475] width 18 height 18
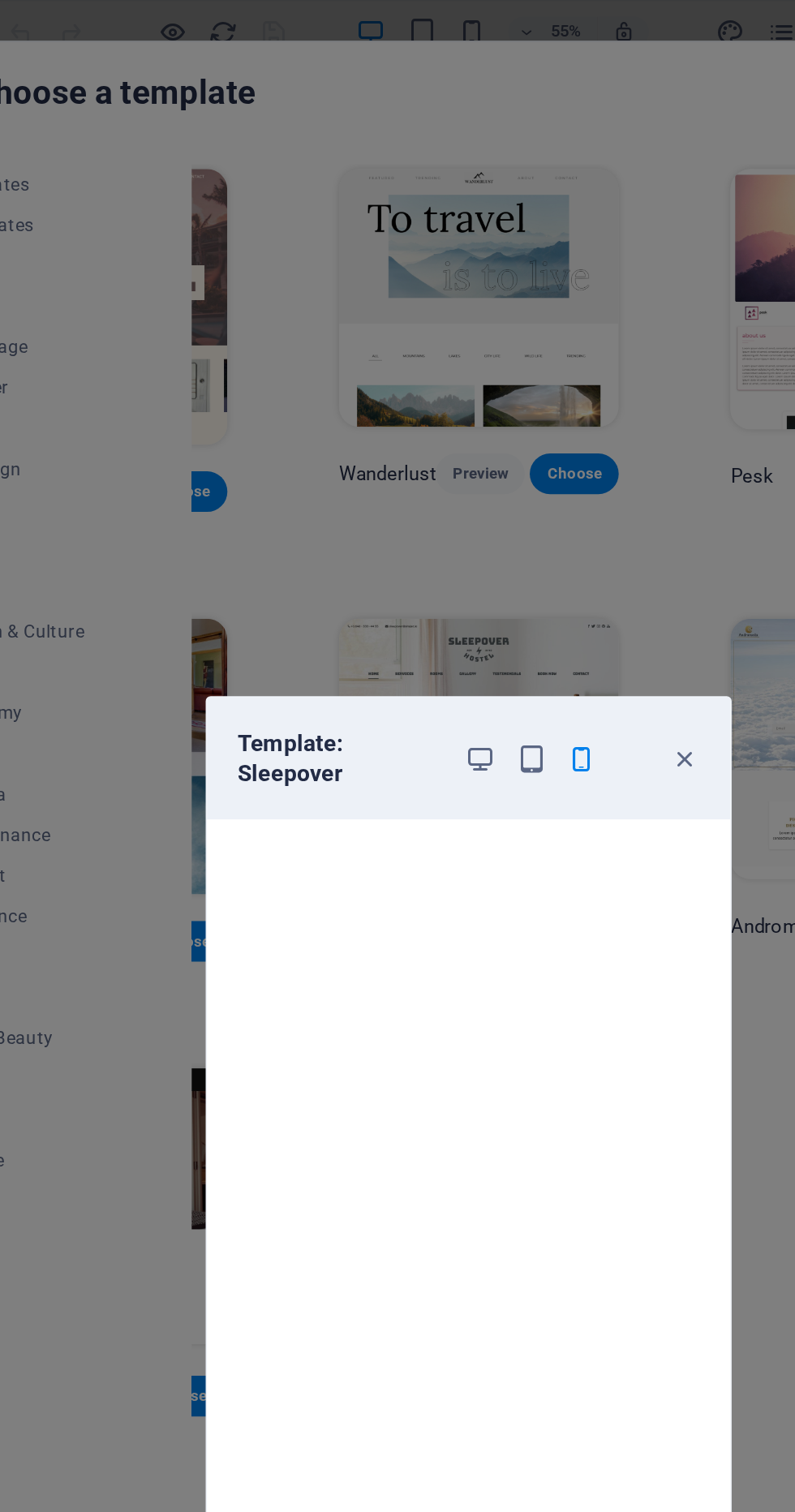
click at [541, 483] on icon "button" at bounding box center [536, 484] width 18 height 18
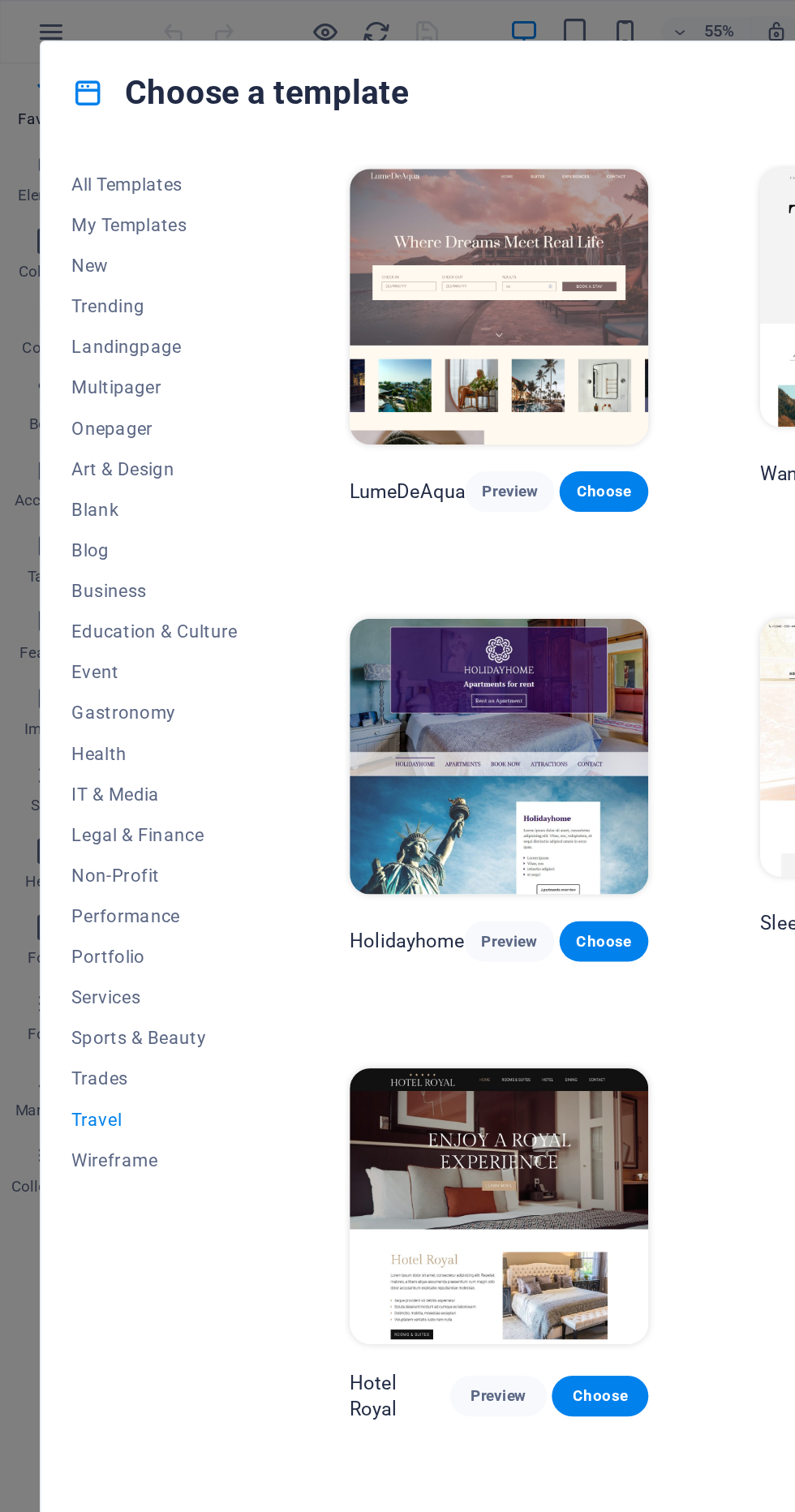
scroll to position [0, 0]
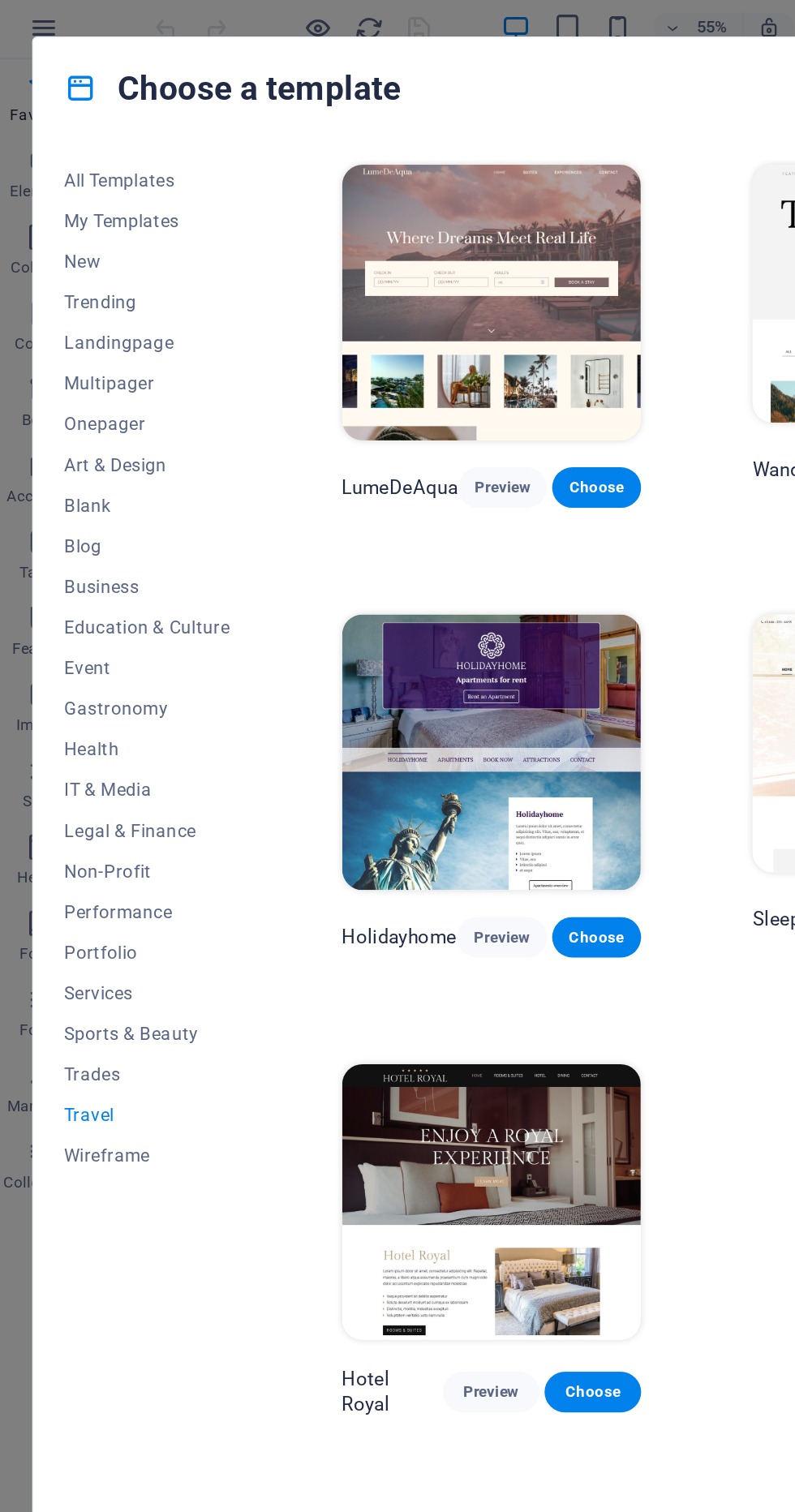
click at [118, 658] on span "Sports & Beauty" at bounding box center [99, 662] width 106 height 13
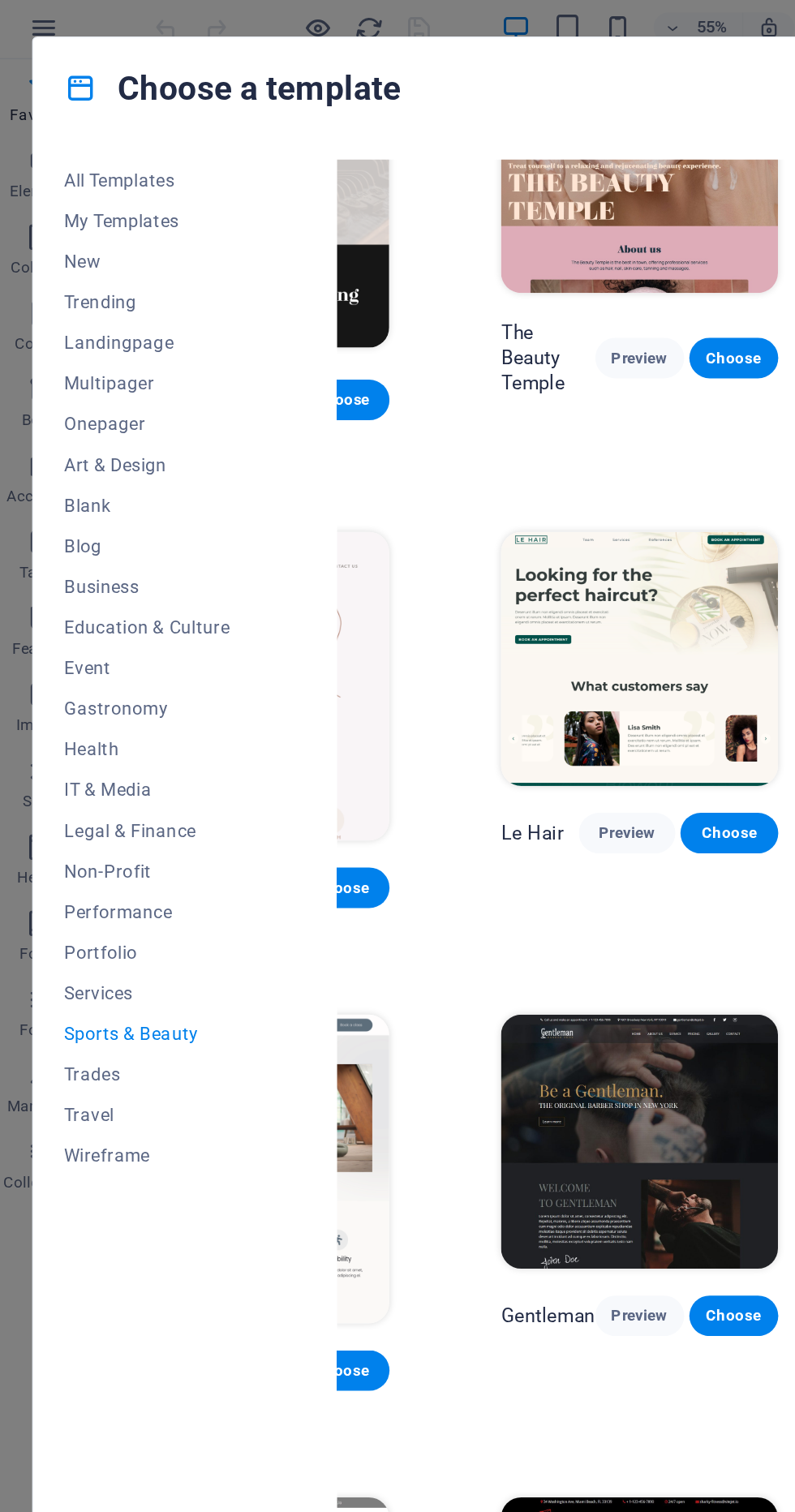
scroll to position [81, 187]
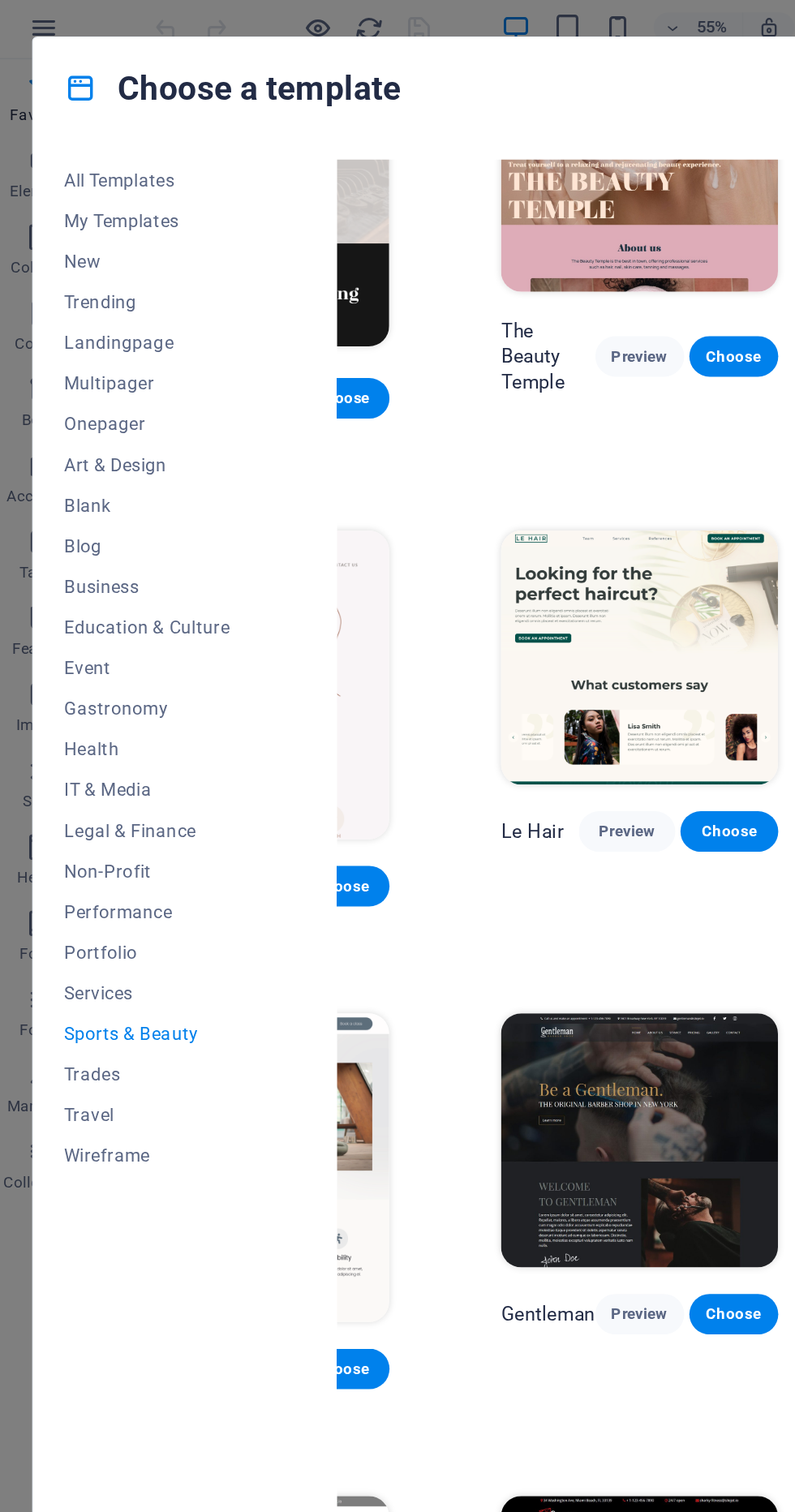
click at [398, 537] on span "Preview" at bounding box center [405, 534] width 36 height 13
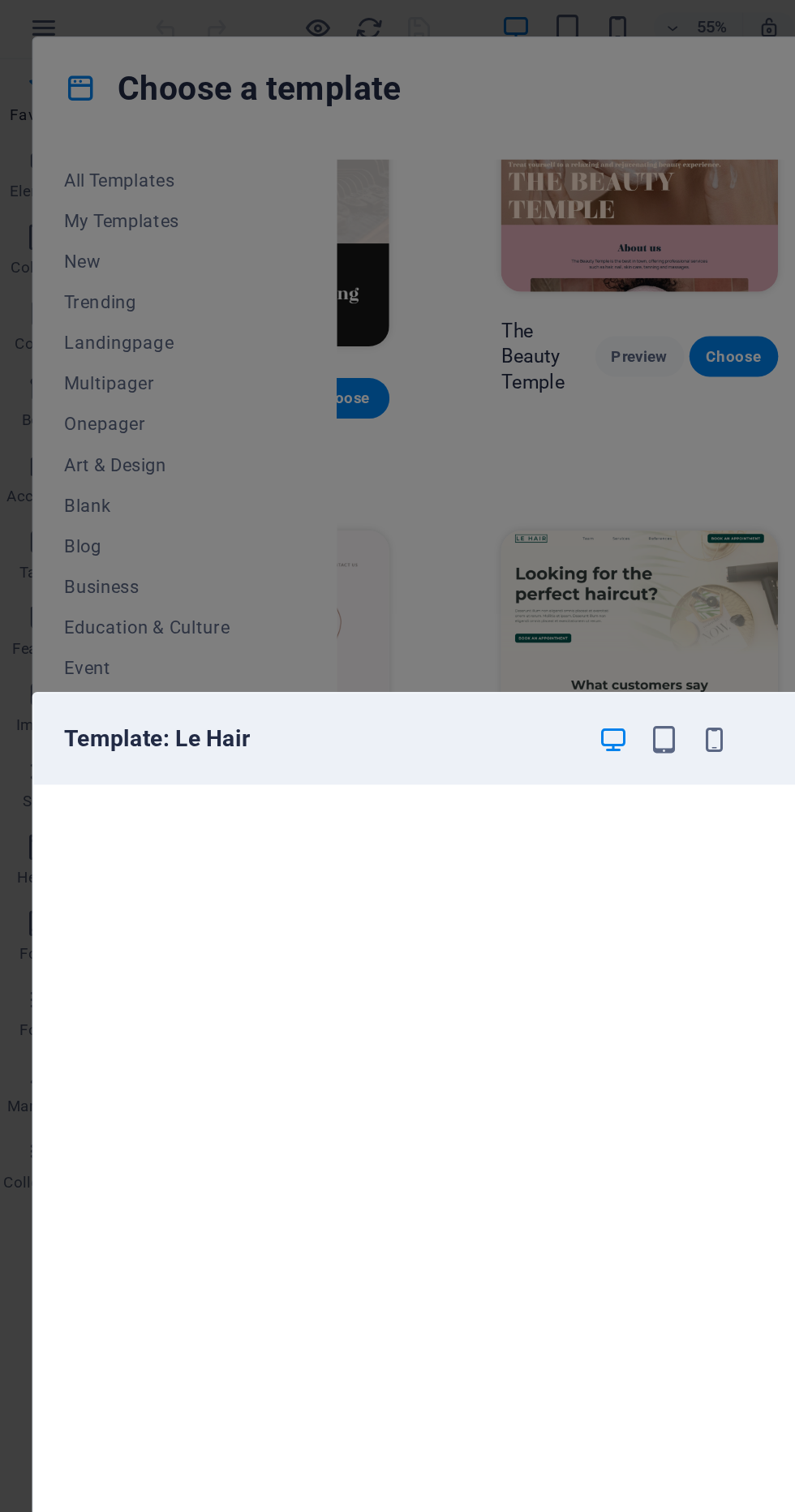
click at [454, 468] on icon "button" at bounding box center [462, 475] width 18 height 18
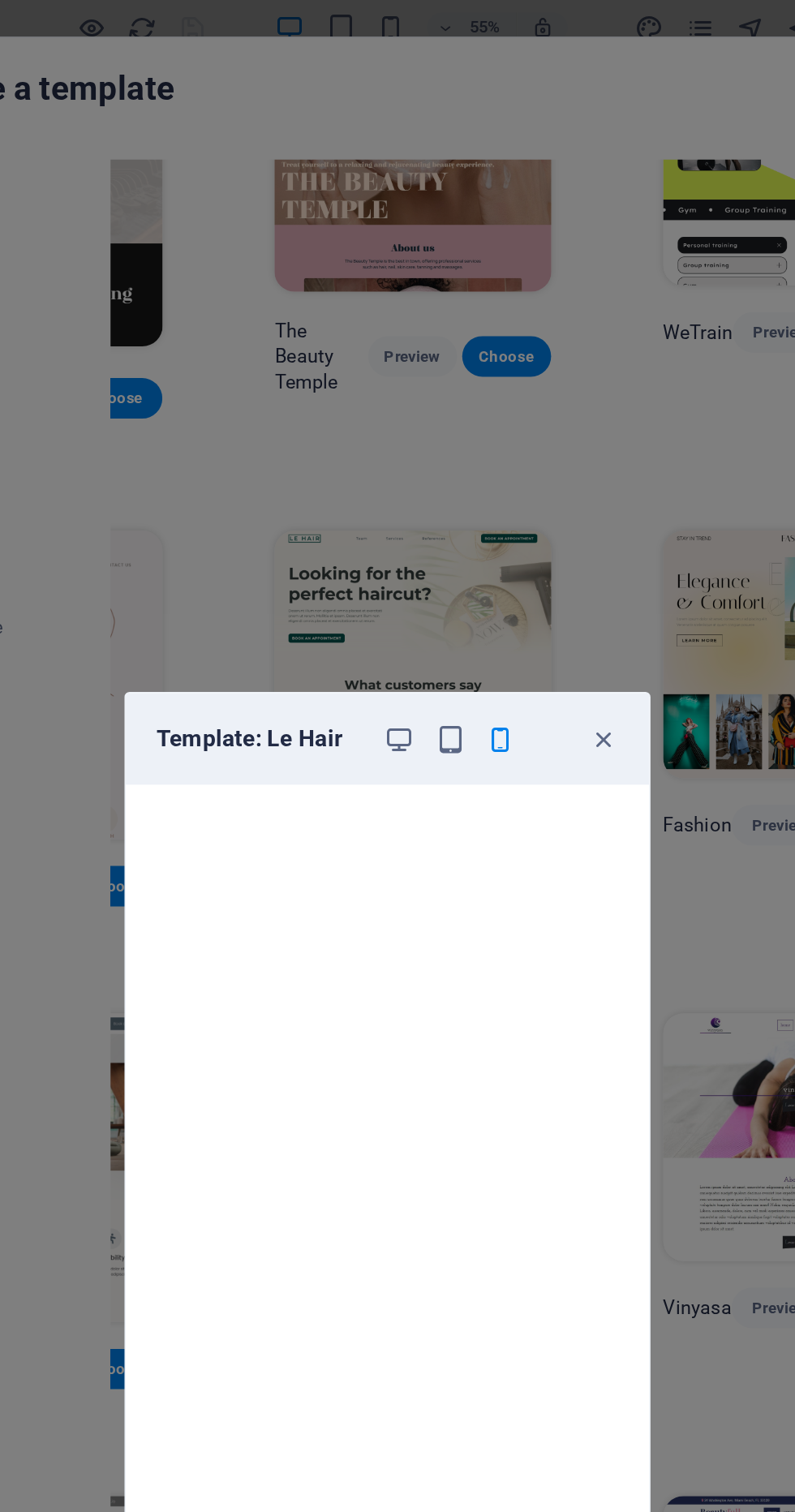
click at [545, 475] on span "button" at bounding box center [535, 475] width 19 height 18
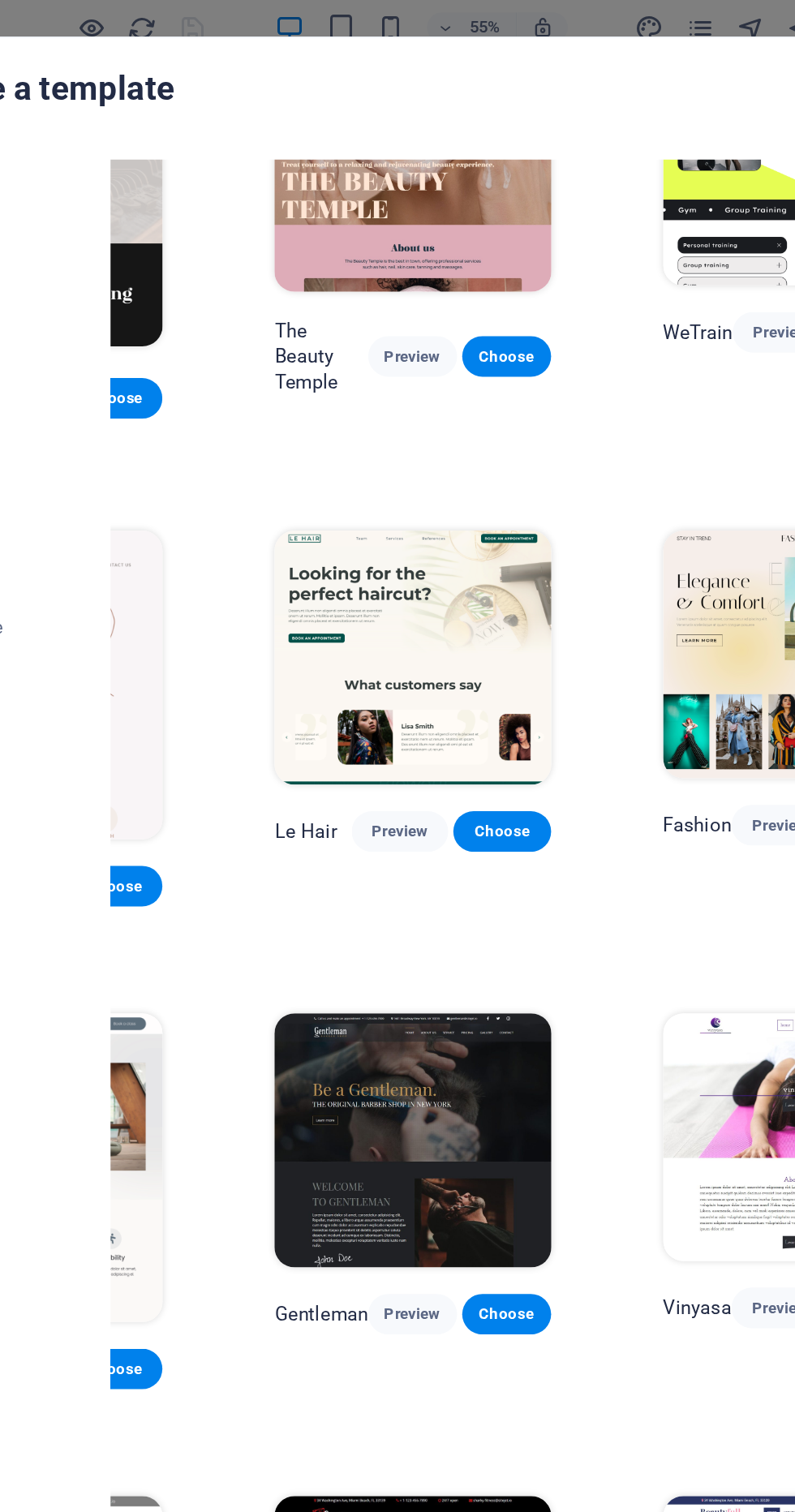
click at [558, 475] on div "BIG Barber Shop Preview Choose The Beauty Temple Preview Choose WeTrain Preview…" at bounding box center [321, 768] width 568 height 1490
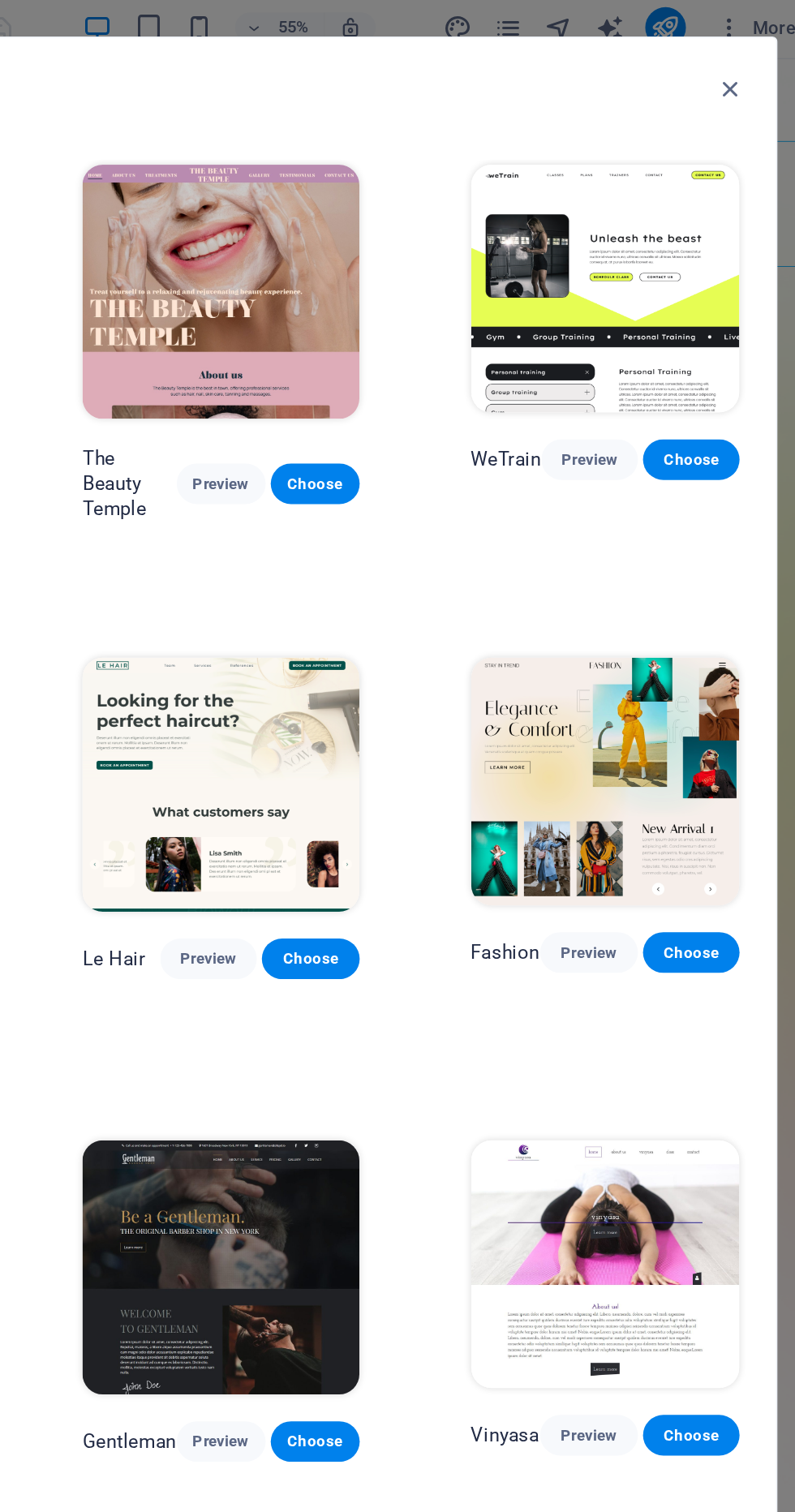
scroll to position [0, 0]
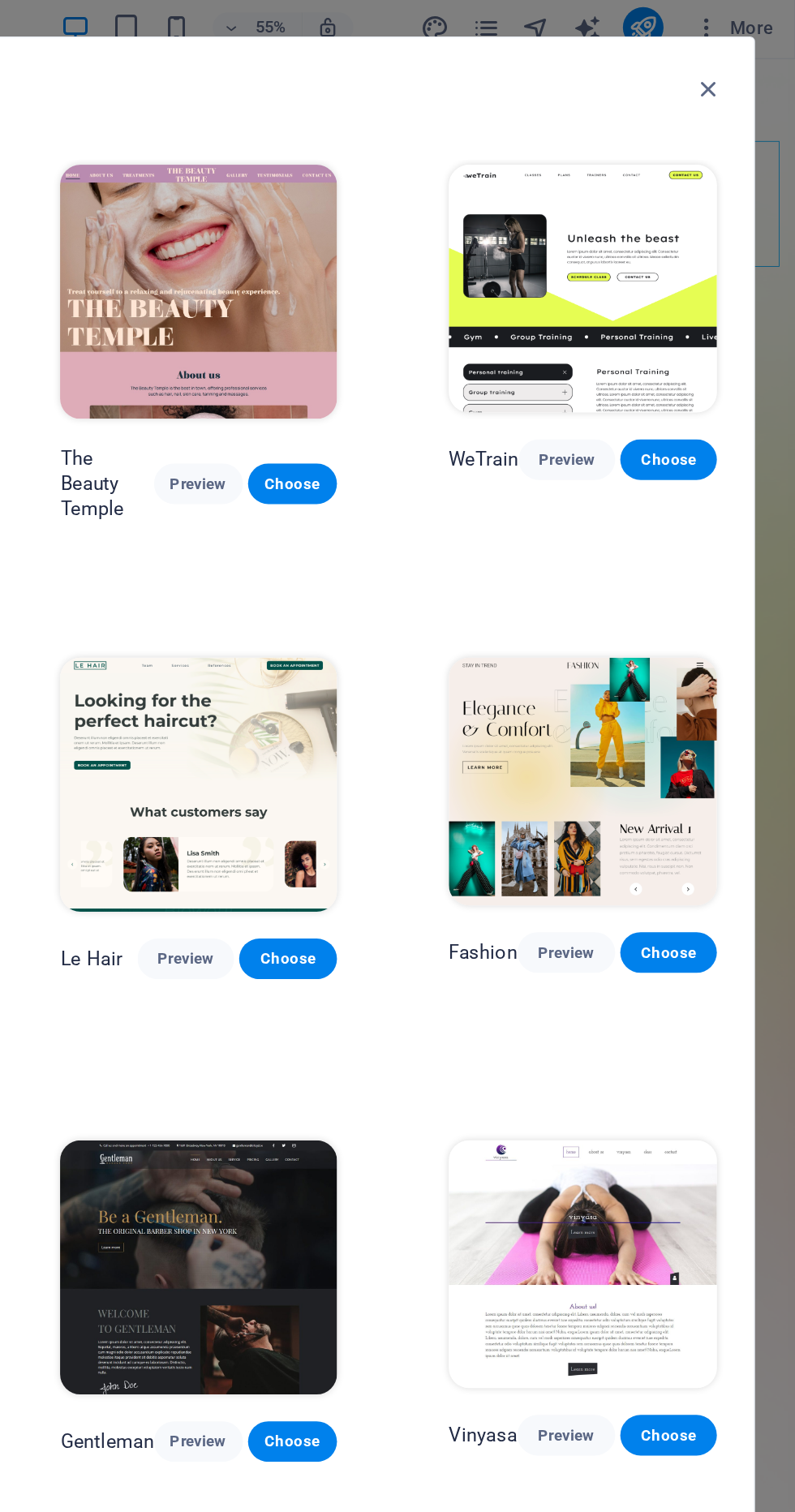
click at [684, 211] on img at bounding box center [659, 186] width 172 height 158
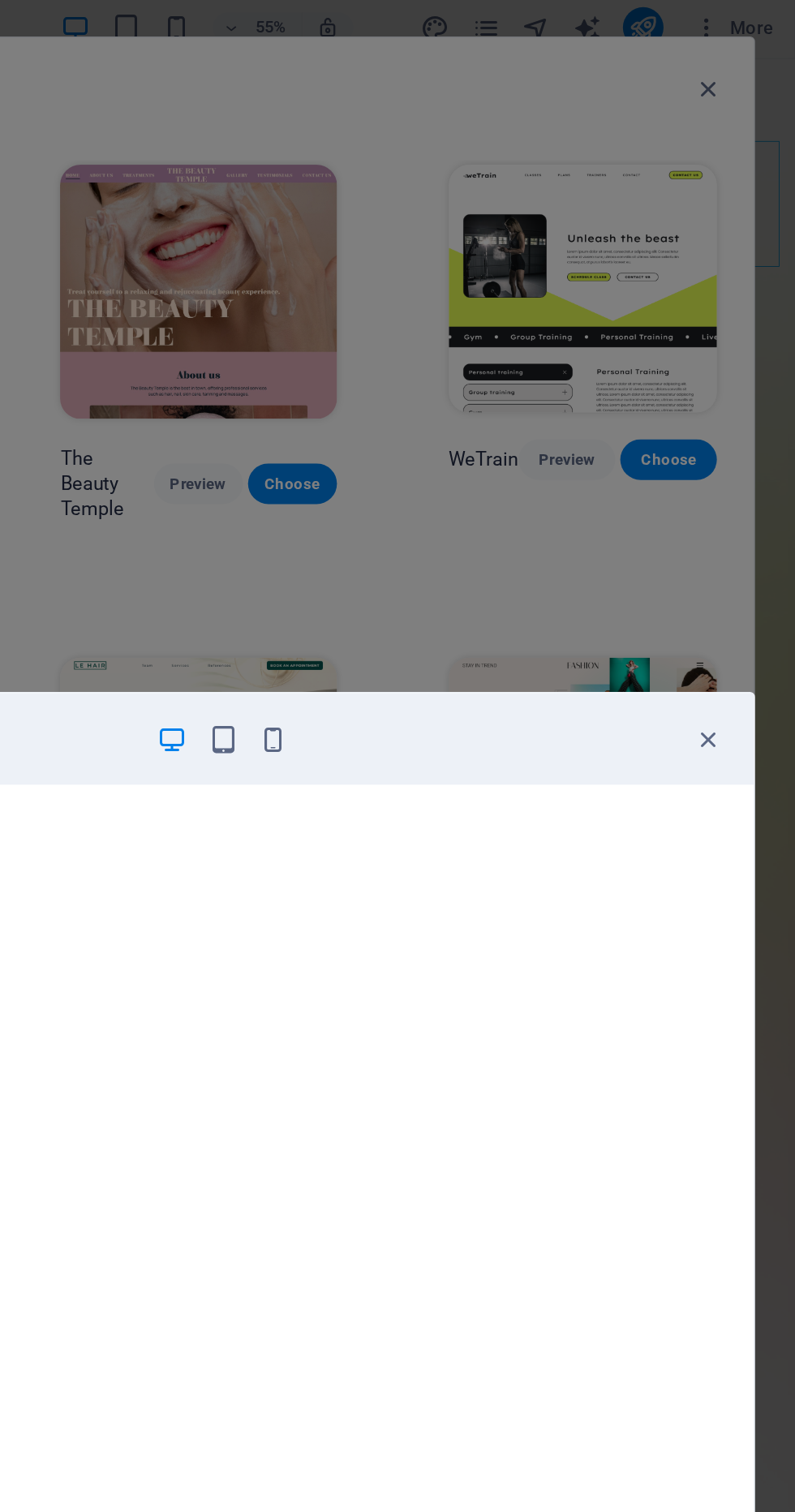
click at [464, 469] on icon "button" at bounding box center [462, 475] width 18 height 18
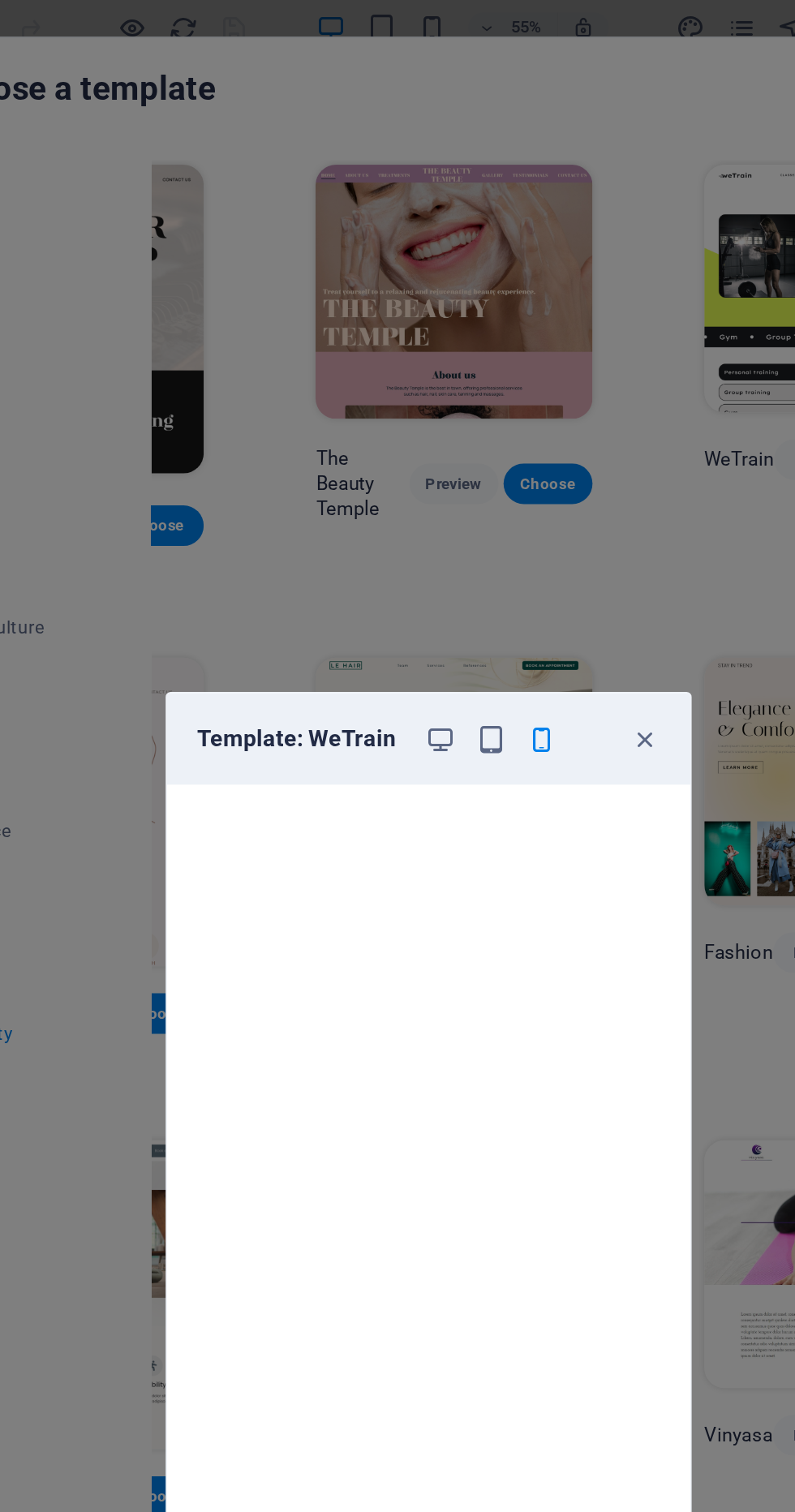
click at [537, 477] on icon "button" at bounding box center [536, 475] width 18 height 18
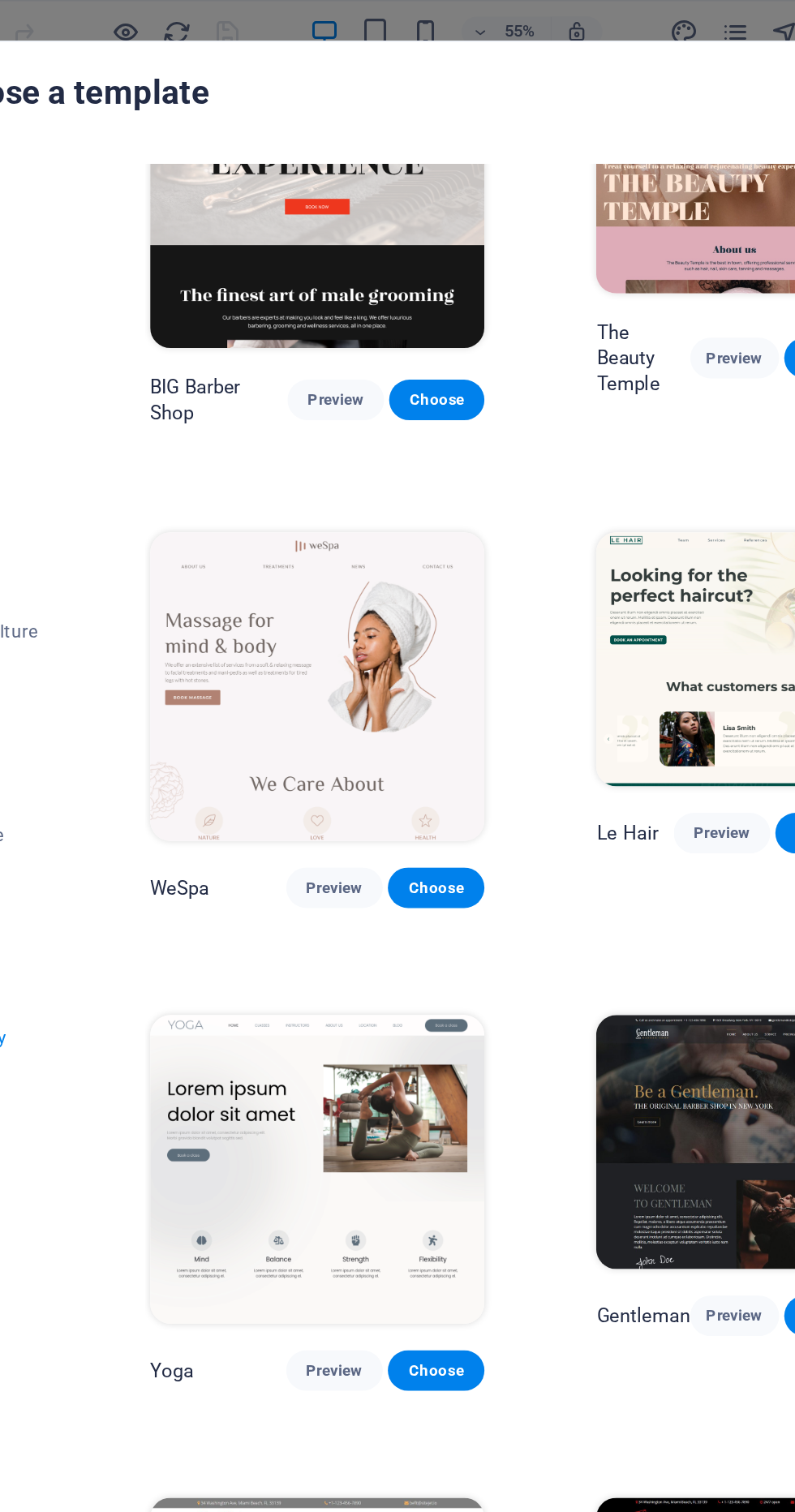
scroll to position [91, 0]
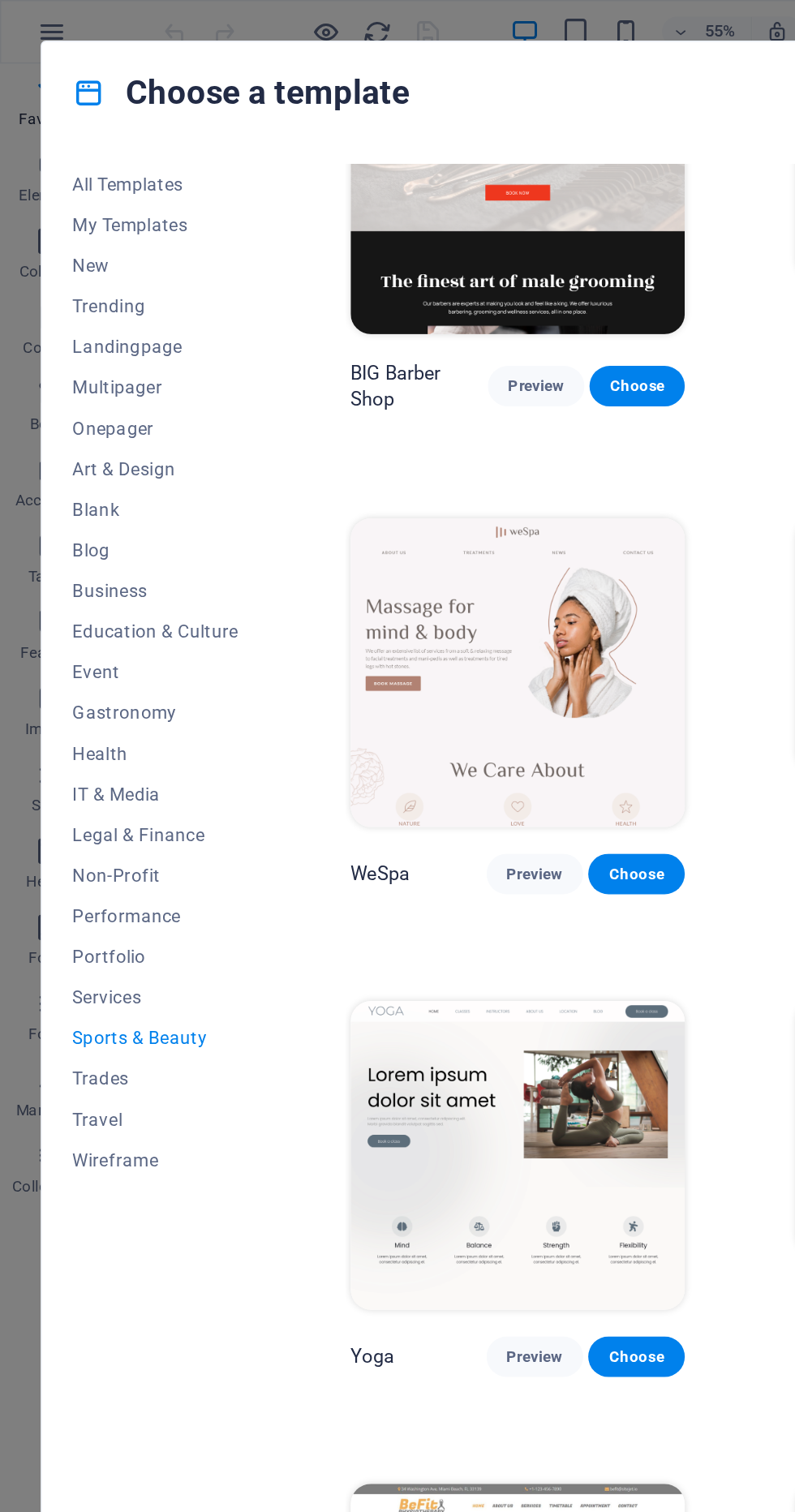
click at [112, 631] on span "Services" at bounding box center [99, 637] width 106 height 13
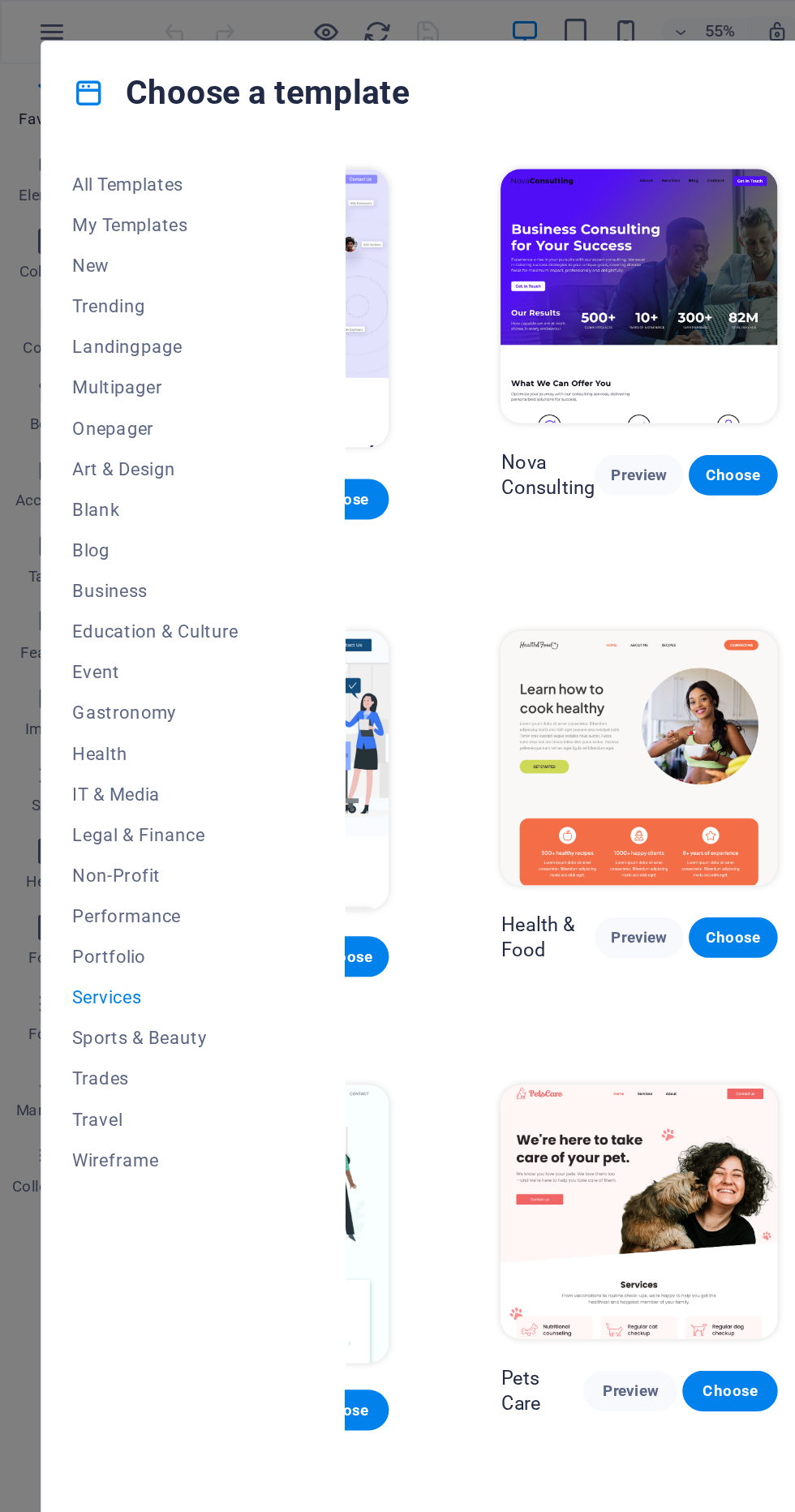
scroll to position [0, 181]
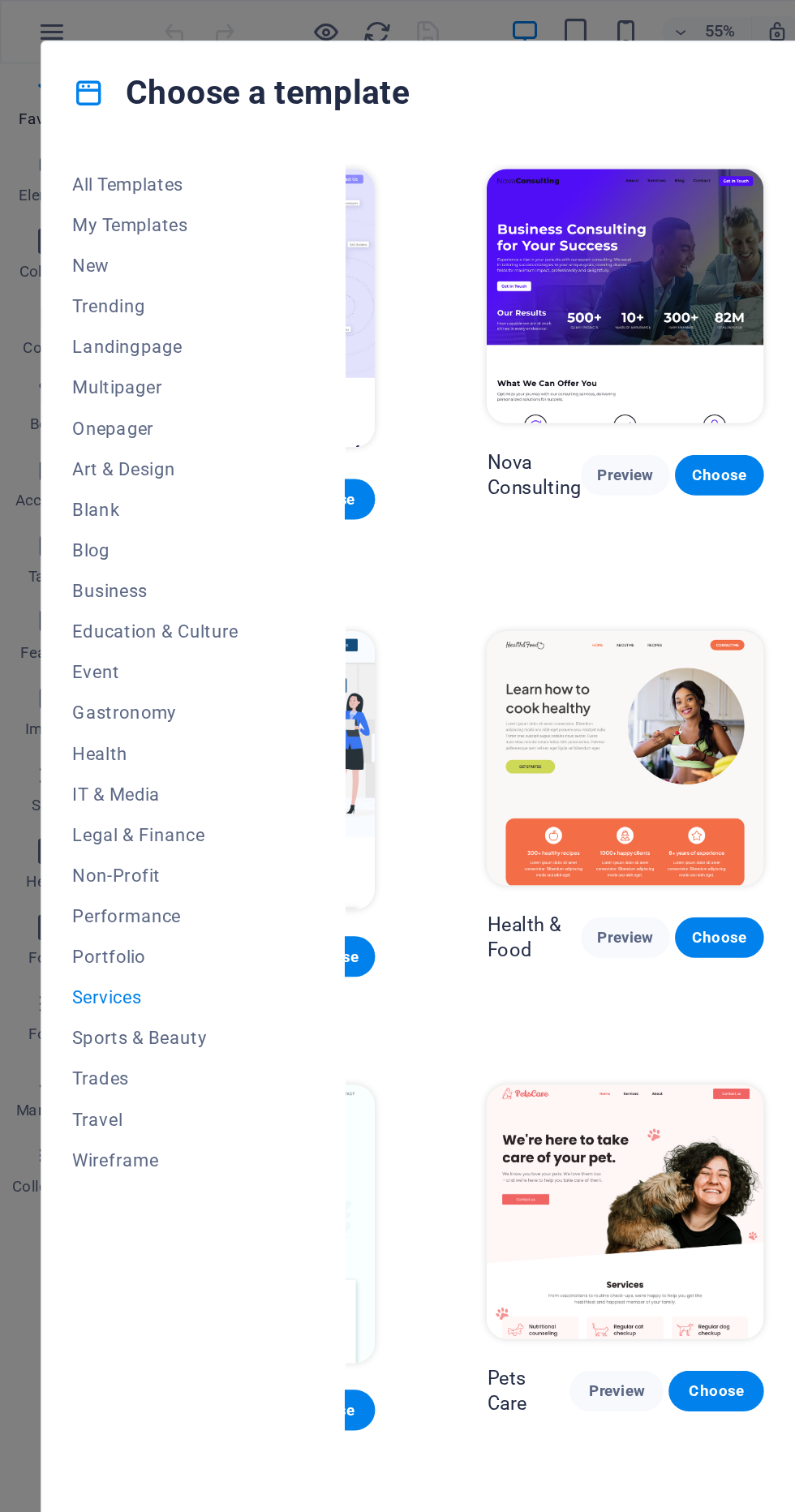
click at [413, 311] on button "Preview" at bounding box center [399, 304] width 57 height 26
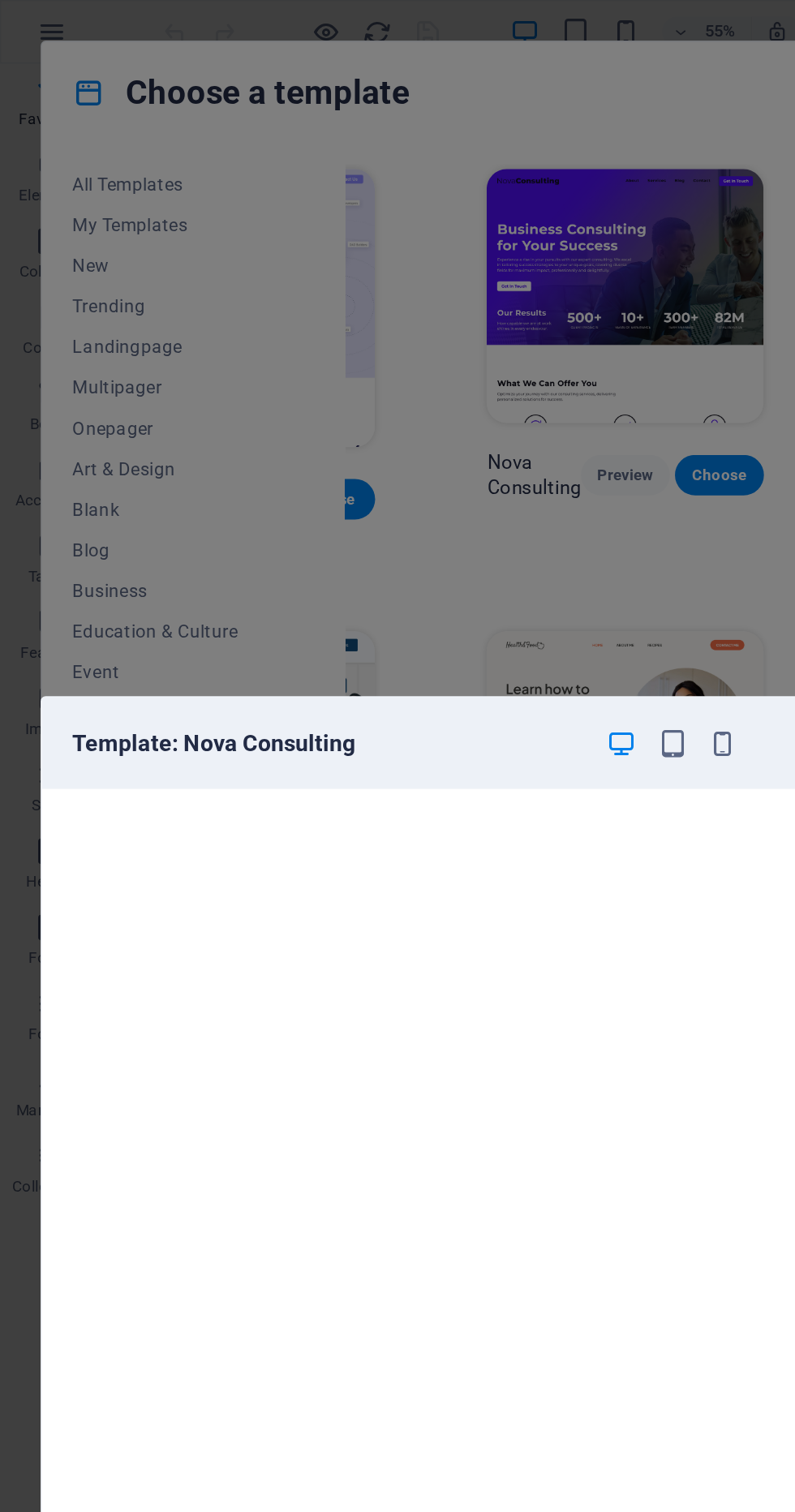
click at [461, 483] on icon "button" at bounding box center [462, 475] width 18 height 18
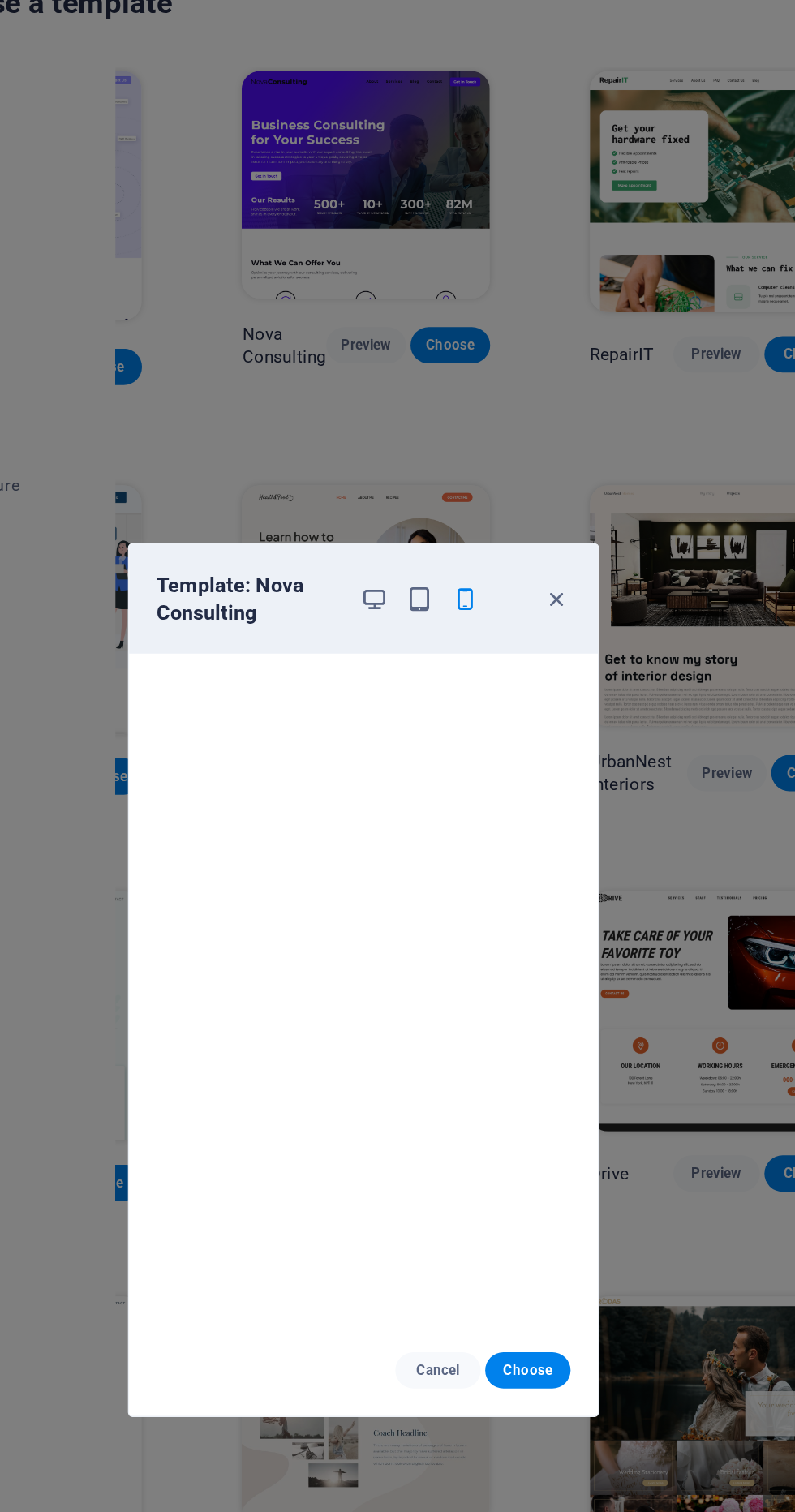
scroll to position [4, 0]
click at [566, 476] on div "Template: Nova Consulting Cancel Choose" at bounding box center [398, 756] width 795 height 1512
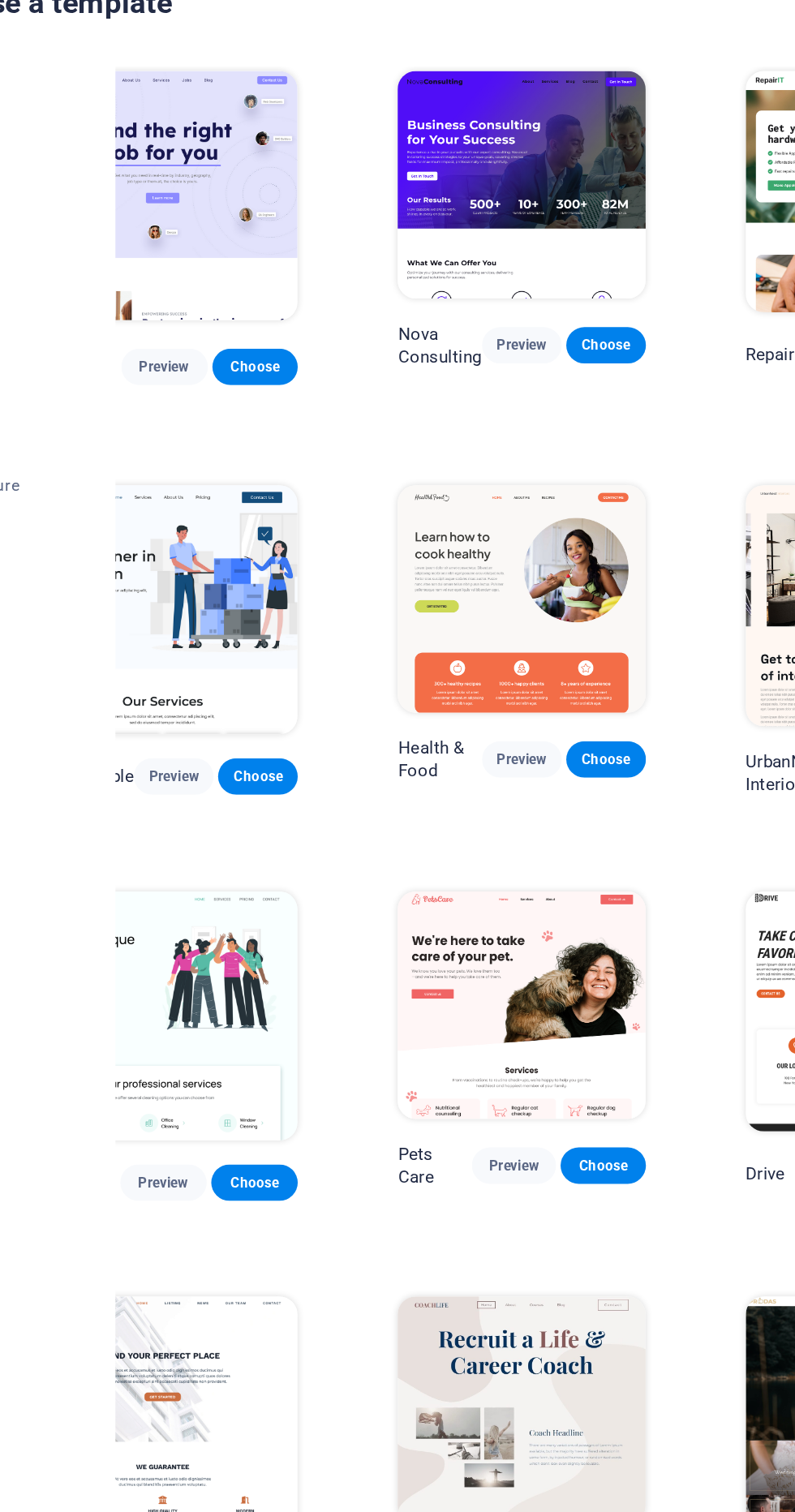
scroll to position [0, 0]
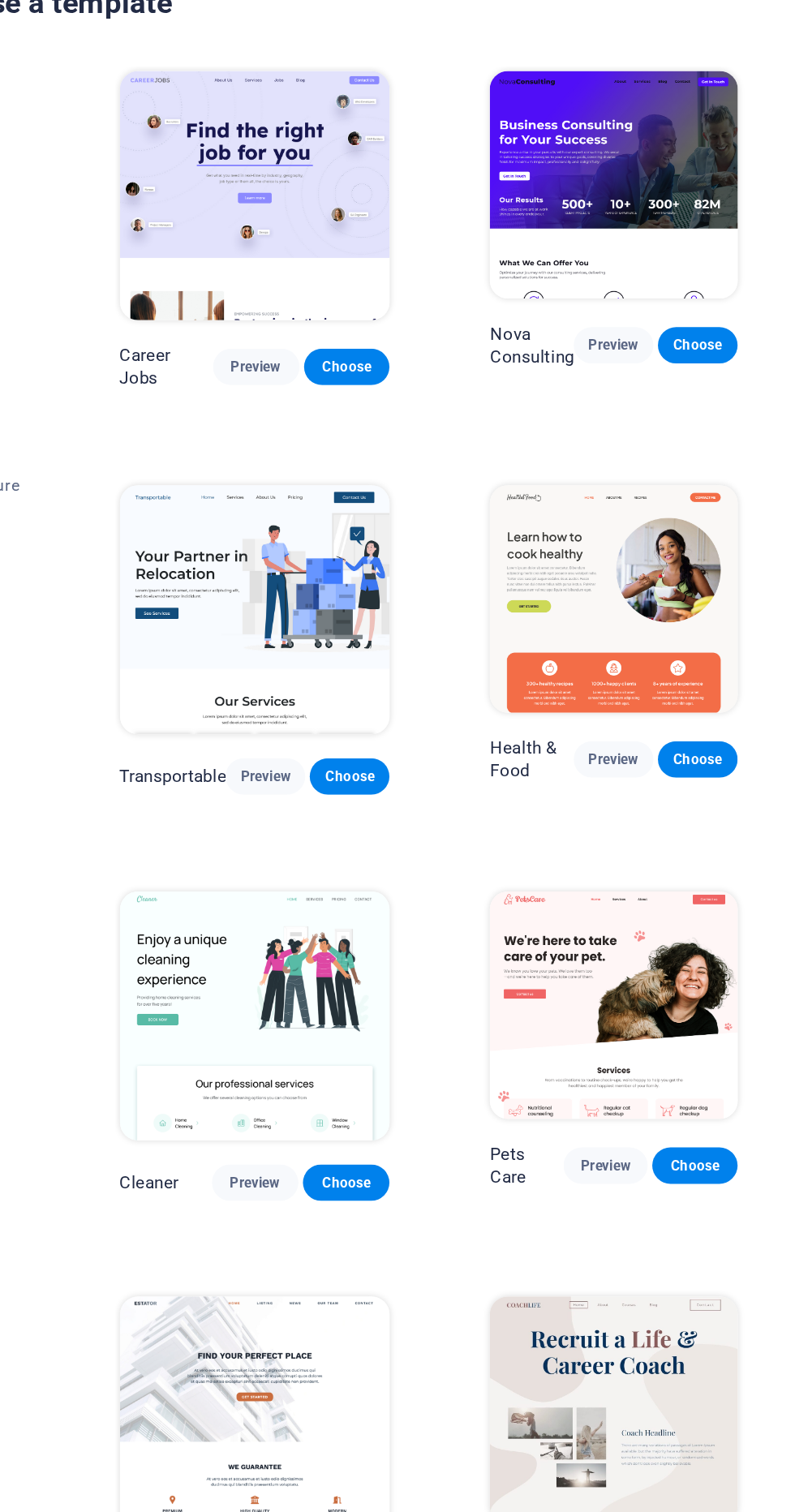
click at [332, 324] on span "Preview" at bounding box center [321, 319] width 36 height 13
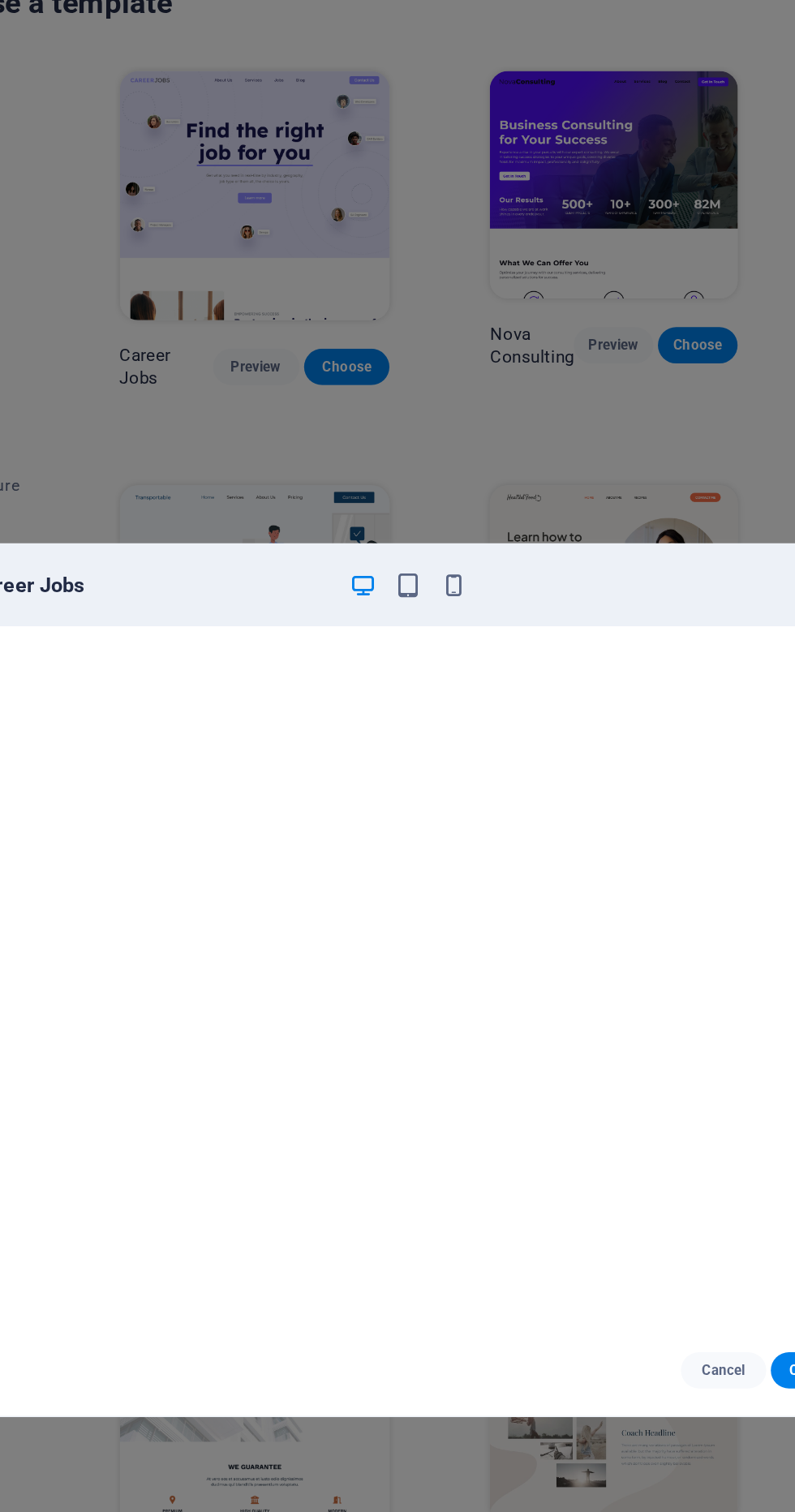
click at [470, 474] on icon "button" at bounding box center [462, 475] width 18 height 18
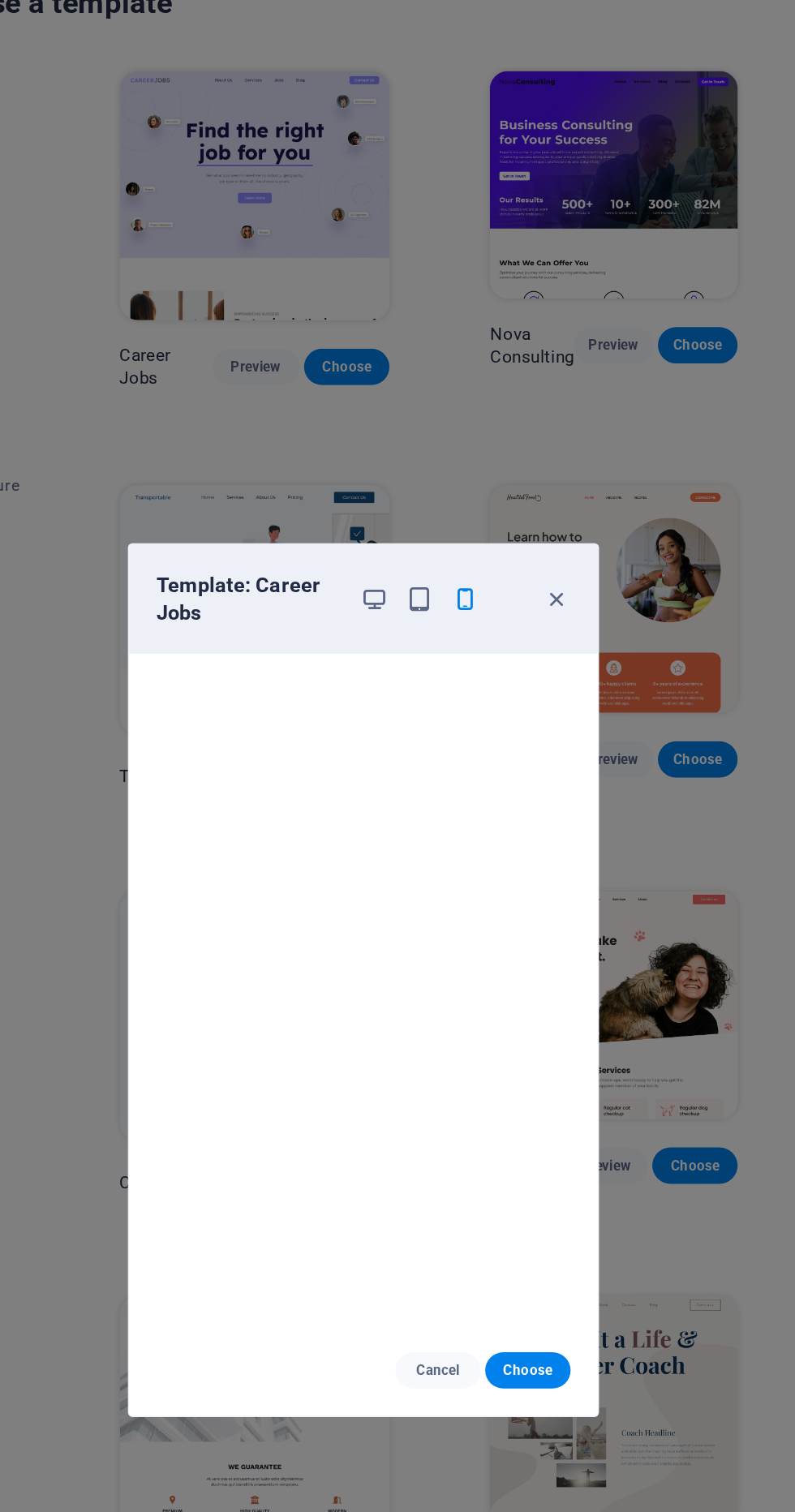
click at [531, 1044] on button "Choose" at bounding box center [515, 1034] width 61 height 26
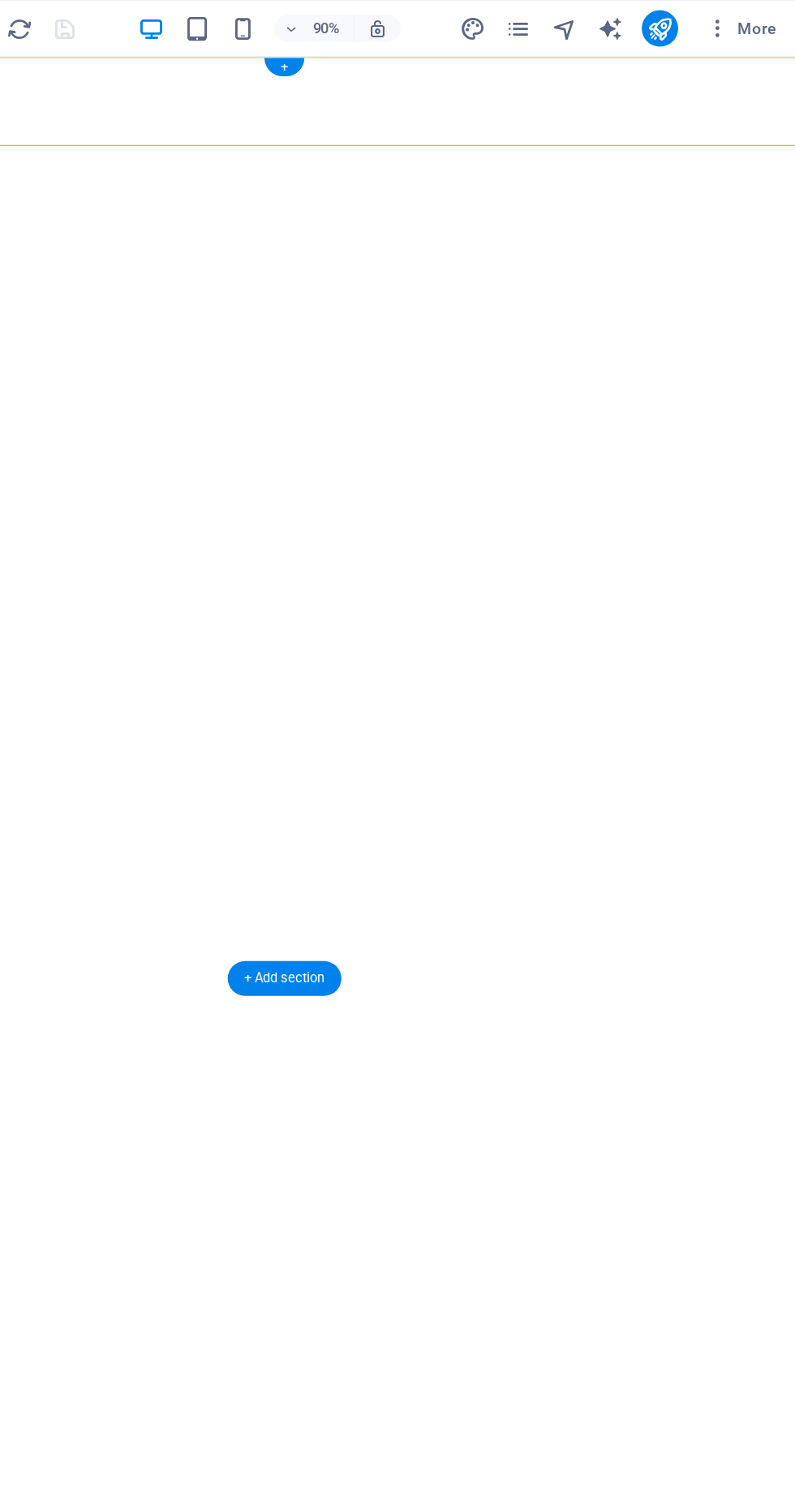
click at [696, 22] on icon "publish" at bounding box center [697, 20] width 18 height 18
